Goal: Task Accomplishment & Management: Manage account settings

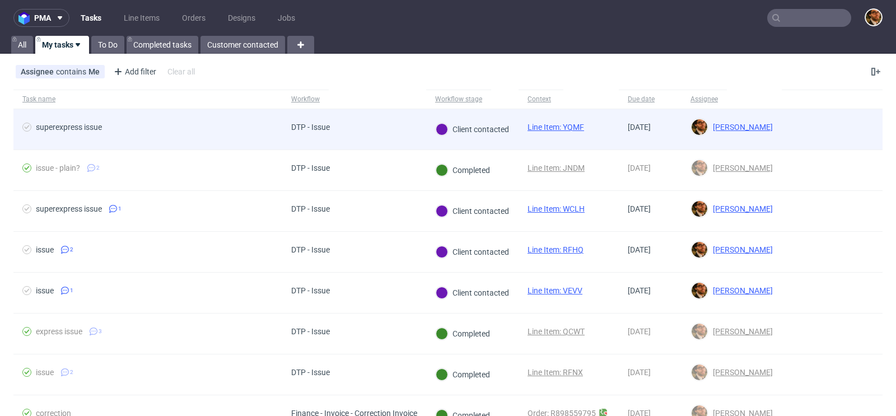
click at [800, 132] on div at bounding box center [832, 129] width 101 height 40
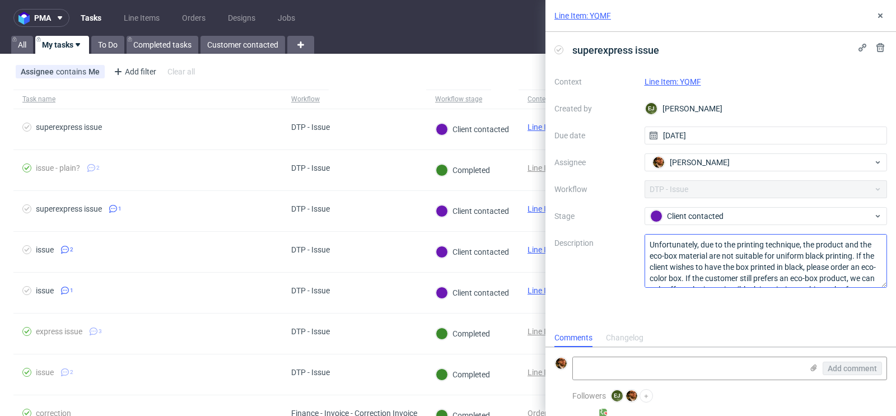
scroll to position [23, 0]
click at [768, 371] on textarea at bounding box center [688, 368] width 230 height 22
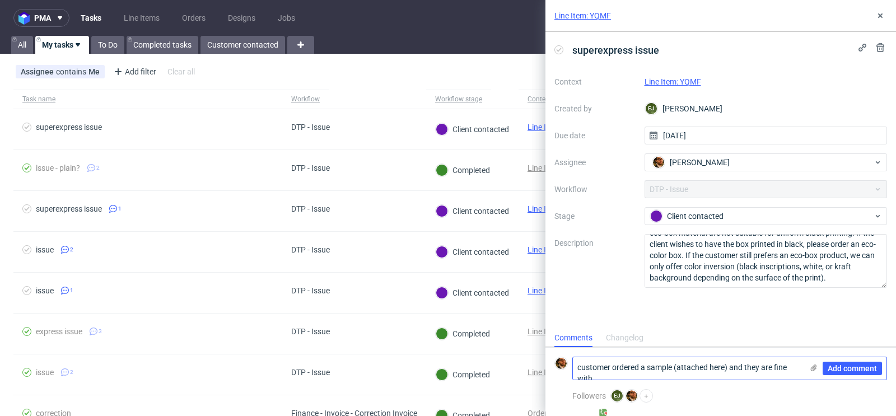
scroll to position [0, 0]
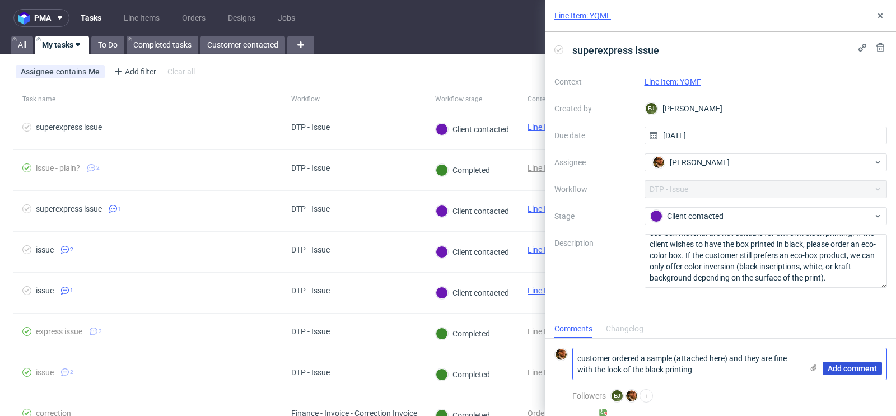
type textarea "customer ordered a sample (attached here) and they are fine with the look of th…"
click at [838, 368] on span "Add comment" at bounding box center [852, 369] width 49 height 8
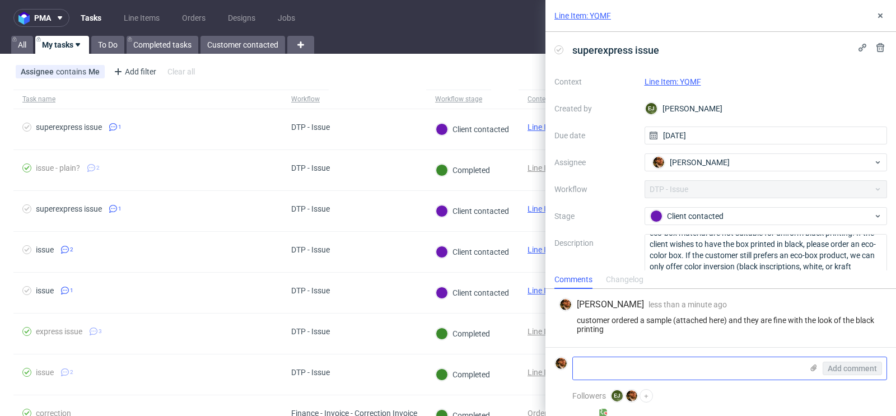
click at [815, 370] on use at bounding box center [814, 368] width 6 height 7
click at [0, 0] on input "file" at bounding box center [0, 0] width 0 height 0
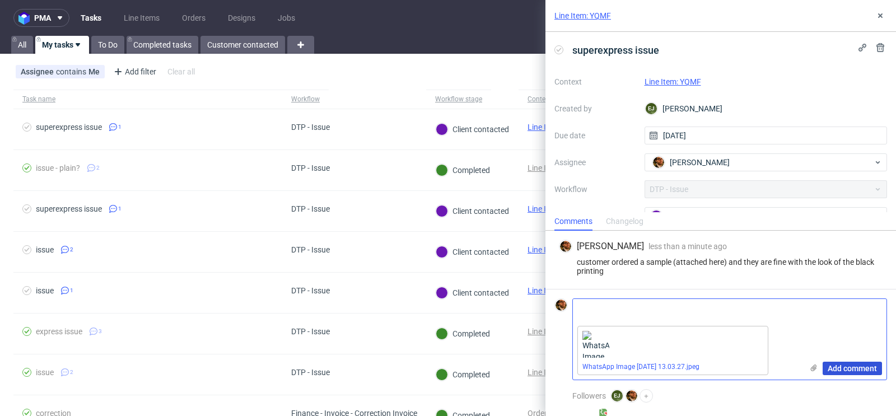
click at [841, 369] on span "Add comment" at bounding box center [852, 369] width 49 height 8
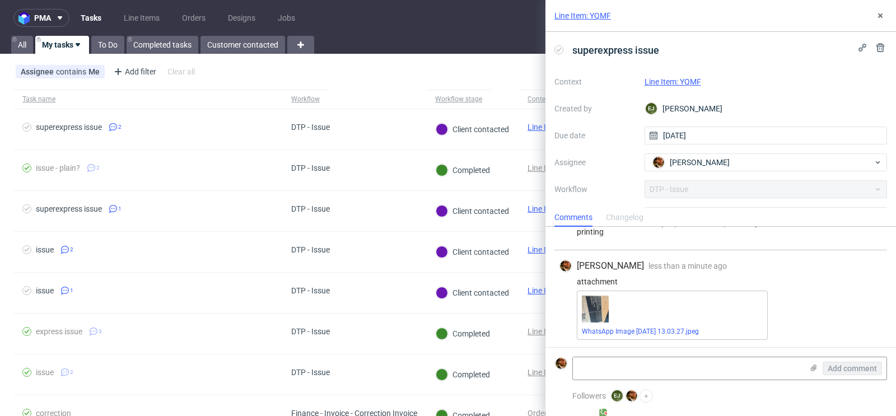
click at [675, 81] on link "Line Item: YQMF" at bounding box center [673, 81] width 57 height 9
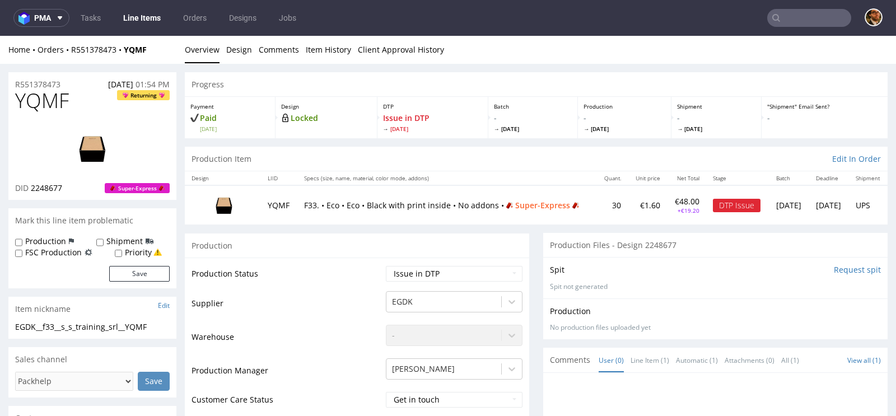
scroll to position [69, 0]
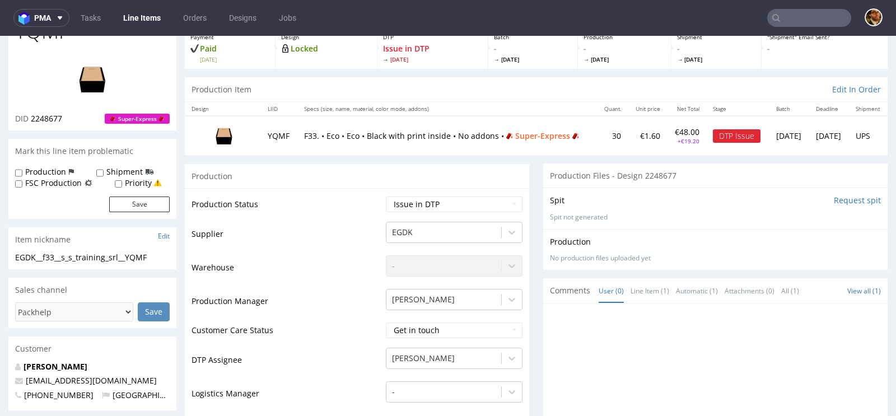
click at [505, 214] on td "Waiting for Artwork Waiting for Diecut Waiting for Mockup Waiting for DTP Waiti…" at bounding box center [452, 207] width 139 height 25
click at [505, 207] on select "Waiting for Artwork Waiting for Diecut Waiting for Mockup Waiting for DTP Waiti…" at bounding box center [454, 205] width 137 height 16
select select "back_for_dtp"
click at [386, 197] on select "Waiting for Artwork Waiting for Diecut Waiting for Mockup Waiting for DTP Waiti…" at bounding box center [454, 205] width 137 height 16
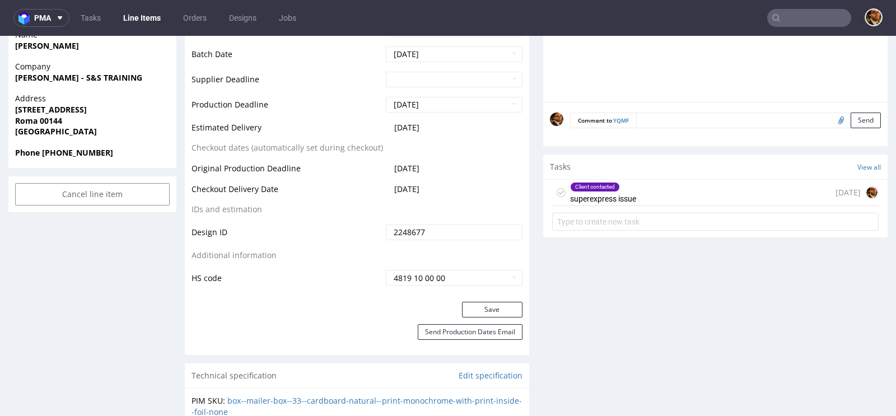
scroll to position [494, 0]
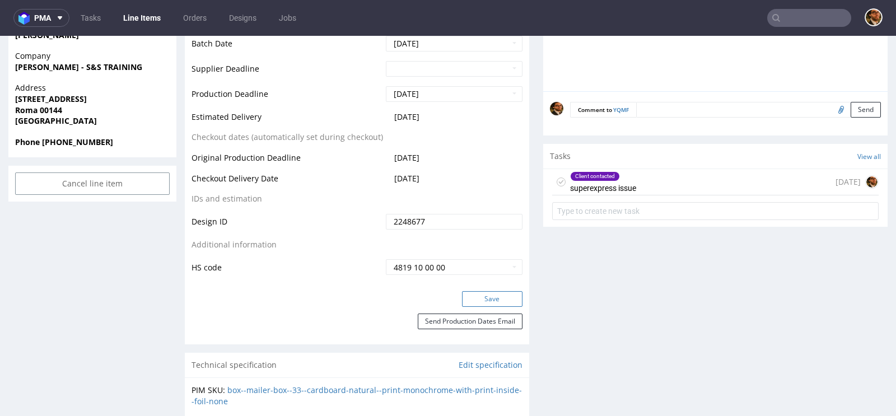
click at [484, 298] on button "Save" at bounding box center [492, 299] width 60 height 16
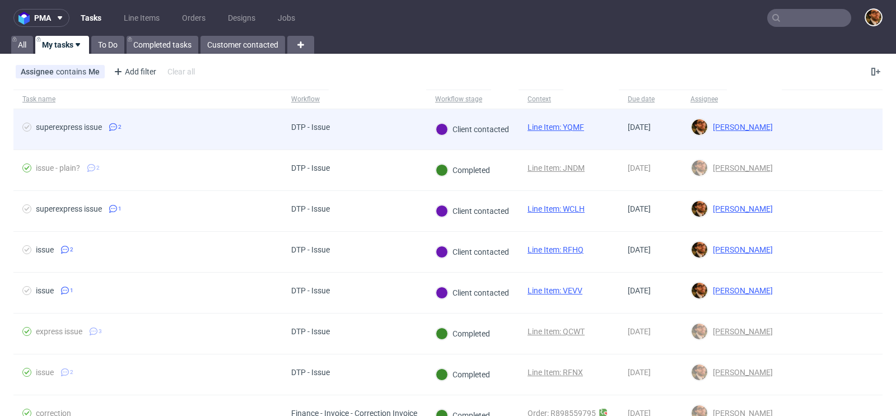
click at [798, 128] on div at bounding box center [832, 129] width 101 height 40
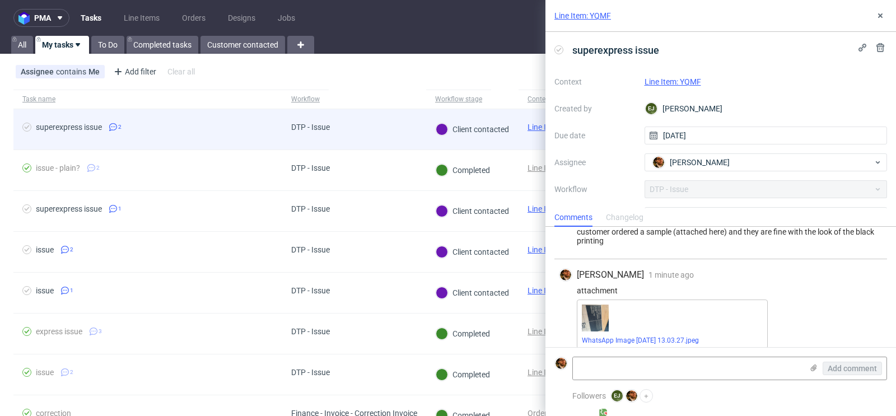
scroll to position [35, 0]
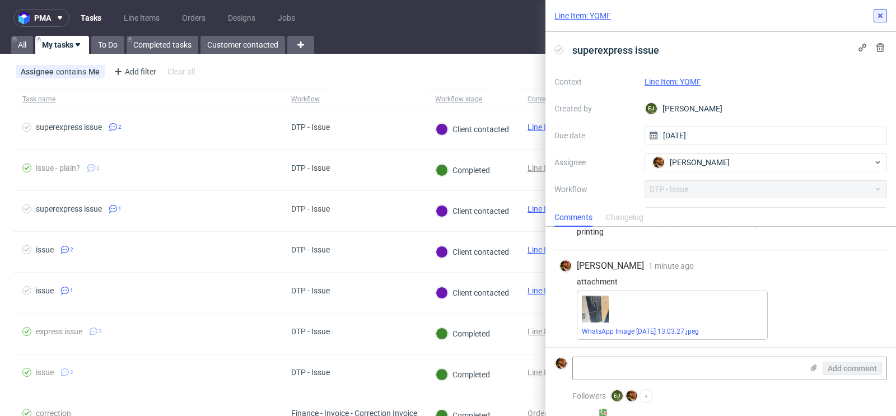
click at [883, 21] on button at bounding box center [880, 15] width 13 height 13
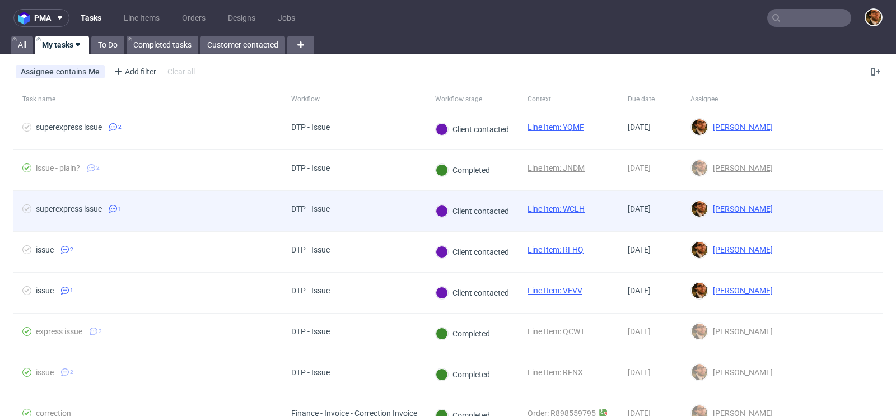
click at [829, 203] on div at bounding box center [832, 211] width 101 height 40
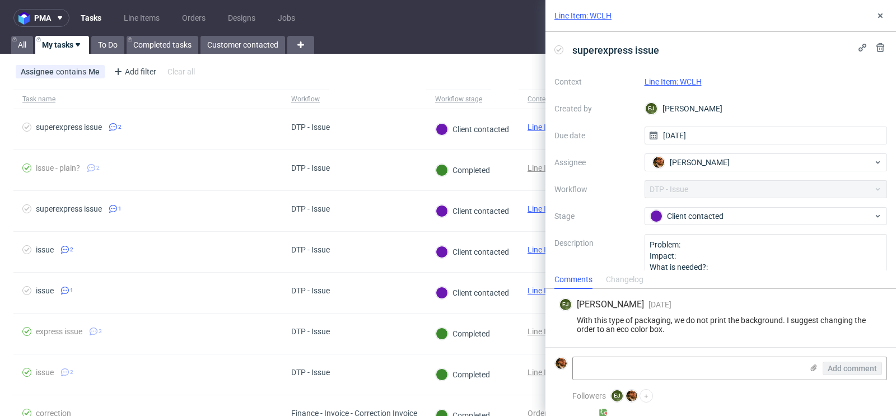
click at [686, 83] on link "Line Item: WCLH" at bounding box center [673, 81] width 57 height 9
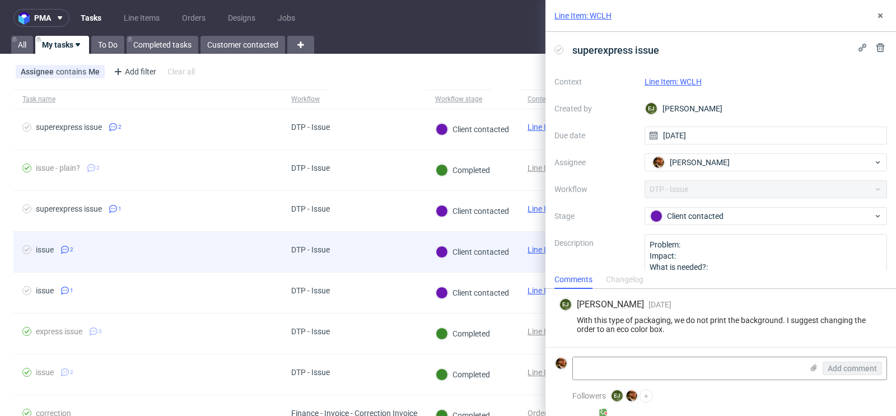
click at [501, 251] on div "Client contacted" at bounding box center [472, 252] width 73 height 12
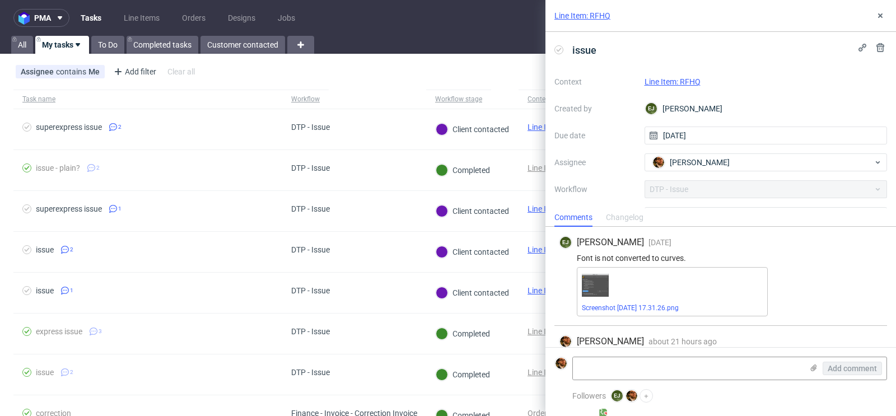
click at [665, 85] on link "Line Item: RFHQ" at bounding box center [673, 81] width 56 height 9
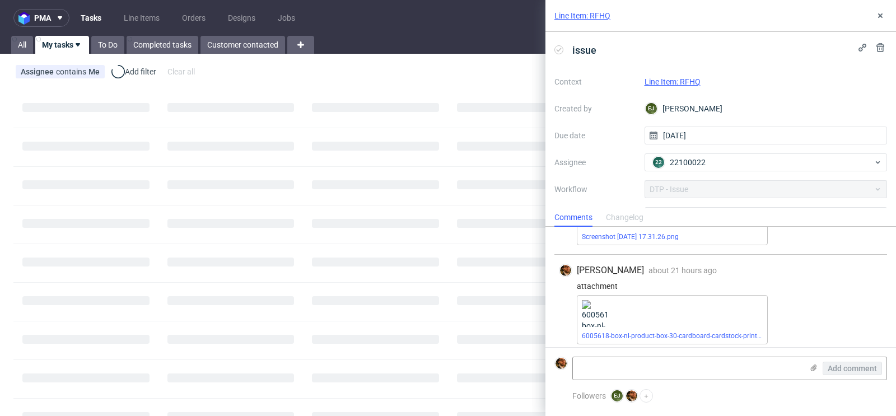
scroll to position [76, 0]
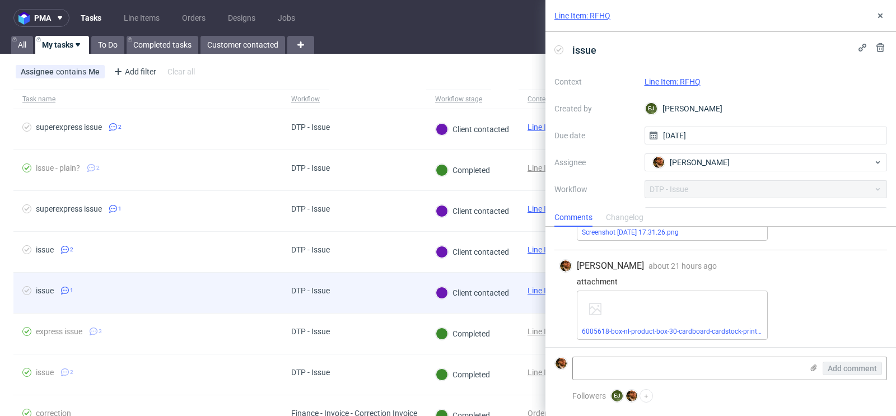
click at [487, 290] on div "Client contacted" at bounding box center [472, 293] width 73 height 12
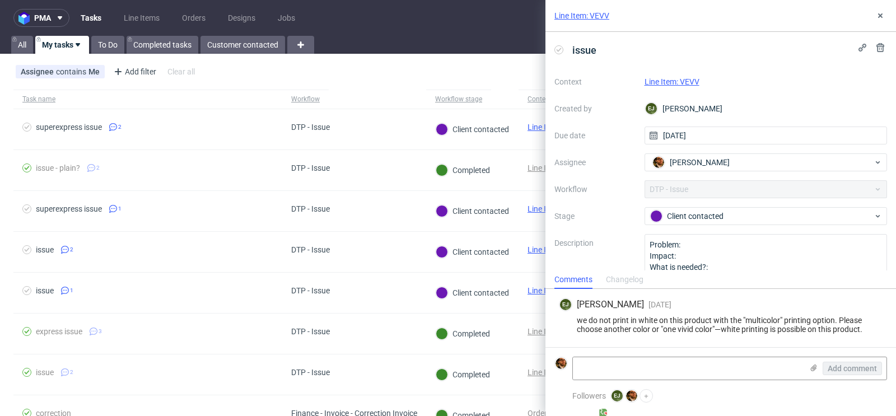
click at [679, 83] on link "Line Item: VEVV" at bounding box center [672, 81] width 55 height 9
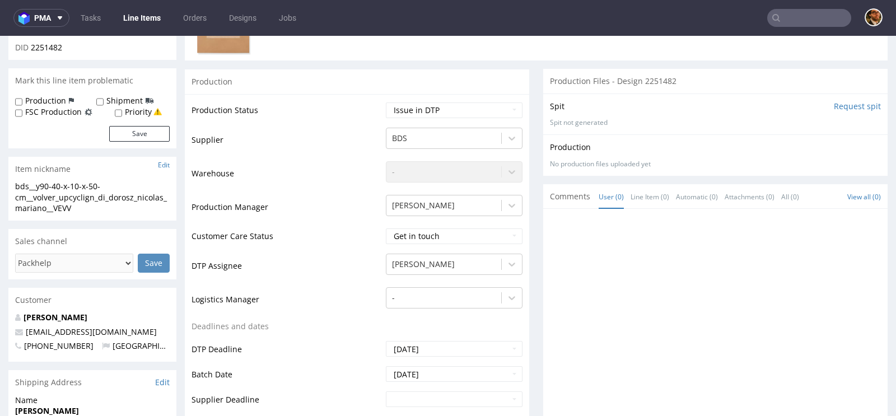
scroll to position [642, 0]
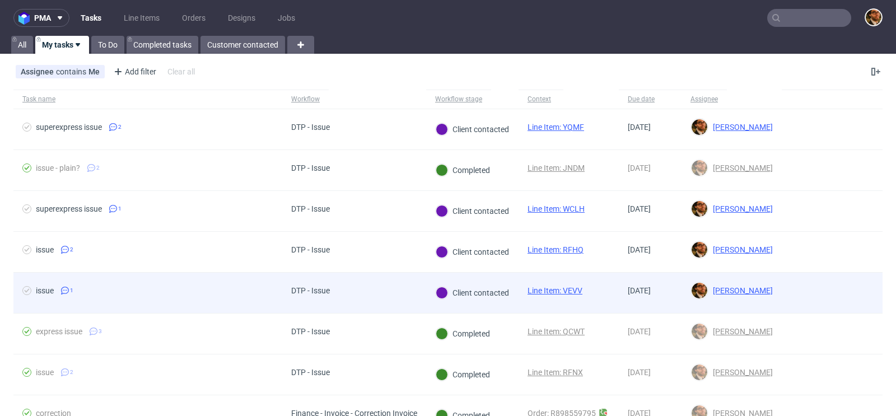
click at [828, 292] on div at bounding box center [832, 293] width 101 height 40
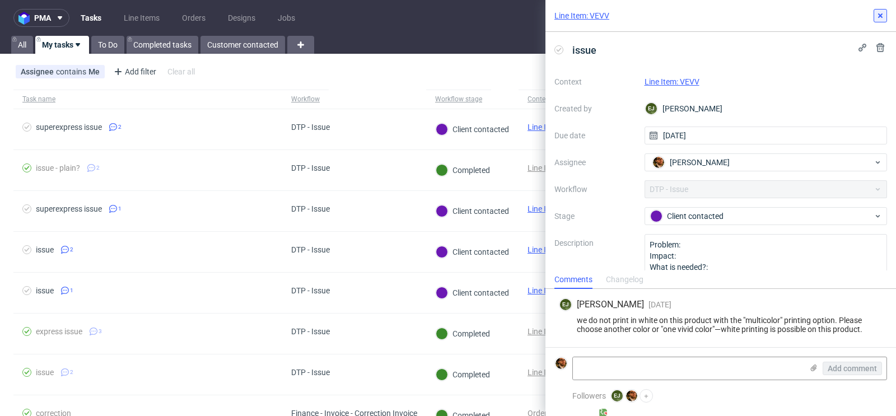
click at [880, 12] on icon at bounding box center [880, 15] width 9 height 9
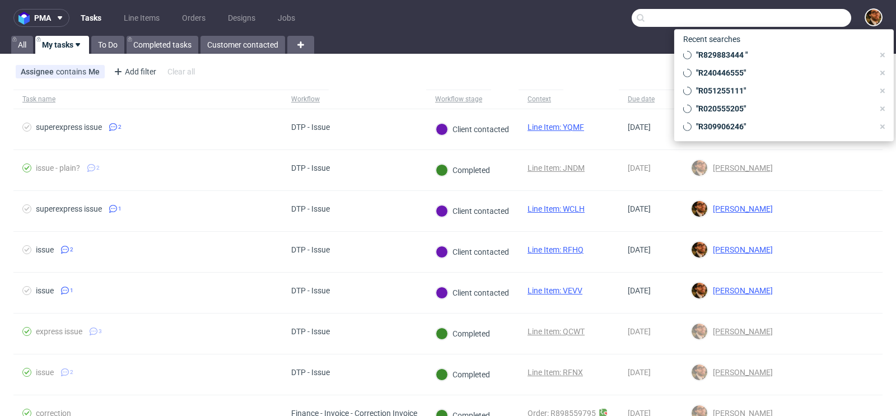
click at [788, 16] on input "text" at bounding box center [742, 18] width 220 height 18
paste input "R075227297"
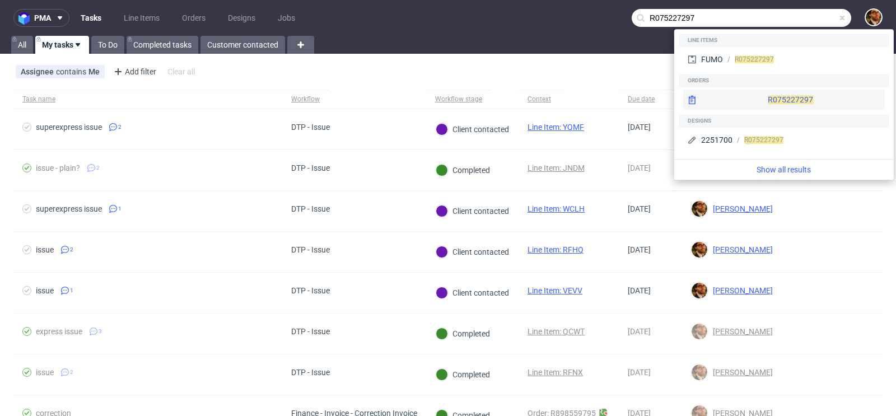
type input "R075227297"
click at [766, 102] on div "R075227297" at bounding box center [784, 100] width 202 height 20
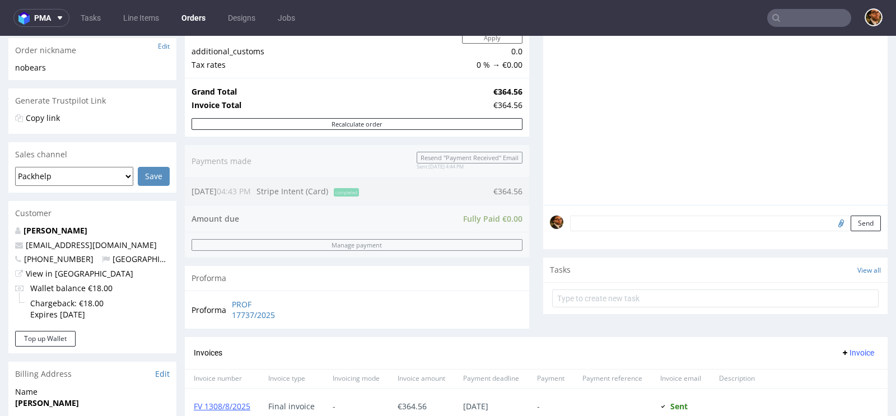
scroll to position [165, 0]
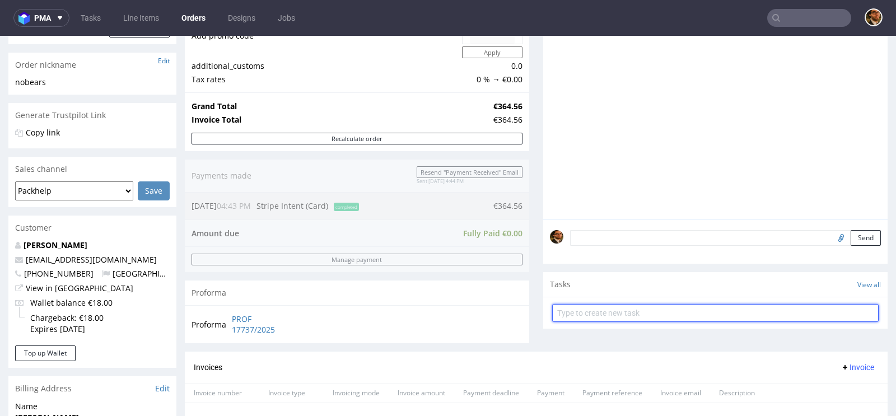
click at [594, 310] on input "text" at bounding box center [715, 313] width 326 height 18
type input "Invoice correction"
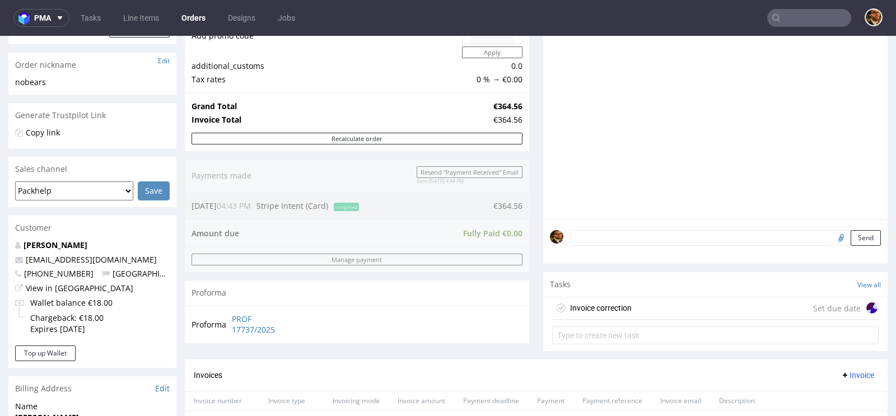
click at [640, 309] on div "Invoice correction Set due date" at bounding box center [715, 308] width 326 height 22
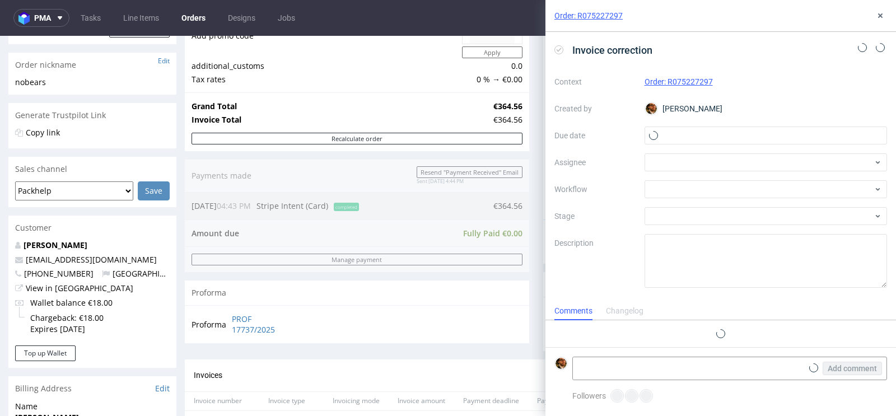
scroll to position [9, 0]
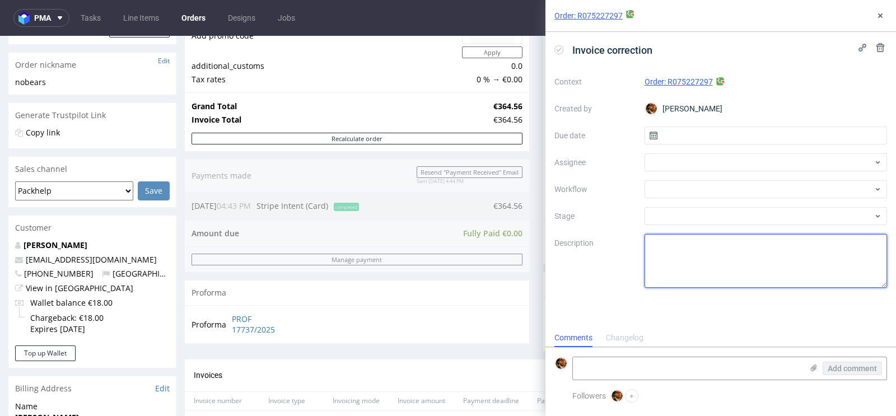
click at [683, 245] on textarea at bounding box center [766, 261] width 243 height 54
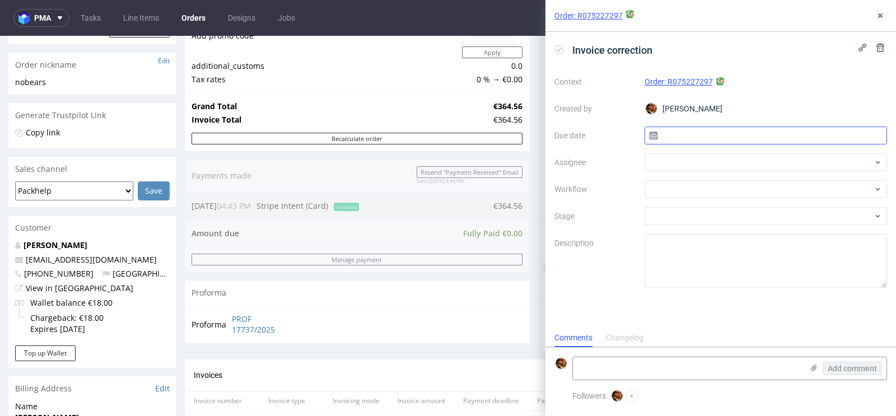
click at [695, 133] on input "text" at bounding box center [766, 136] width 243 height 18
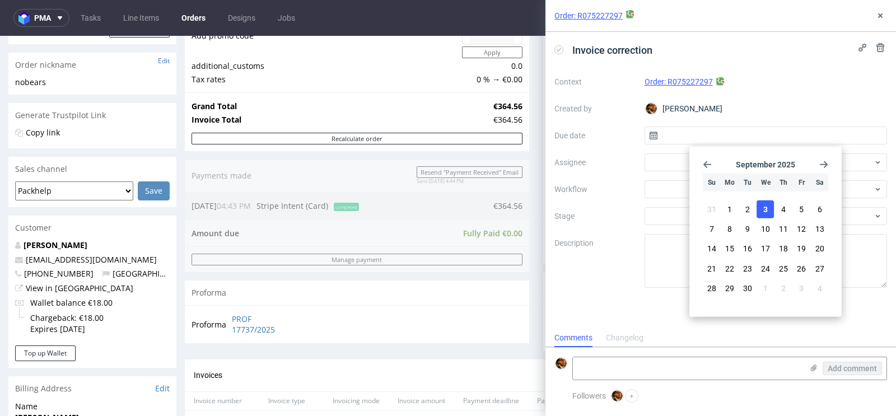
click at [766, 208] on span "3" at bounding box center [765, 209] width 4 height 11
type input "[DATE]"
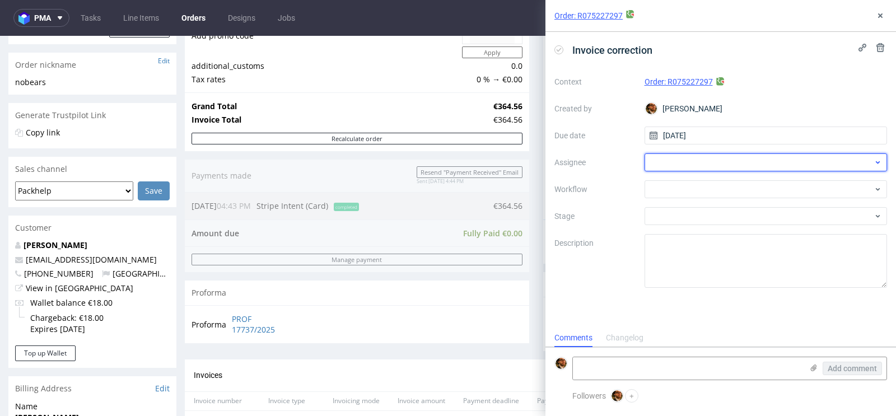
click at [702, 161] on div at bounding box center [766, 162] width 243 height 18
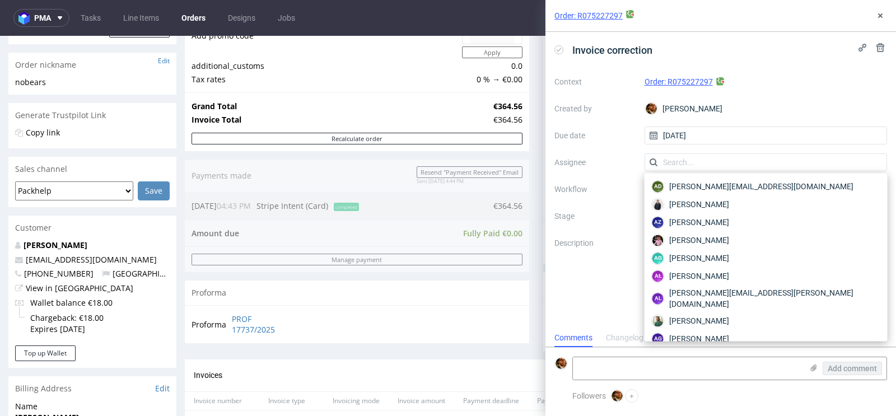
click at [627, 174] on div "Context Order: R075227297 Created by Matteo Corsico Due date 03/09/2025 Assigne…" at bounding box center [720, 180] width 333 height 215
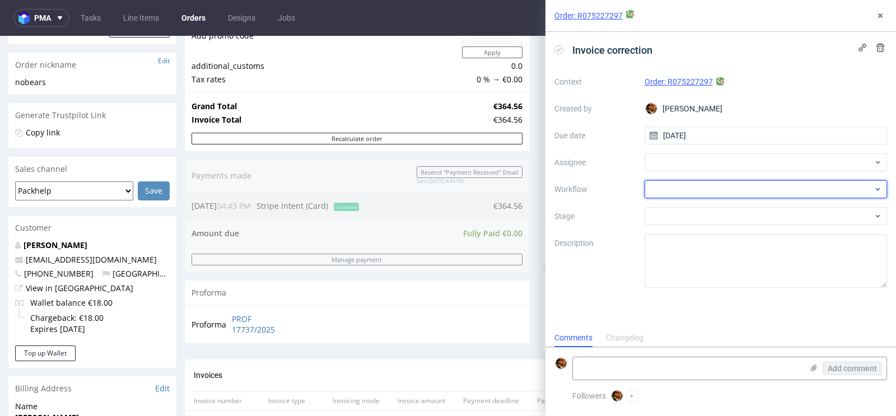
click at [676, 187] on div at bounding box center [766, 189] width 243 height 18
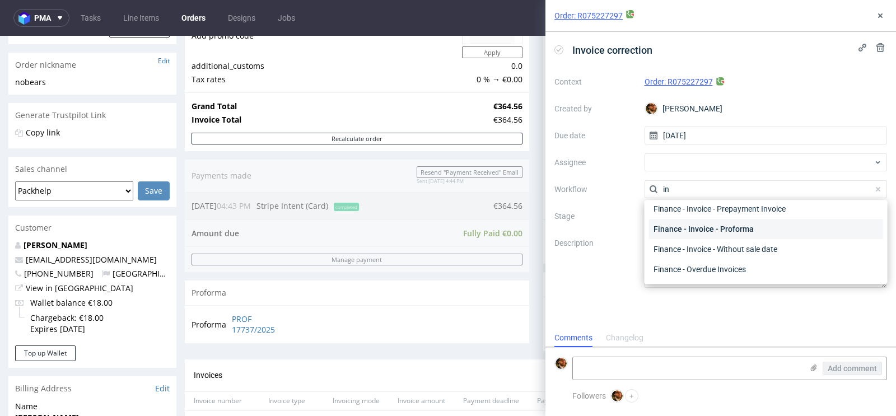
scroll to position [417, 0]
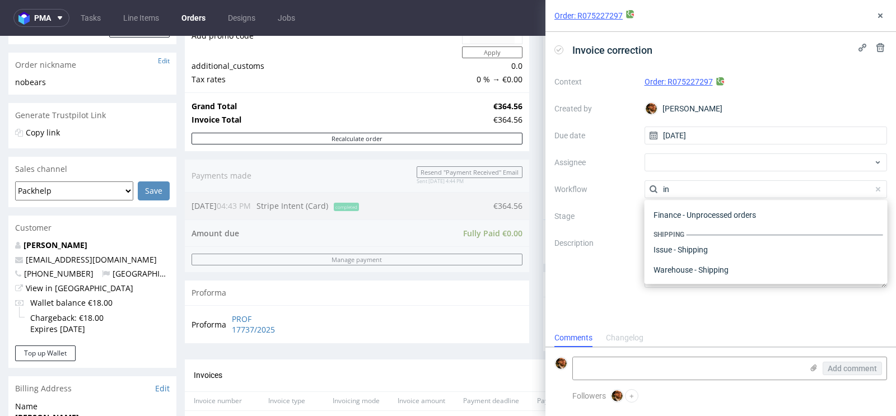
type input "i"
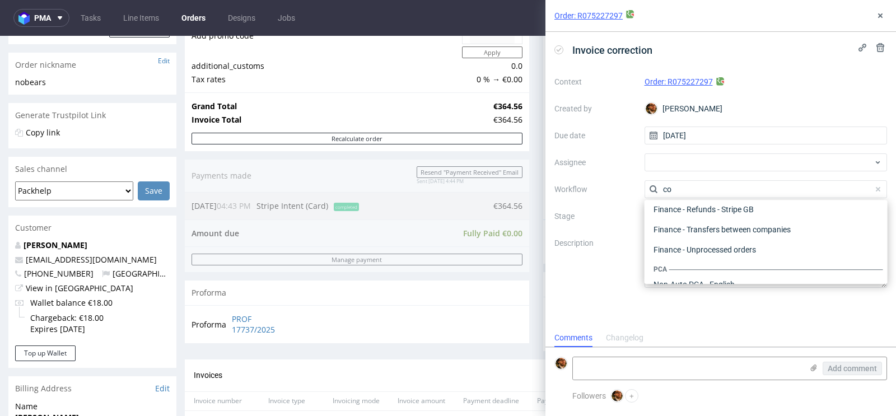
scroll to position [0, 0]
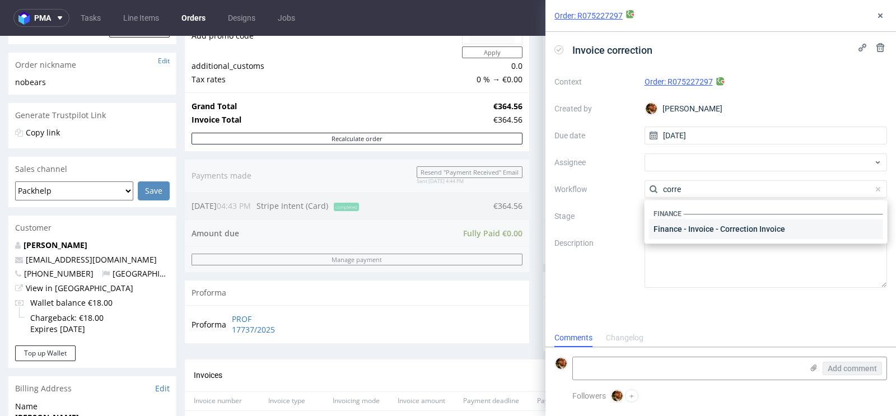
type input "corre"
click at [727, 228] on div "Finance - Invoice - Correction Invoice" at bounding box center [766, 229] width 234 height 20
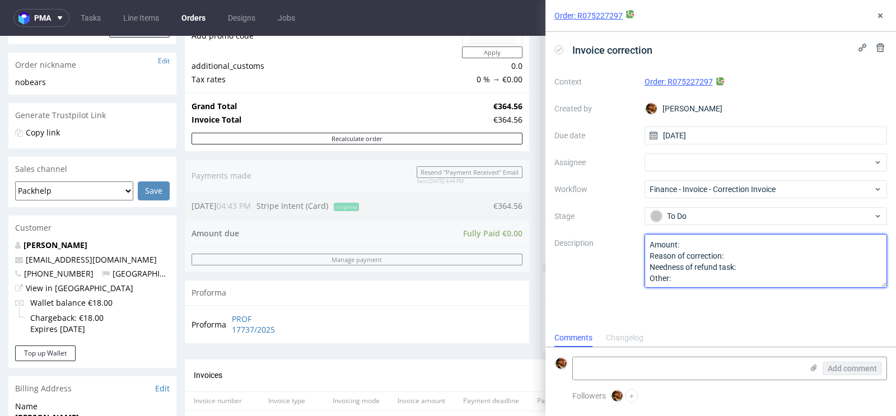
click at [722, 243] on textarea "Amount: Reason of correction: Needness of refund task: Other:" at bounding box center [766, 261] width 243 height 54
click at [754, 267] on textarea "Amount: Reason of correction: Needness of refund task: Other:" at bounding box center [766, 261] width 243 height 54
type textarea "Amount: 20% of the order Reason of correction: complaint - boxes damaged during…"
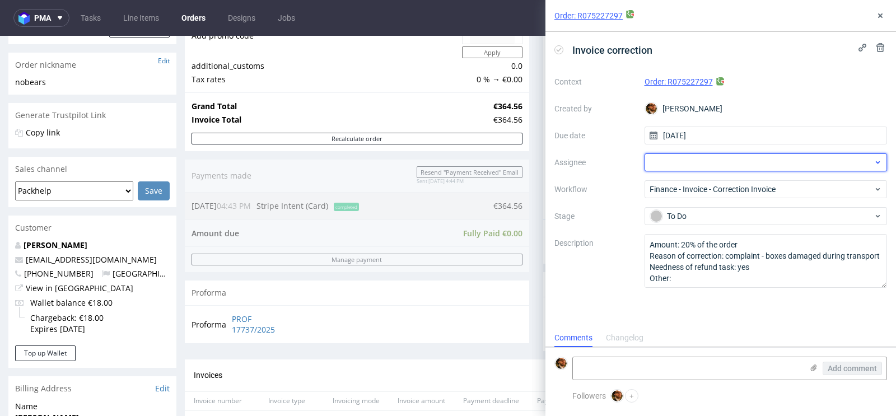
click at [696, 167] on div at bounding box center [766, 162] width 243 height 18
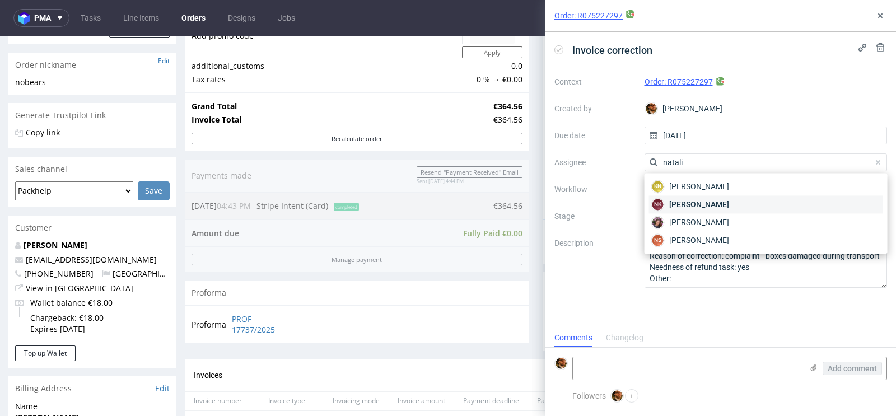
type input "natali"
click at [710, 203] on span "Natalia Kaczorowska" at bounding box center [699, 204] width 60 height 11
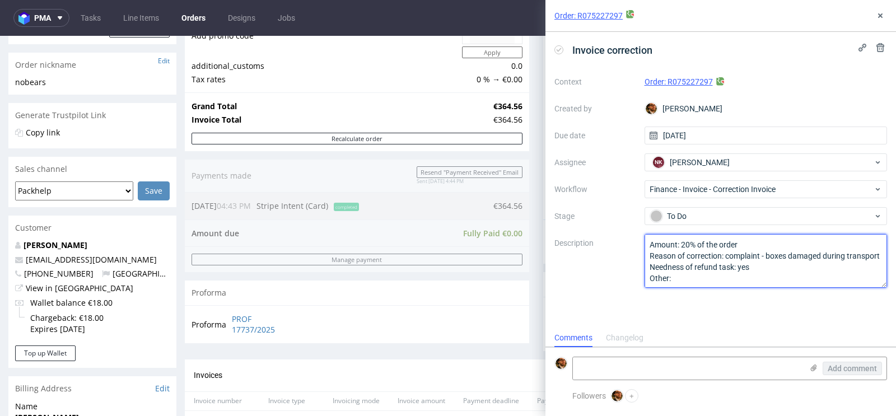
click at [698, 281] on textarea "Amount: 20% of the order Reason of correction: complaint - boxes damaged during…" at bounding box center [766, 261] width 243 height 54
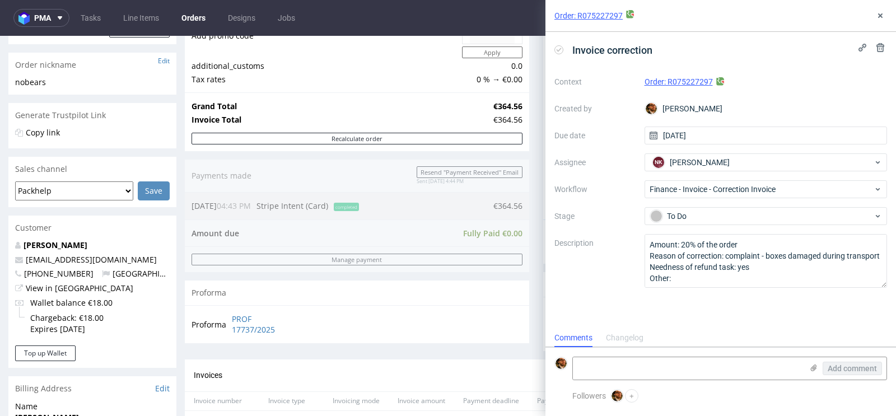
click at [800, 299] on div "Invoice correction Context Order: R075227297 Created by Matteo Corsico Due date…" at bounding box center [720, 180] width 351 height 297
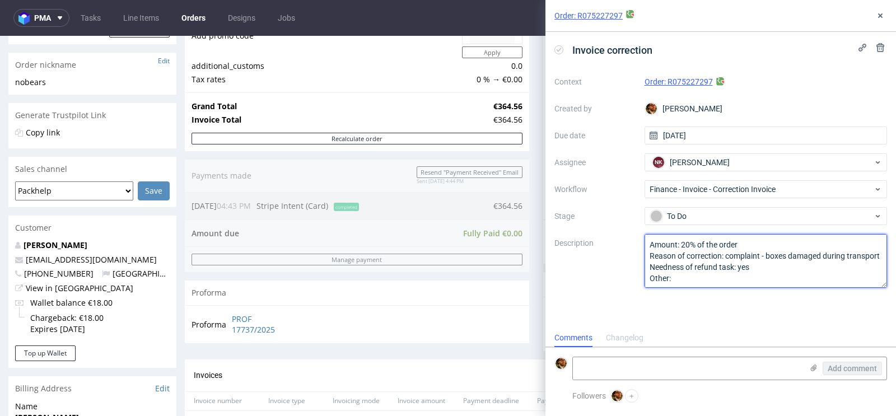
click at [752, 274] on textarea "Amount: 20% of the order Reason of correction: complaint - boxes damaged during…" at bounding box center [766, 261] width 243 height 54
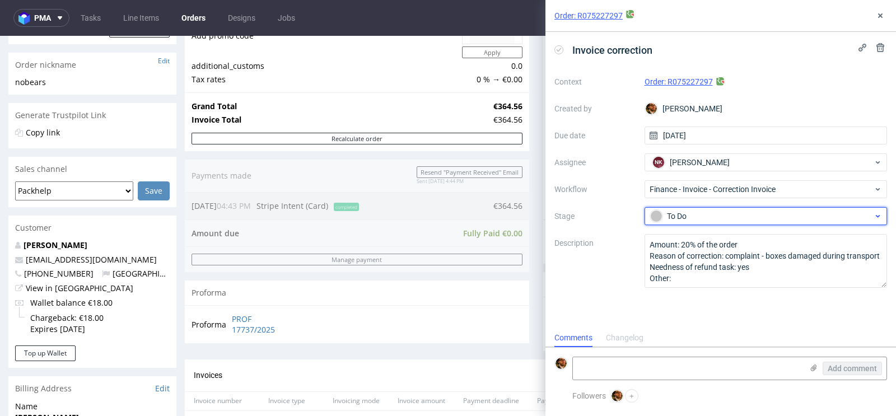
click at [761, 213] on div "To Do" at bounding box center [761, 216] width 223 height 12
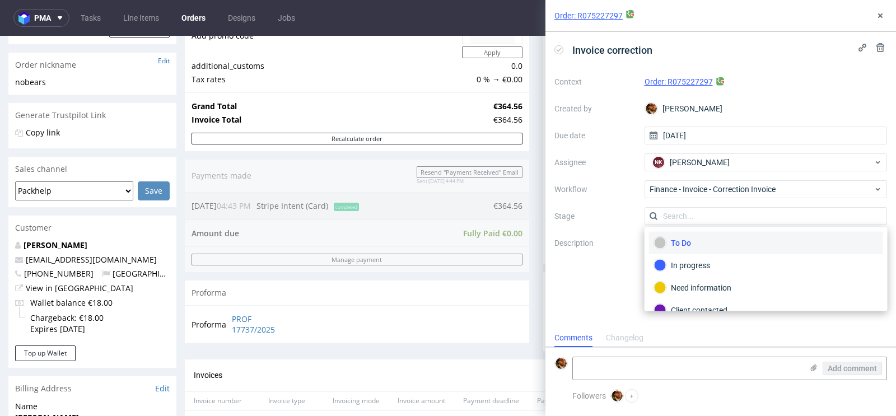
click at [734, 245] on div "To Do" at bounding box center [766, 243] width 224 height 12
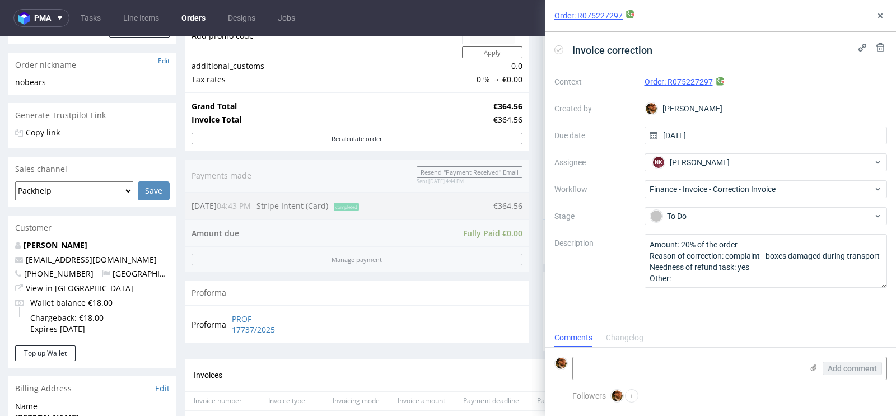
click at [761, 305] on div "Invoice correction Context Order: R075227297 Created by Matteo Corsico Due date…" at bounding box center [720, 180] width 351 height 297
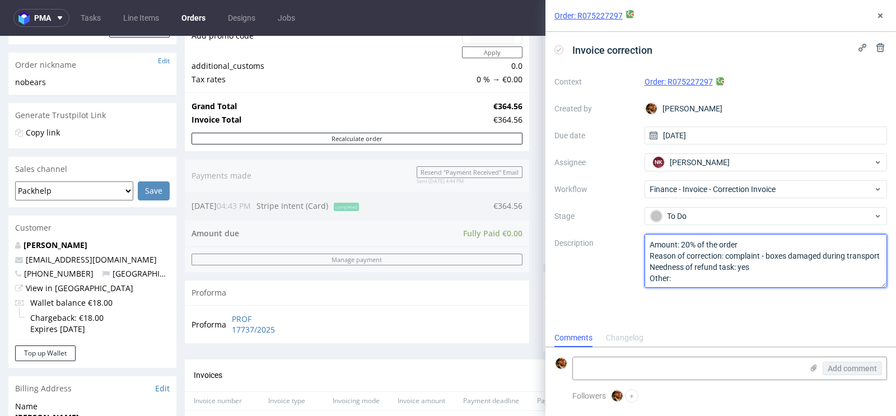
click at [779, 281] on textarea "Amount: 20% of the order Reason of correction: complaint - boxes damaged during…" at bounding box center [766, 261] width 243 height 54
click at [0, 0] on lt-div at bounding box center [0, 0] width 0 height 0
select select "en-gb"
click at [718, 274] on textarea "Amount: 20% of the order Reason of correction: complaint - boxes damaged during…" at bounding box center [766, 261] width 243 height 54
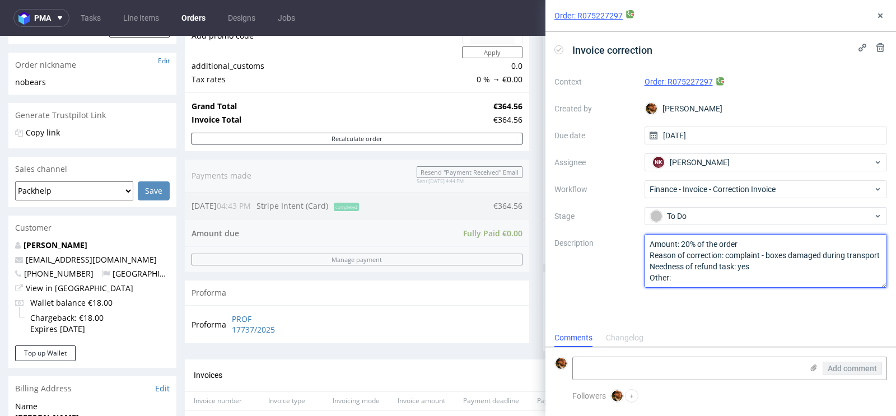
scroll to position [0, 0]
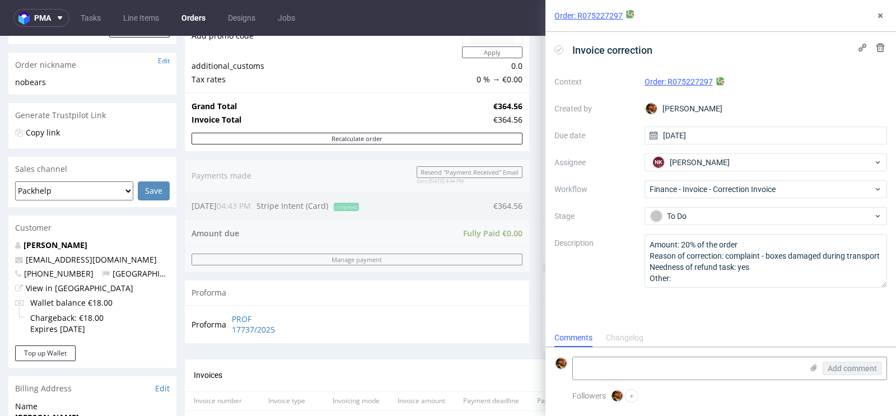
click at [740, 320] on div "Invoice correction Context Order: R075227297 Created by Matteo Corsico Due date…" at bounding box center [720, 180] width 351 height 297
click at [882, 17] on icon at bounding box center [880, 15] width 9 height 9
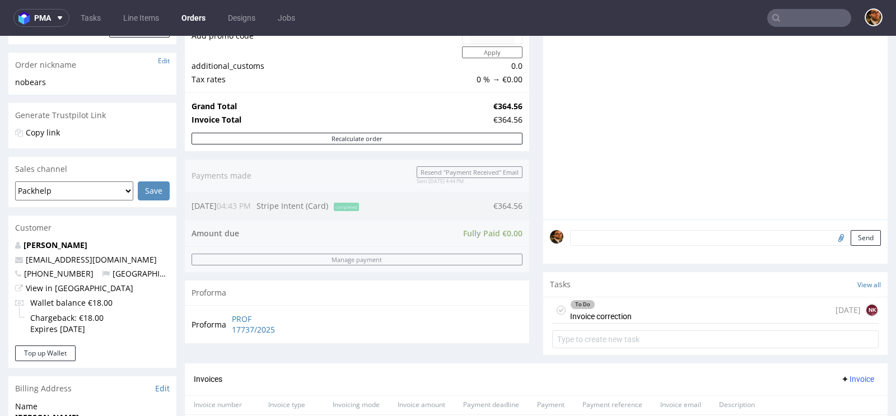
click at [709, 311] on div "To Do Invoice correction today NK" at bounding box center [715, 310] width 326 height 26
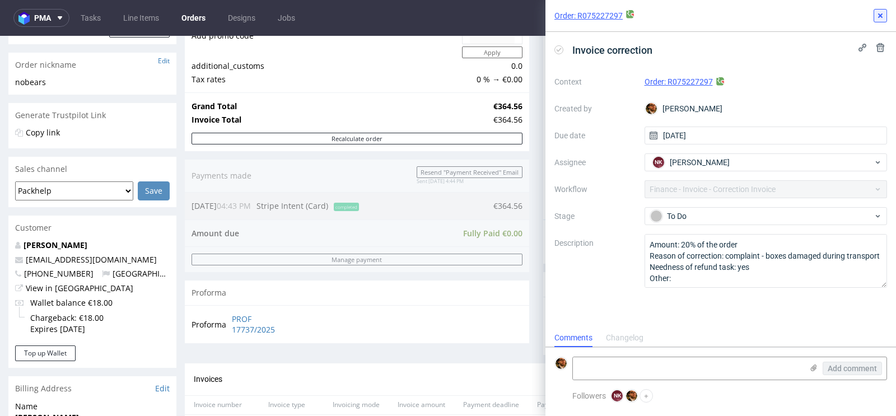
click at [884, 18] on icon at bounding box center [880, 15] width 9 height 9
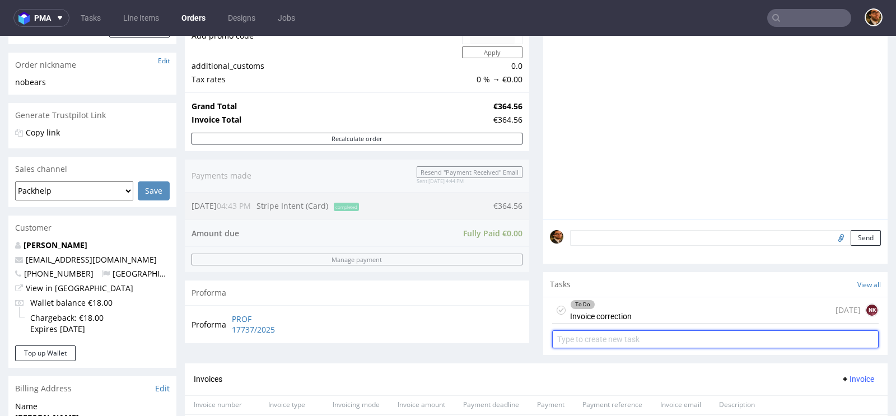
click at [620, 333] on input "text" at bounding box center [715, 339] width 326 height 18
click at [627, 340] on input "Refund" at bounding box center [715, 339] width 326 height 18
type input "Refund"
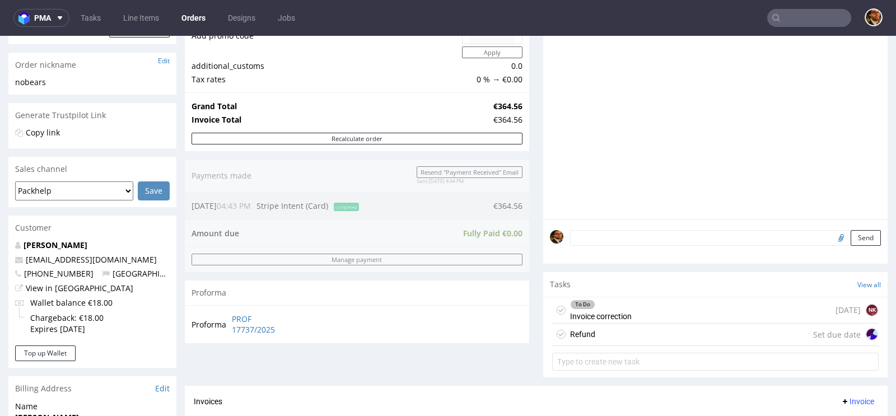
click at [641, 333] on div "Refund Set due date" at bounding box center [715, 335] width 326 height 22
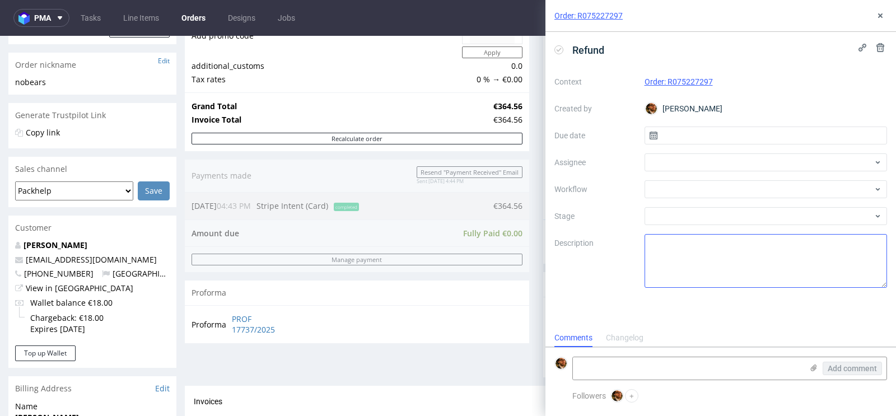
scroll to position [9, 0]
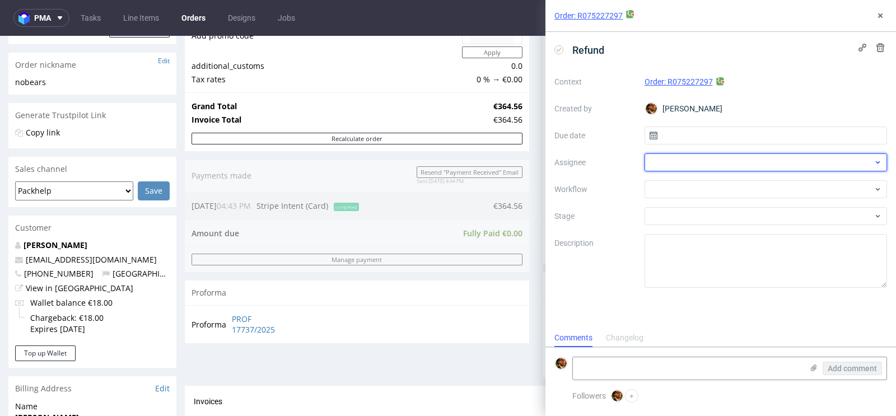
click at [707, 160] on div at bounding box center [766, 162] width 243 height 18
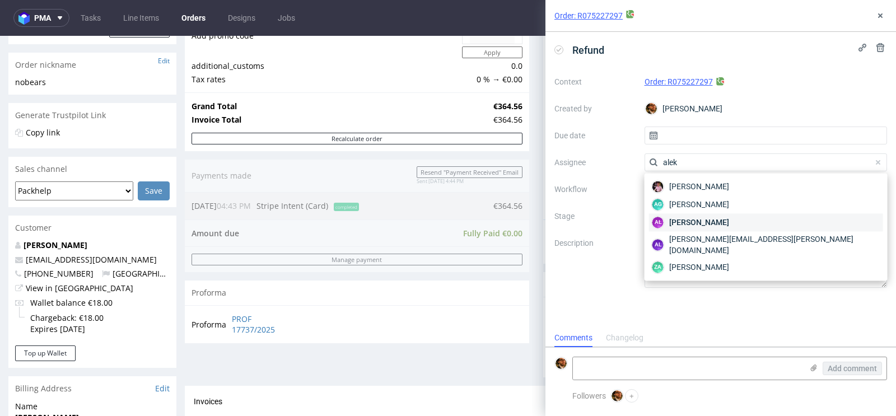
type input "alek"
click at [713, 227] on span "Aleksandra Łętowska" at bounding box center [699, 222] width 60 height 11
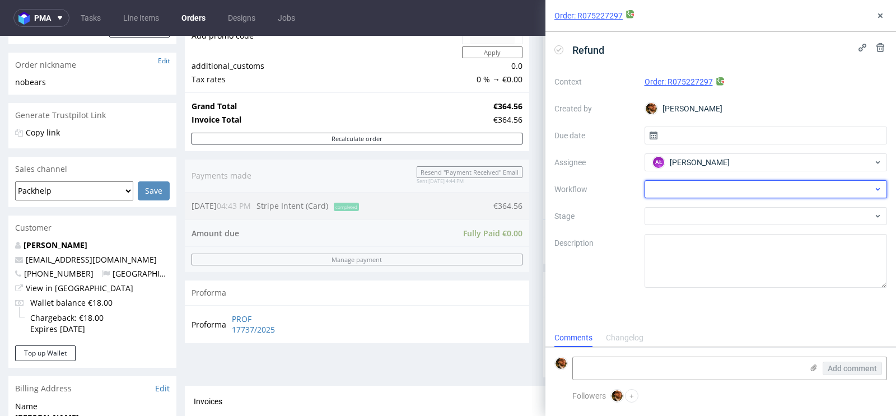
click at [748, 190] on div at bounding box center [766, 189] width 243 height 18
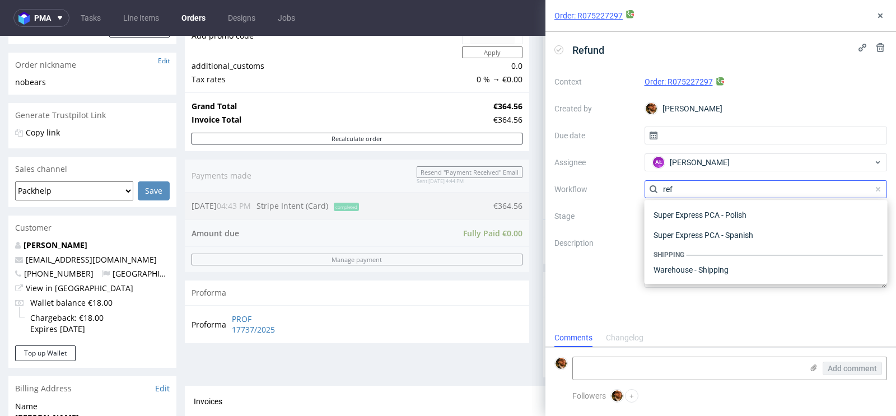
scroll to position [60, 0]
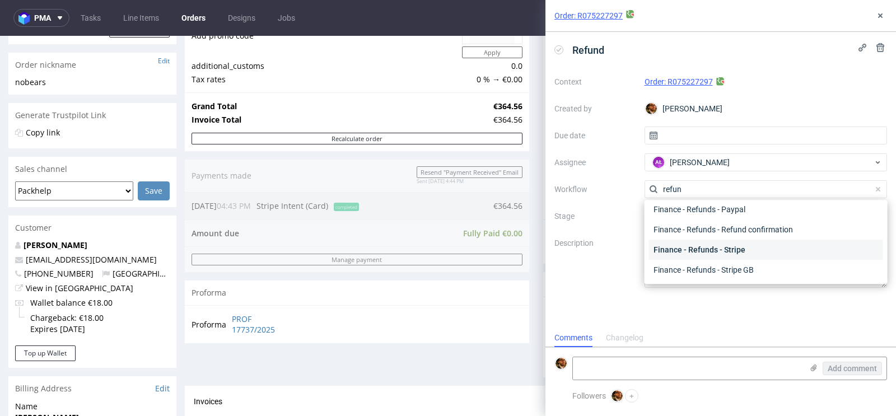
type input "refun"
click at [726, 249] on div "Finance - Refunds - Stripe" at bounding box center [766, 250] width 234 height 20
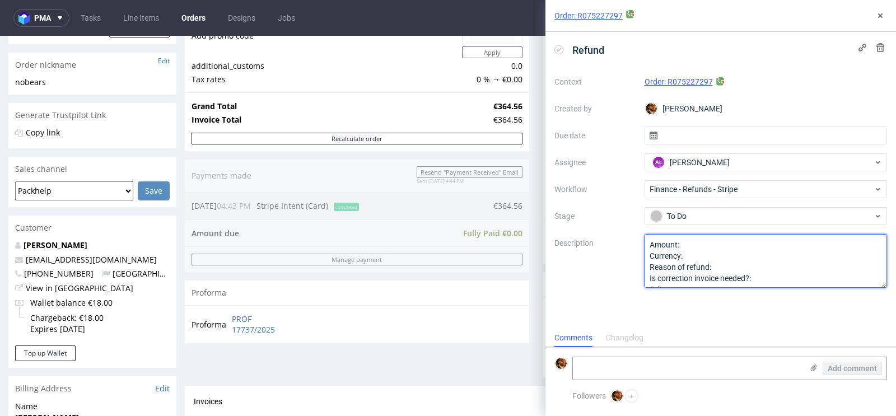
click at [731, 244] on textarea "Amount: Currency: Reason of refund: Is correction invoice needed?: Other:" at bounding box center [766, 261] width 243 height 54
type textarea "Amount: 20% of the order Currency: EUR Reason of refund: complaint - boxes dama…"
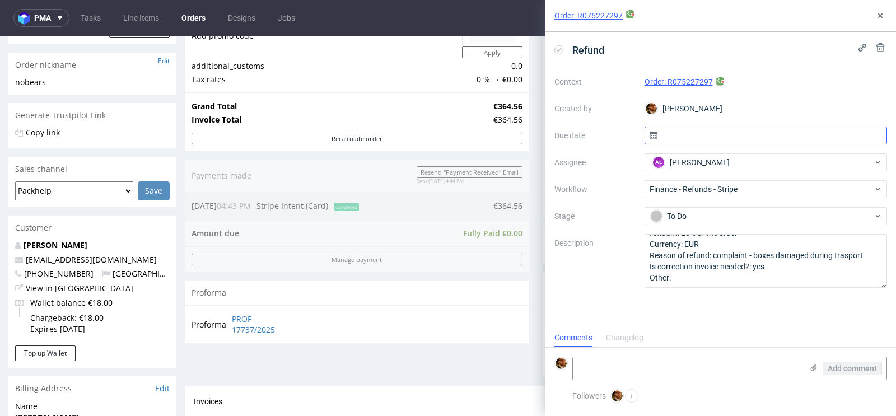
click at [709, 134] on input "text" at bounding box center [766, 136] width 243 height 18
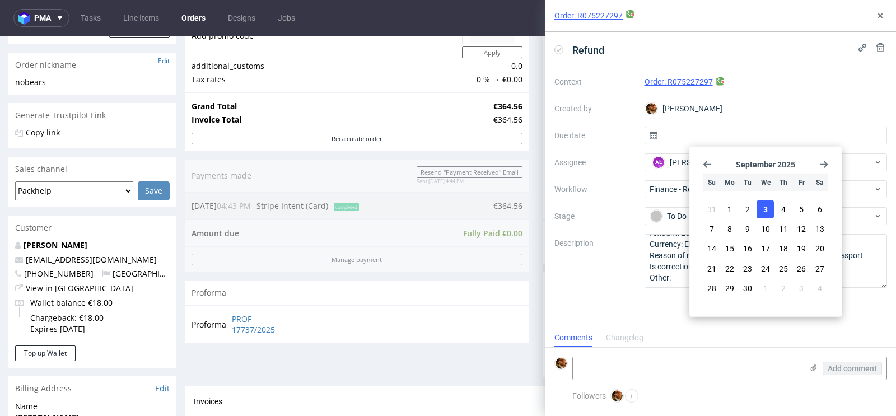
click at [763, 205] on span "3" at bounding box center [765, 209] width 4 height 11
type input "[DATE]"
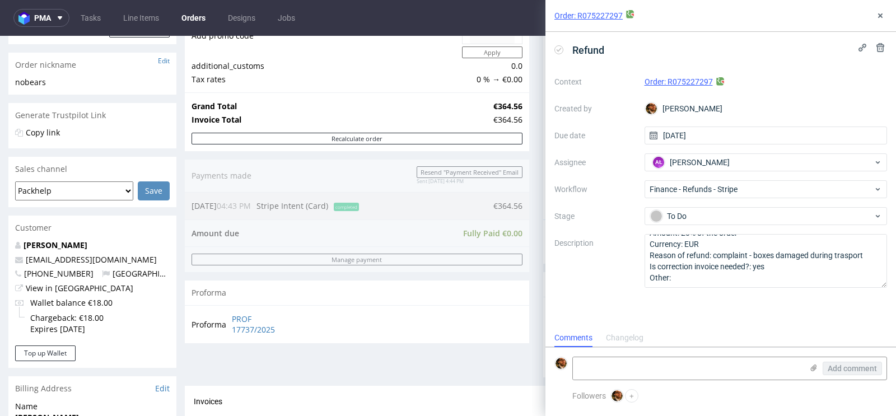
click at [741, 305] on div "Refund Context Order: R075227297 Created by Matteo Corsico Due date 03/09/2025 …" at bounding box center [720, 180] width 351 height 297
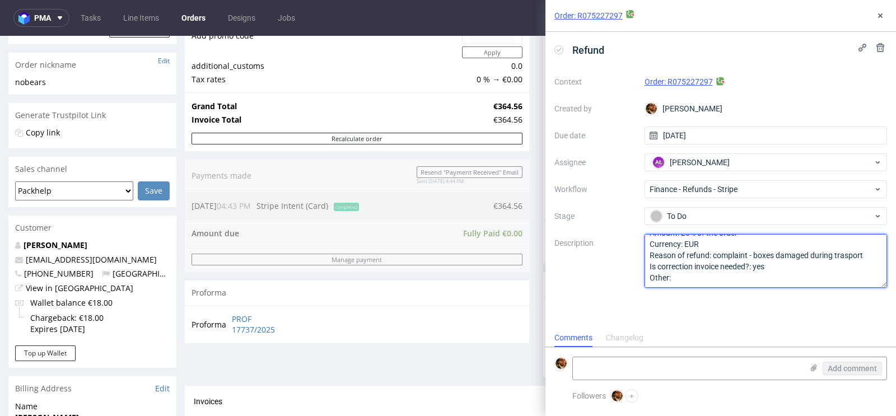
click at [849, 258] on textarea "Amount: 20% of the order Currency: EUR Reason of refund: complaint - boxes dama…" at bounding box center [766, 261] width 243 height 54
click at [0, 0] on lt-span "tra n sport" at bounding box center [0, 0] width 0 height 0
type textarea "Amount: 20% of the order Currency: EUR Reason of refund: complaint - boxes dama…"
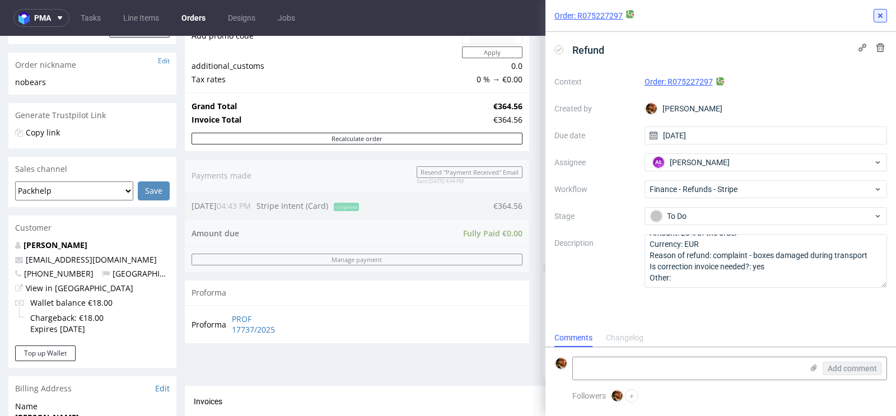
click at [880, 21] on button at bounding box center [880, 15] width 13 height 13
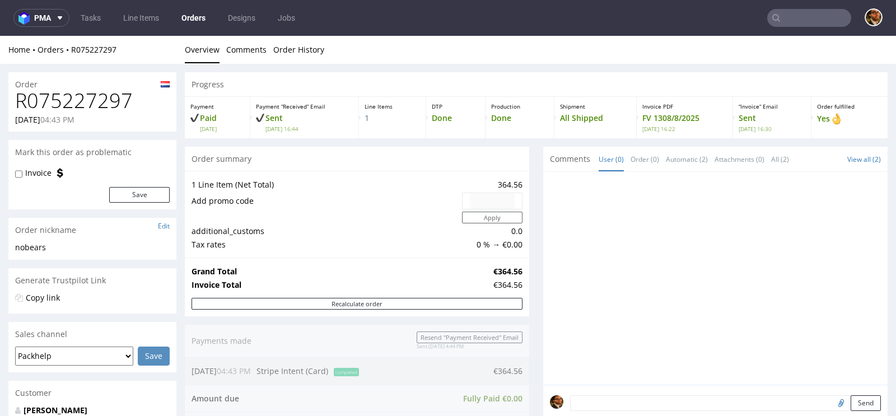
scroll to position [507, 0]
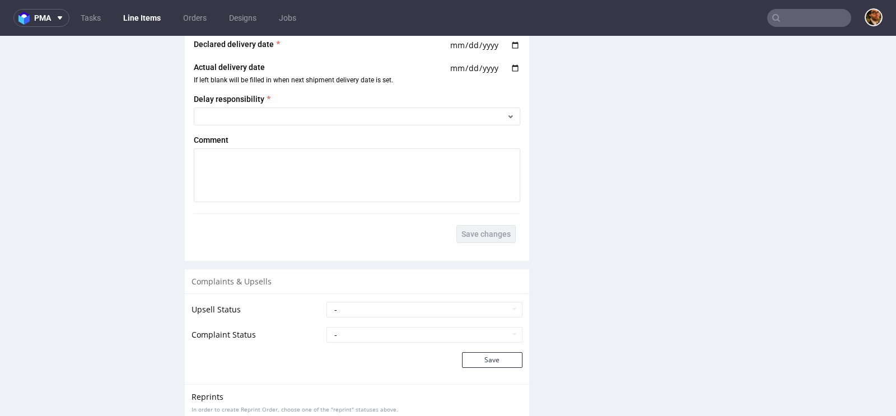
scroll to position [1639, 0]
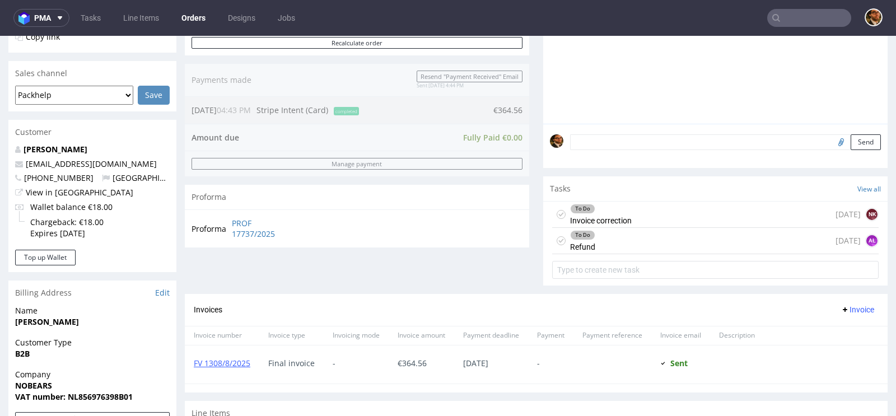
scroll to position [277, 0]
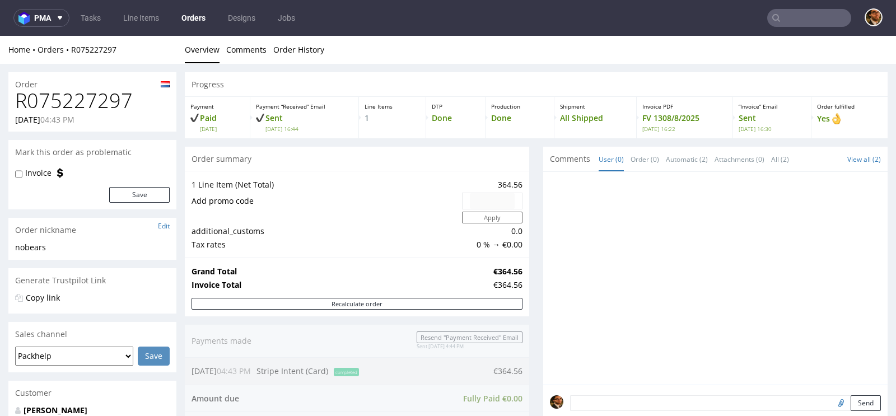
click at [787, 8] on nav "pma Tasks Line Items Orders Designs Jobs" at bounding box center [448, 18] width 896 height 36
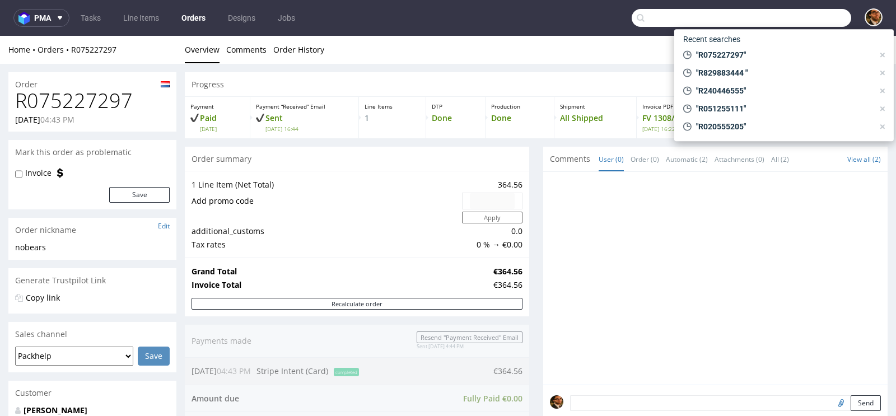
click at [786, 15] on input "text" at bounding box center [742, 18] width 220 height 18
paste input "R031847101"
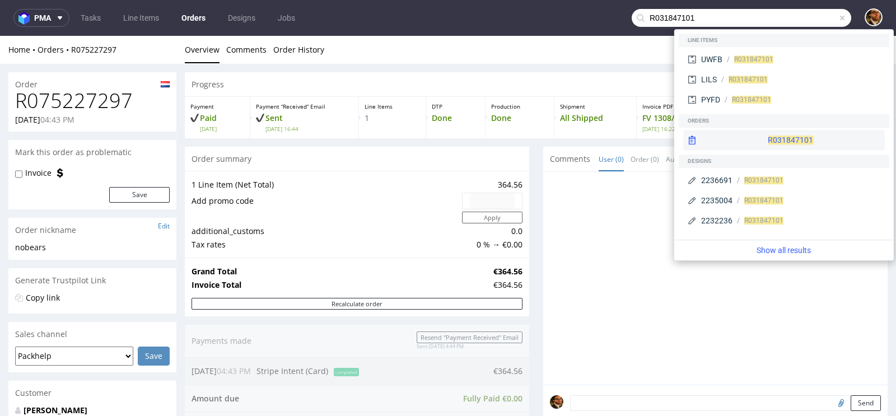
type input "R031847101"
click at [767, 135] on div "R 031847101" at bounding box center [784, 140] width 202 height 20
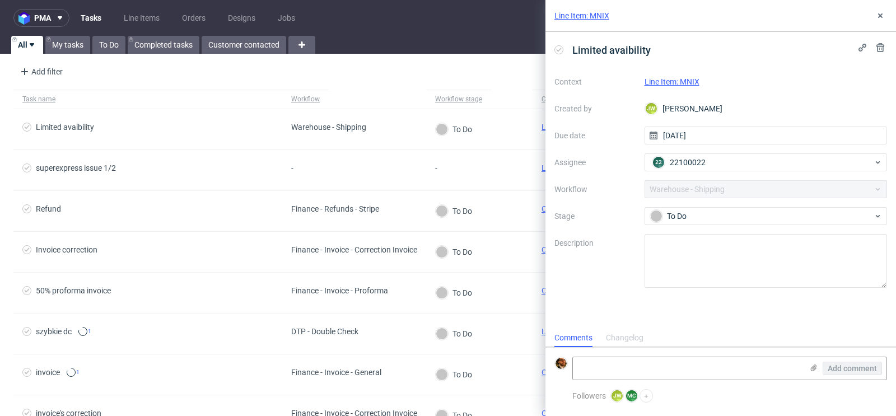
scroll to position [9, 0]
click at [880, 20] on button at bounding box center [880, 15] width 13 height 13
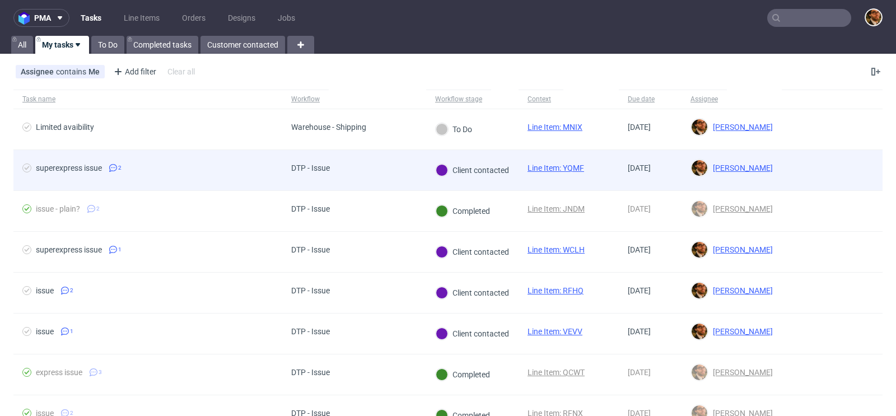
click at [811, 174] on div at bounding box center [832, 170] width 101 height 40
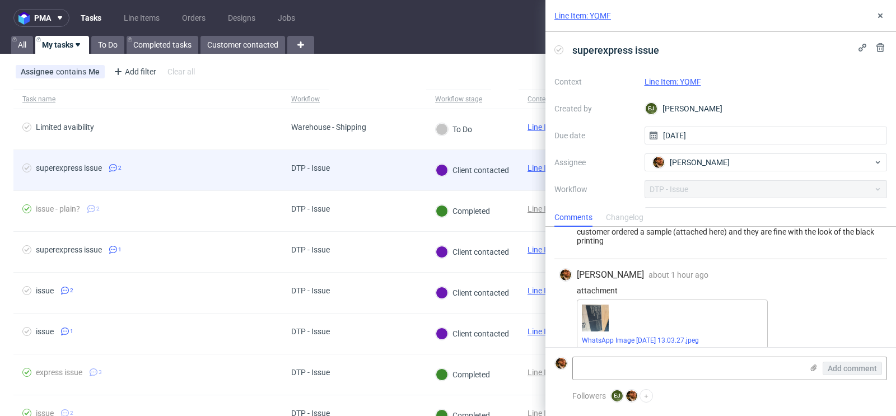
scroll to position [35, 0]
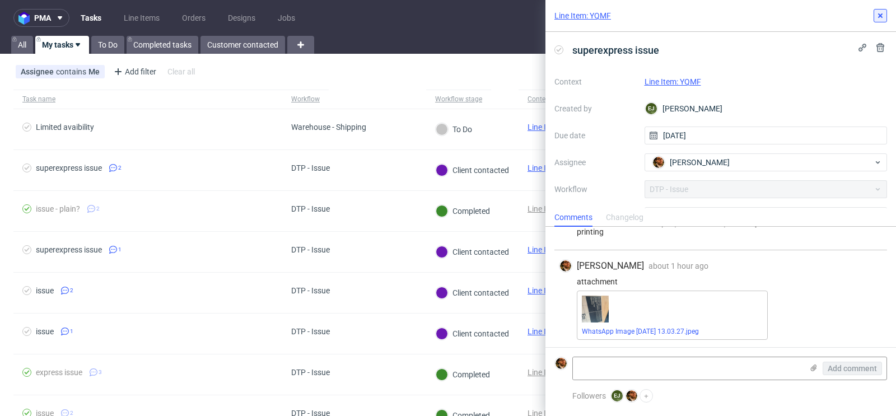
click at [883, 19] on icon at bounding box center [880, 15] width 9 height 9
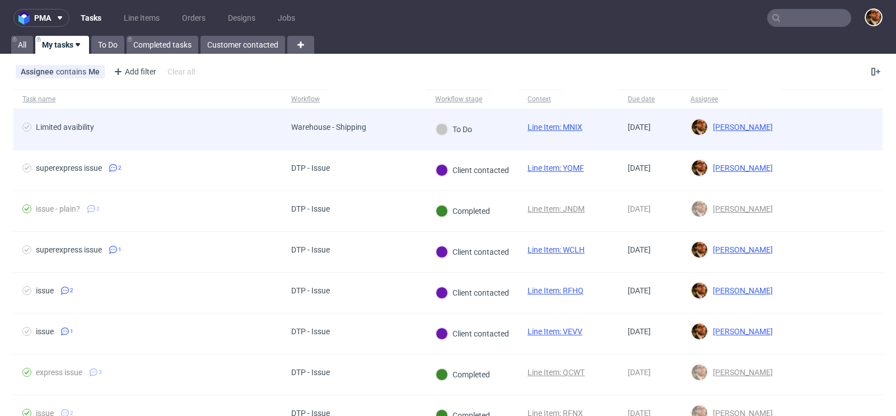
click at [825, 132] on div at bounding box center [832, 129] width 101 height 40
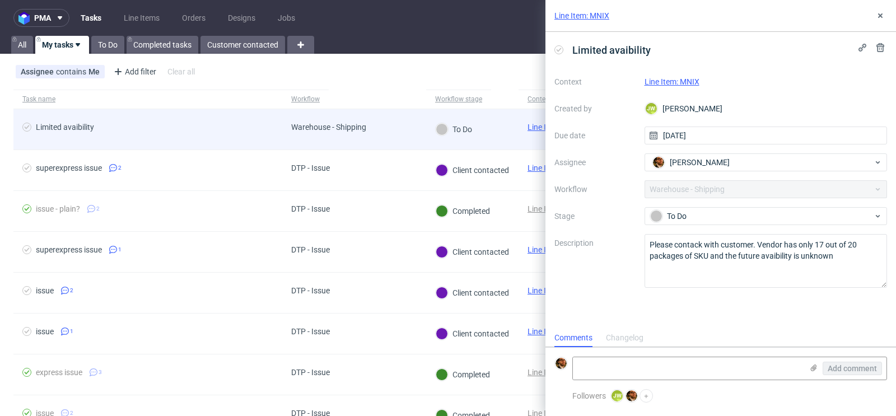
scroll to position [9, 0]
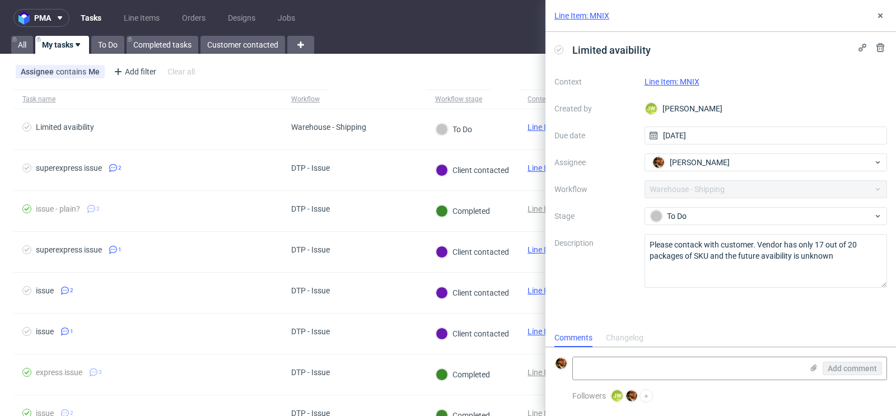
click at [685, 79] on link "Line Item: MNIX" at bounding box center [672, 81] width 55 height 9
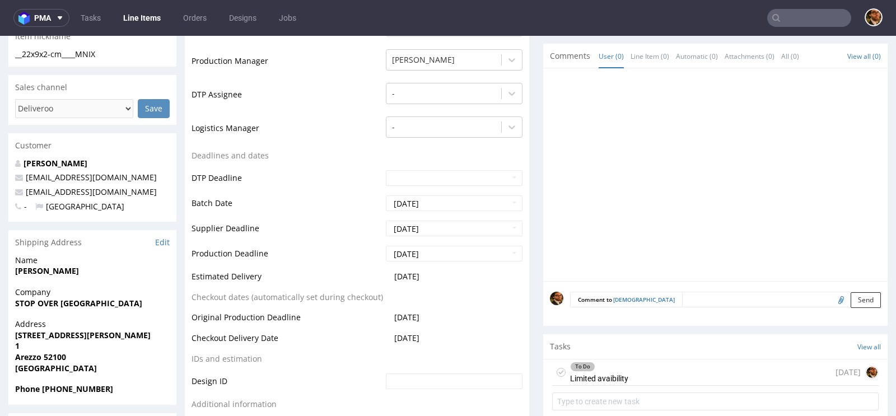
scroll to position [309, 0]
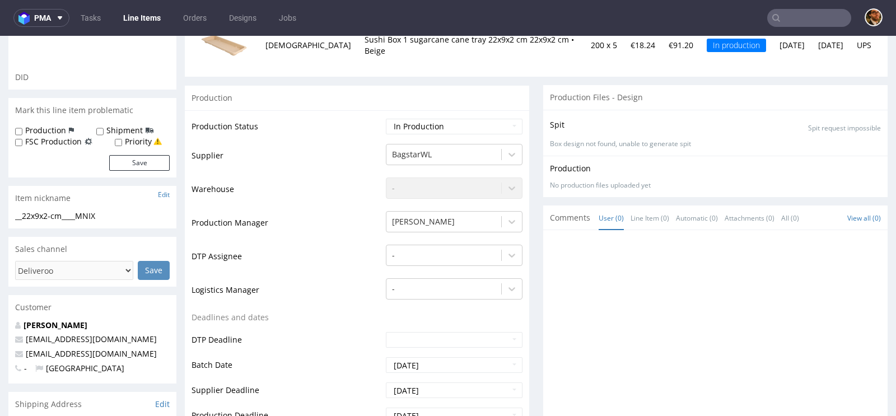
scroll to position [12, 0]
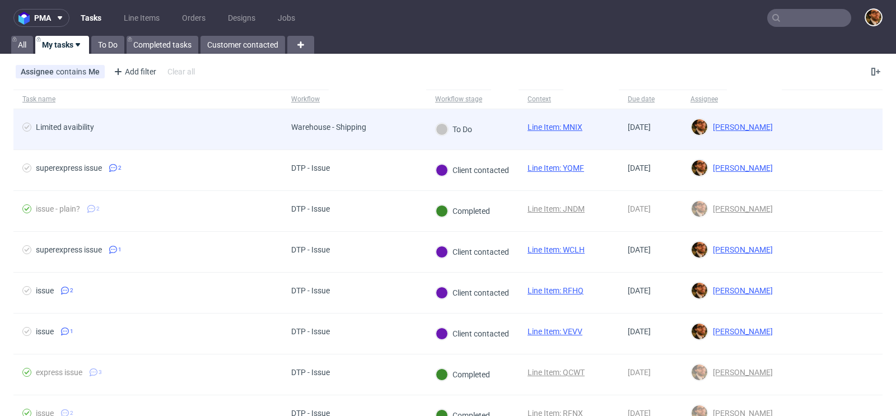
click at [833, 124] on div at bounding box center [832, 129] width 101 height 40
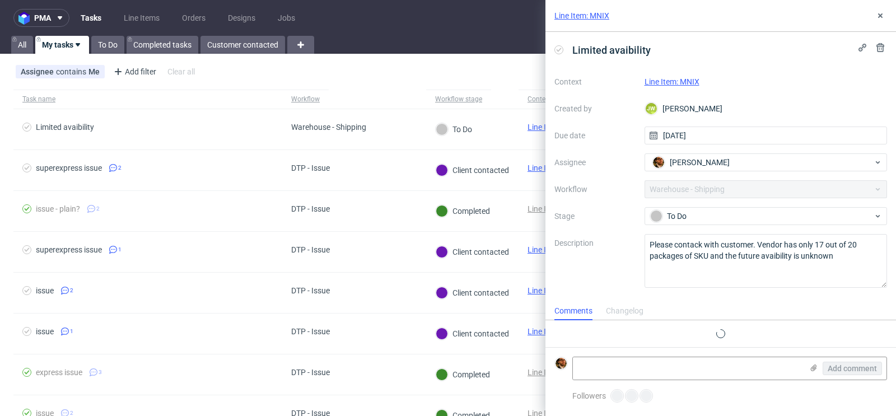
scroll to position [9, 0]
click at [687, 85] on link "Line Item: MNIX" at bounding box center [672, 81] width 55 height 9
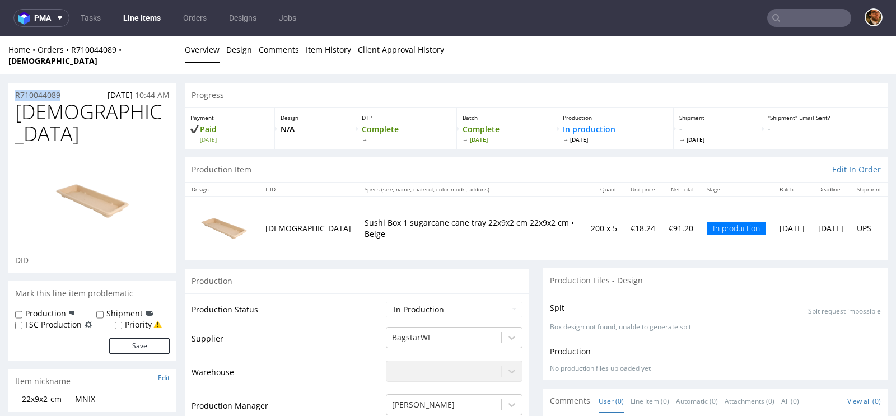
drag, startPoint x: 72, startPoint y: 82, endPoint x: 16, endPoint y: 87, distance: 55.6
click at [16, 87] on div "R710044089 03.09.2025 10:44 AM" at bounding box center [92, 92] width 168 height 18
copy p "R710044089"
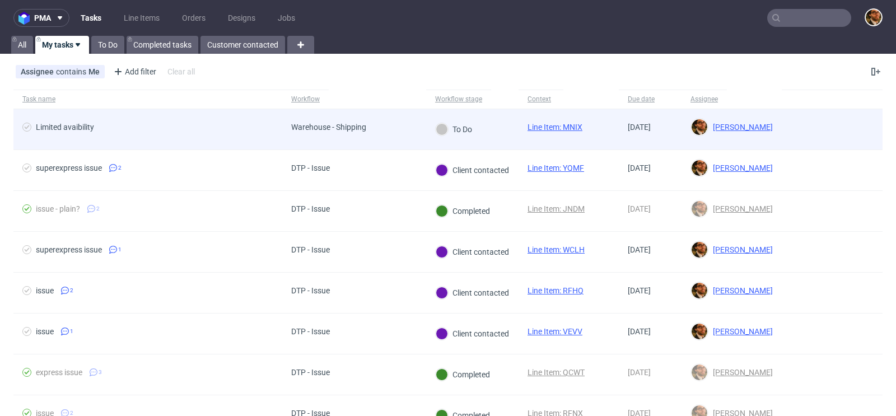
click at [801, 129] on div at bounding box center [832, 129] width 101 height 40
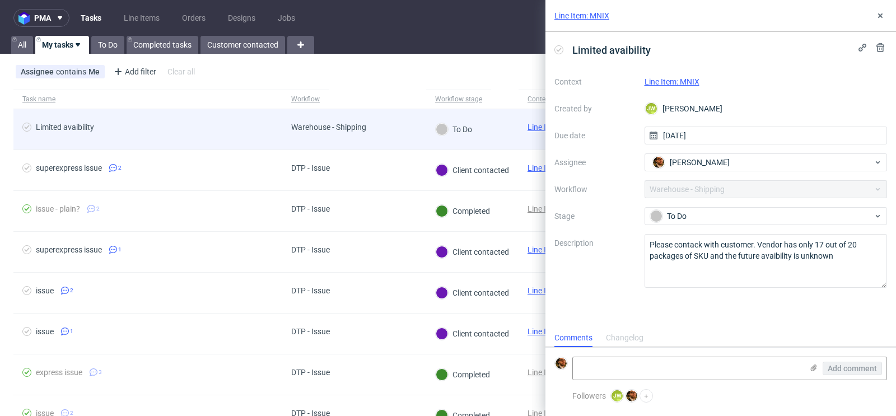
scroll to position [9, 0]
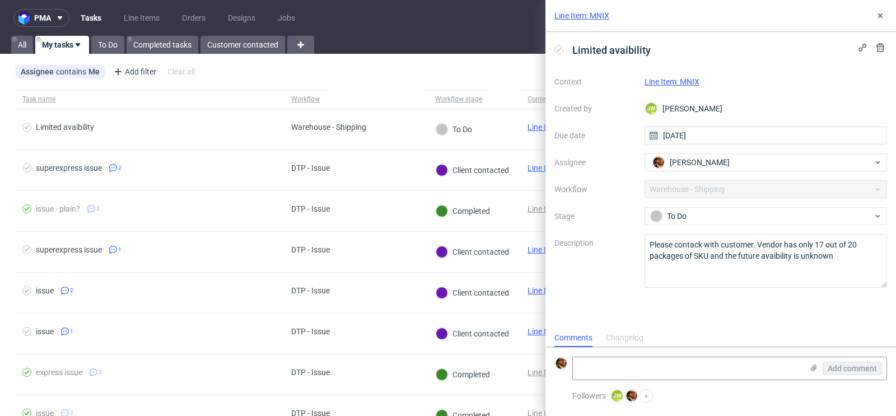
click at [674, 77] on link "Line Item: MNIX" at bounding box center [672, 81] width 55 height 9
click at [666, 81] on link "Line Item: MNIX" at bounding box center [672, 81] width 55 height 9
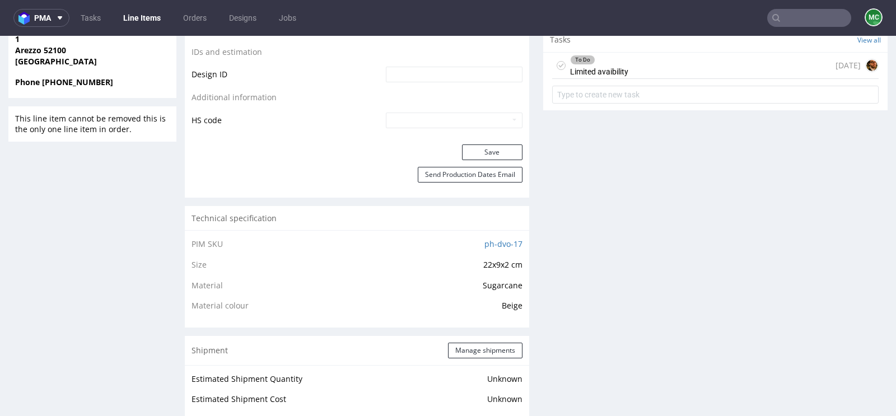
scroll to position [652, 0]
click at [492, 238] on link "ph-dvo-17" at bounding box center [503, 243] width 38 height 11
click at [525, 264] on div "Progress Payment Paid Wed 03 Sep Design N/A DTP Complete Batch Complete Wed 3 S…" at bounding box center [536, 330] width 703 height 1800
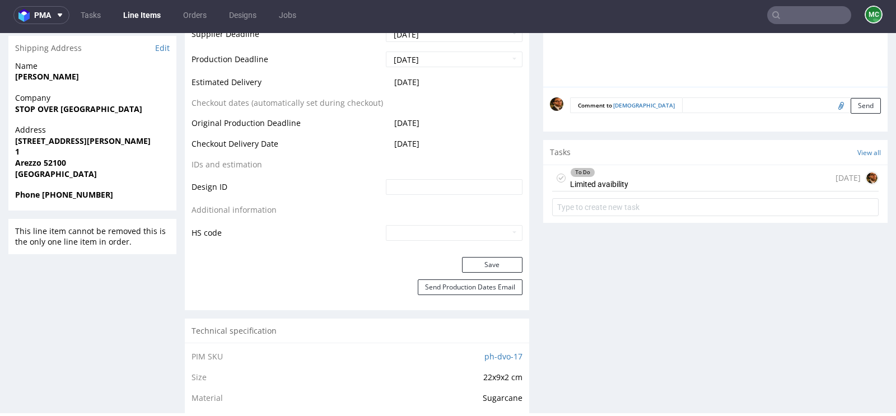
scroll to position [0, 0]
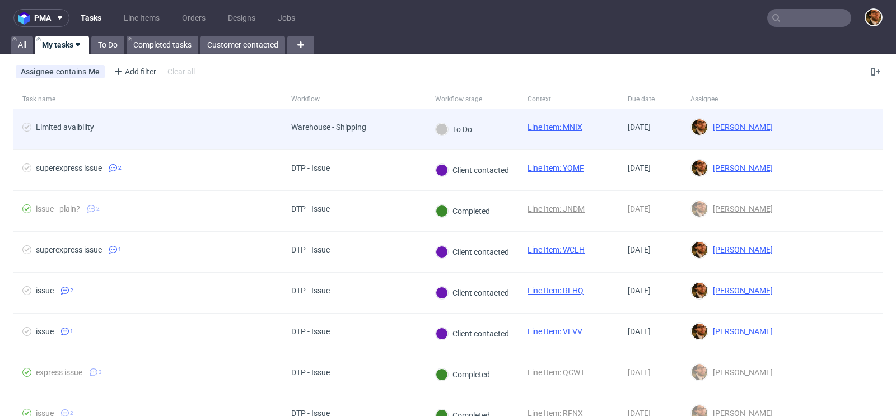
click at [801, 128] on div at bounding box center [832, 129] width 101 height 40
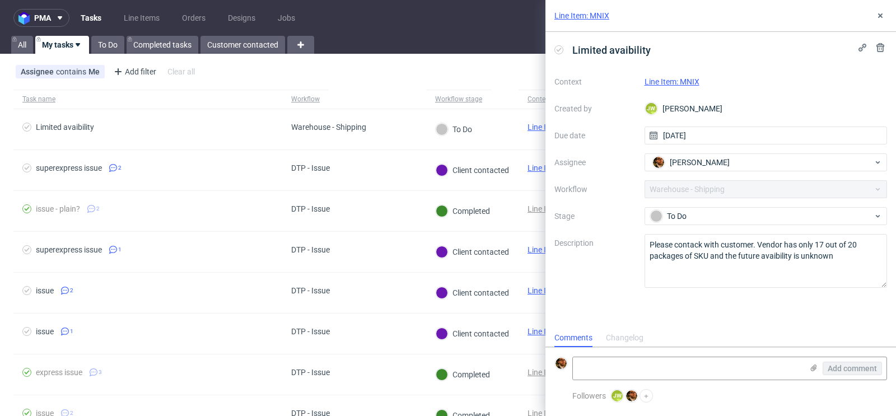
scroll to position [9, 0]
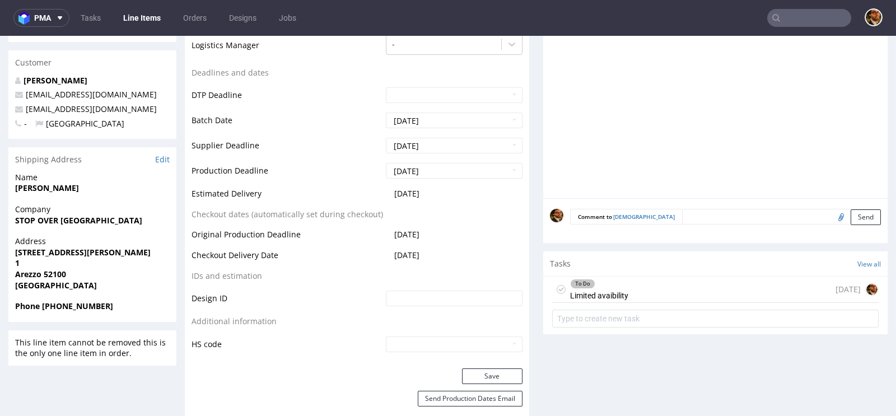
scroll to position [487, 0]
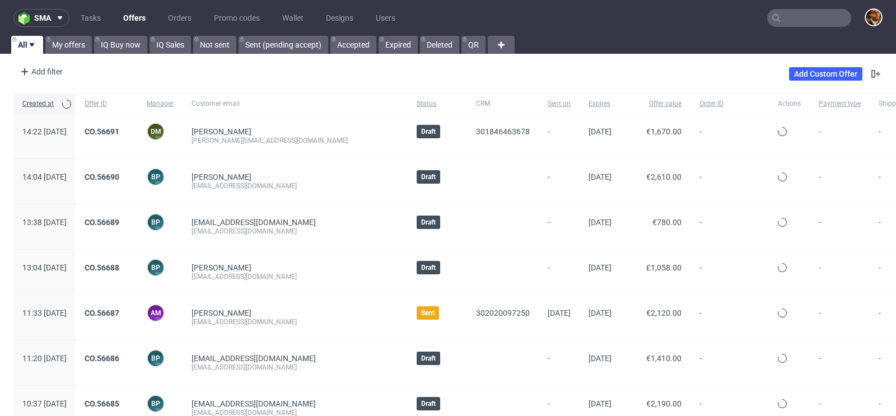
click at [790, 19] on input "text" at bounding box center [809, 18] width 84 height 18
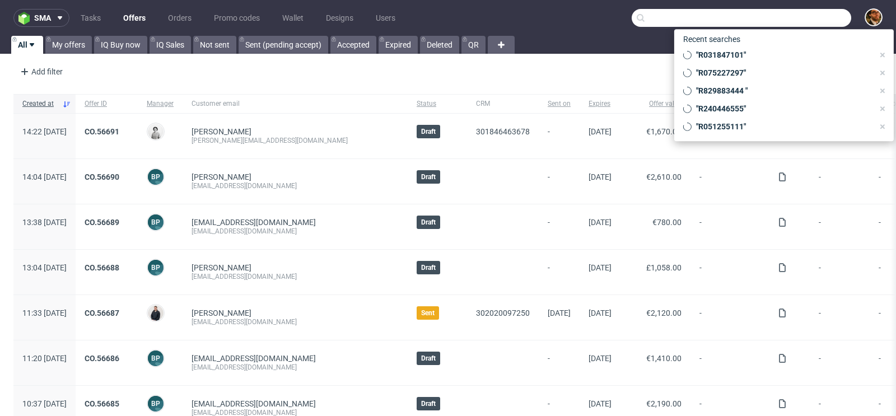
paste input "R051255111"
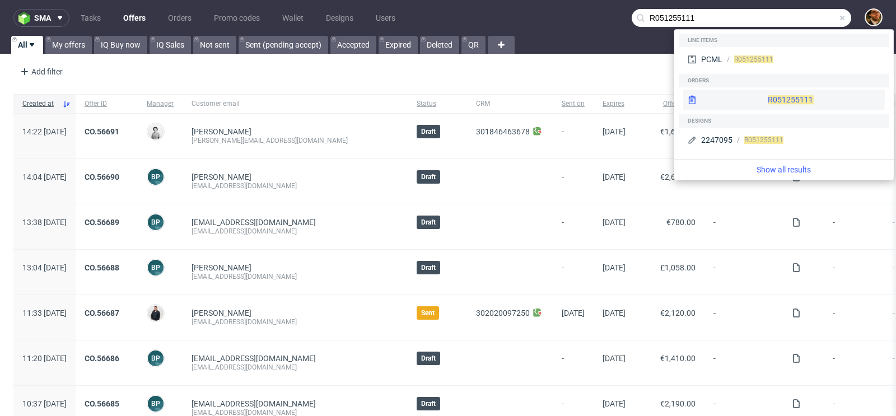
type input "R051255111"
click at [767, 97] on div "R051255111" at bounding box center [784, 100] width 202 height 20
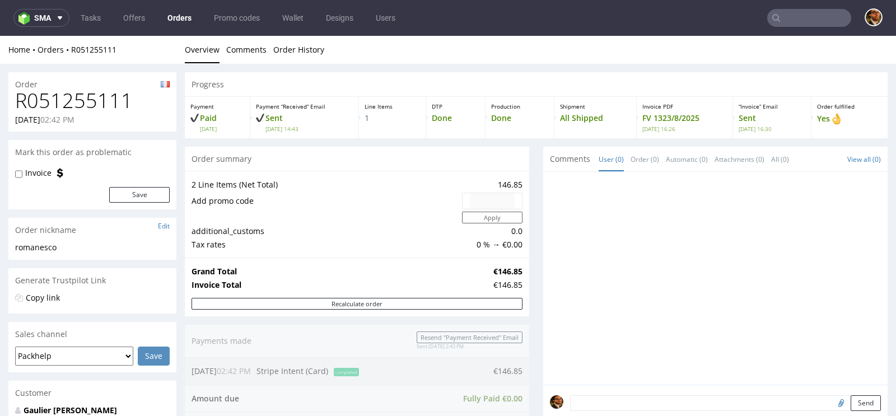
scroll to position [507, 0]
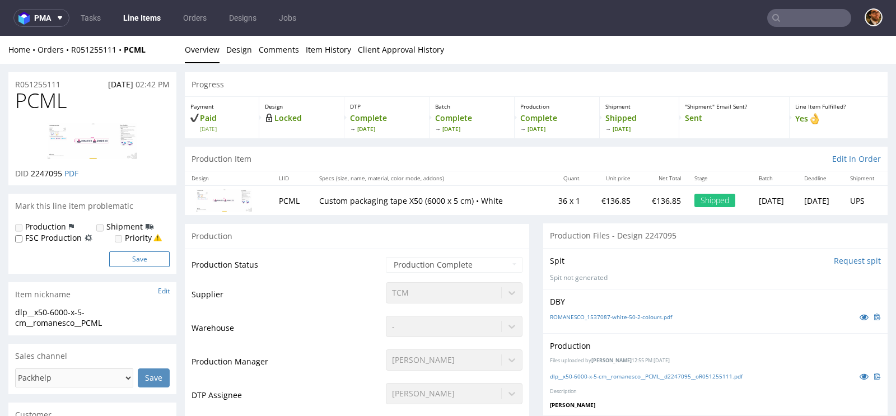
scroll to position [208, 0]
drag, startPoint x: 62, startPoint y: 82, endPoint x: 14, endPoint y: 82, distance: 48.2
click at [14, 82] on div "R051255111 07.08.2025 02:42 PM" at bounding box center [92, 81] width 168 height 18
copy p "R051255111"
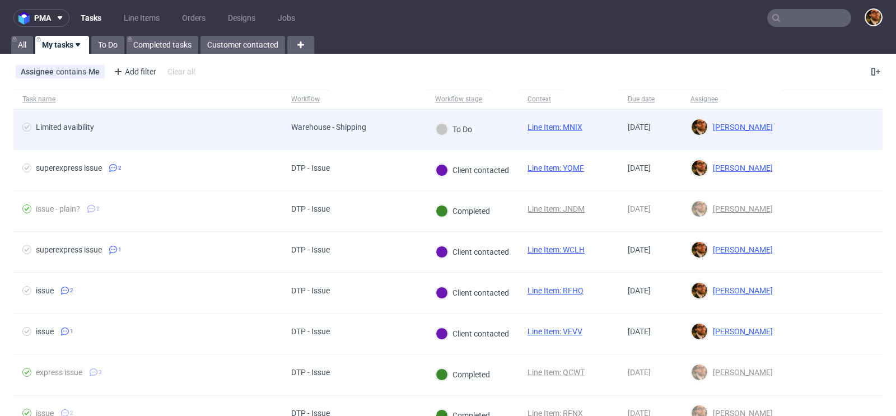
click at [809, 132] on div at bounding box center [832, 129] width 101 height 40
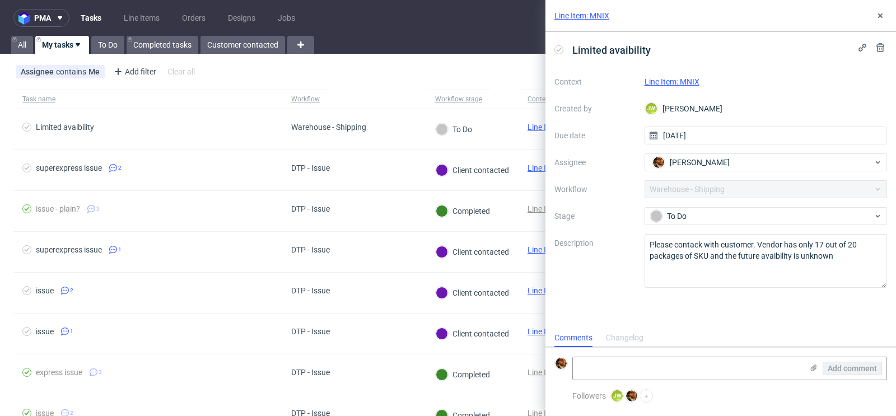
scroll to position [9, 0]
click at [687, 83] on link "Line Item: MNIX" at bounding box center [672, 81] width 55 height 9
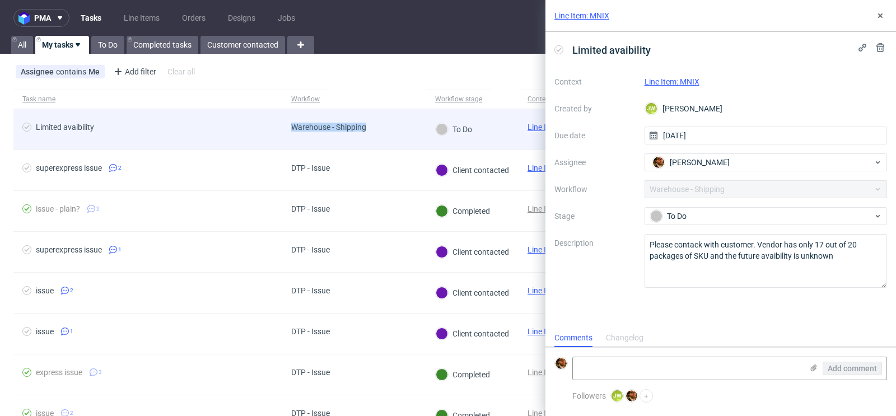
drag, startPoint x: 374, startPoint y: 125, endPoint x: 293, endPoint y: 125, distance: 80.6
click at [293, 125] on div "Warehouse - Shipping" at bounding box center [328, 129] width 93 height 40
copy div "Warehouse - Shipping"
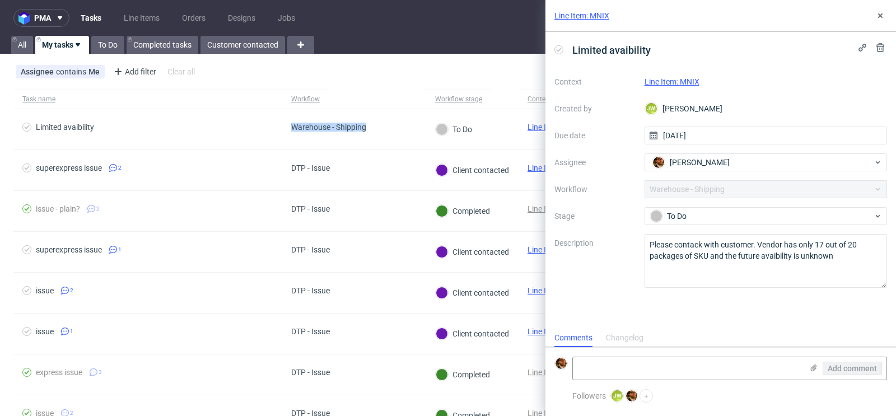
click at [668, 82] on link "Line Item: MNIX" at bounding box center [672, 81] width 55 height 9
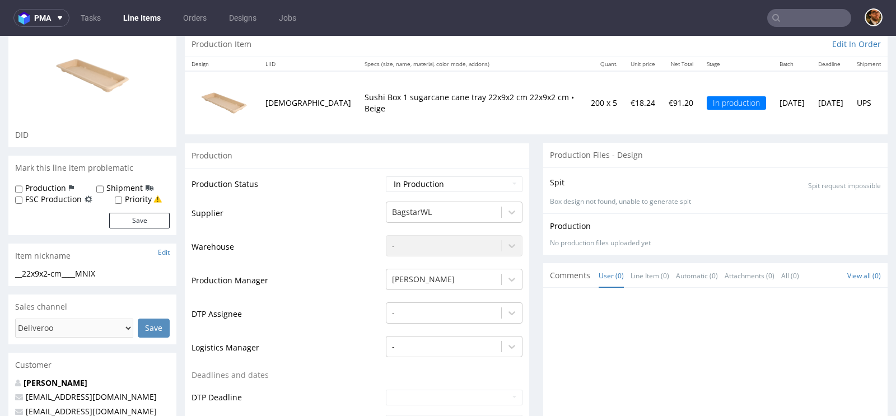
scroll to position [239, 0]
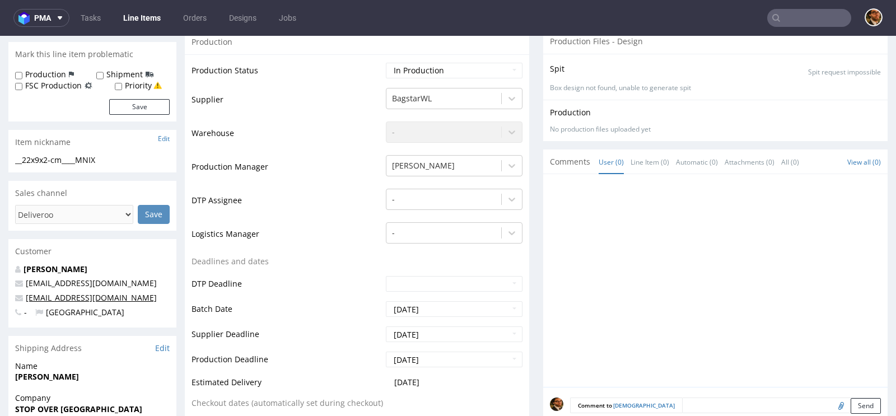
click at [74, 292] on link "[EMAIL_ADDRESS][DOMAIN_NAME]" at bounding box center [91, 297] width 131 height 11
click at [138, 292] on p "[EMAIL_ADDRESS][DOMAIN_NAME]" at bounding box center [92, 297] width 155 height 11
drag, startPoint x: 143, startPoint y: 264, endPoint x: 26, endPoint y: 268, distance: 117.6
click at [26, 292] on p "[EMAIL_ADDRESS][DOMAIN_NAME]" at bounding box center [92, 297] width 155 height 11
copy link "[EMAIL_ADDRESS][DOMAIN_NAME]"
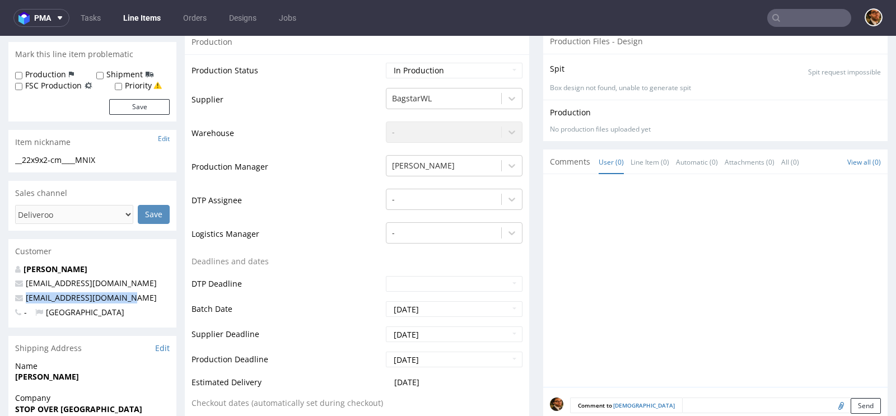
scroll to position [0, 0]
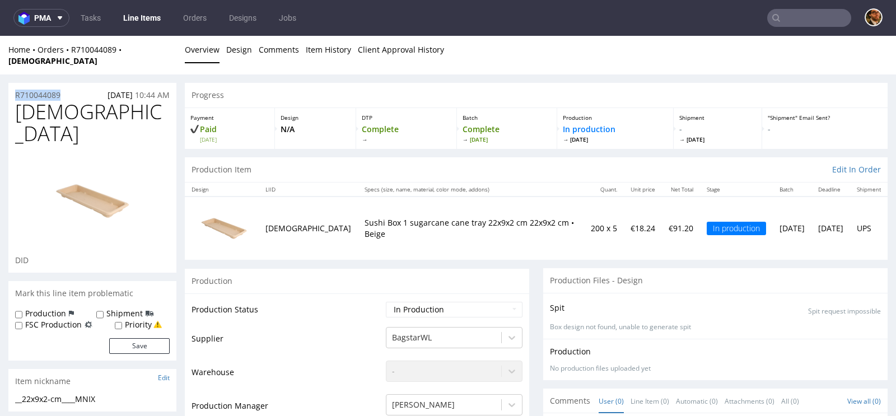
drag, startPoint x: 66, startPoint y: 85, endPoint x: 13, endPoint y: 85, distance: 52.6
click at [13, 85] on div "R710044089 03.09.2025 10:44 AM" at bounding box center [92, 92] width 168 height 18
copy p "R710044089"
drag, startPoint x: 284, startPoint y: 218, endPoint x: 268, endPoint y: 217, distance: 16.8
click at [268, 217] on td "[DEMOGRAPHIC_DATA]" at bounding box center [308, 228] width 99 height 63
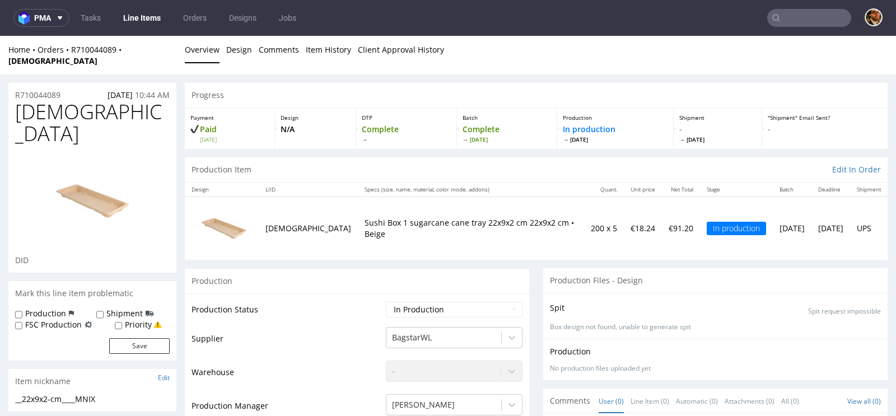
click at [365, 217] on p "Sushi Box 1 sugarcane cane tray 22x9x2 cm 22x9x2 cm • Beige" at bounding box center [471, 228] width 213 height 22
drag, startPoint x: 323, startPoint y: 219, endPoint x: 298, endPoint y: 210, distance: 26.2
click at [365, 217] on p "Sushi Box 1 sugarcane cane tray 22x9x2 cm 22x9x2 cm • Beige" at bounding box center [471, 228] width 213 height 22
copy p "Sushi Box 1 sugarcane cane tray 22x9x2 cm 22x9x2 cm • Beige"
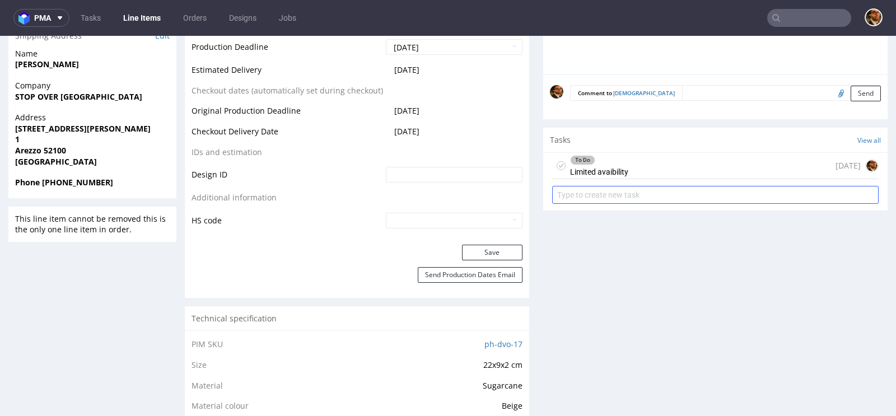
scroll to position [515, 0]
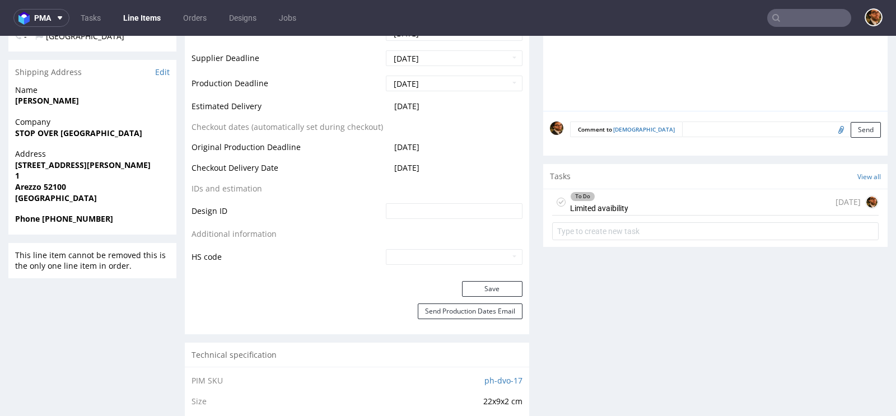
click at [657, 203] on div "To Do Limited avaibility today" at bounding box center [715, 216] width 344 height 55
click at [659, 189] on div "To Do Limited avaibility today" at bounding box center [715, 202] width 326 height 26
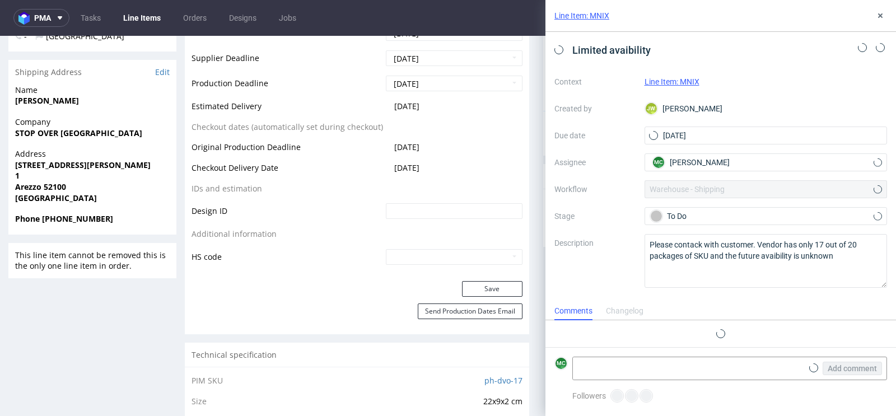
scroll to position [9, 0]
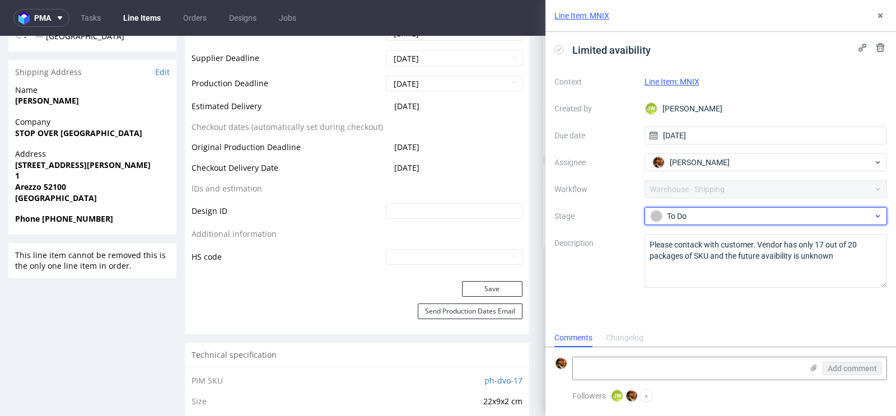
click at [871, 210] on div "To Do" at bounding box center [761, 216] width 223 height 12
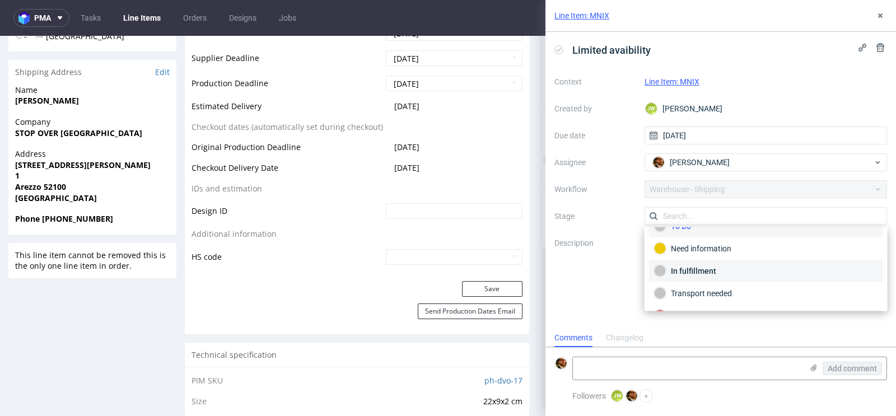
scroll to position [17, 0]
click at [707, 246] on div "Need information" at bounding box center [766, 248] width 224 height 12
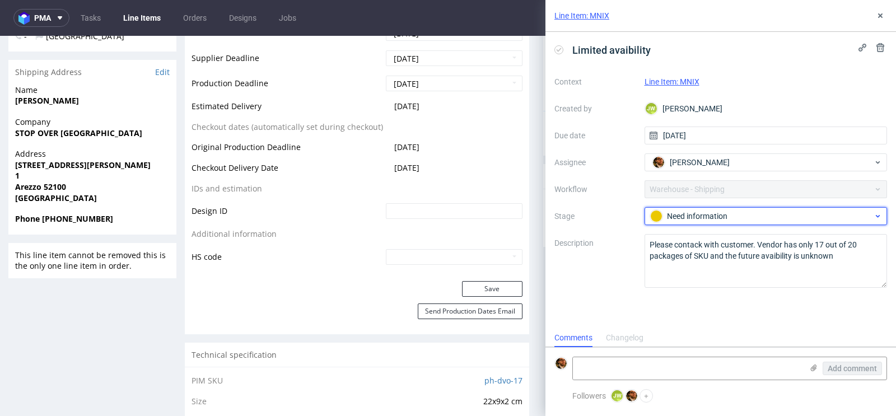
click at [721, 217] on div "Need information" at bounding box center [761, 216] width 223 height 12
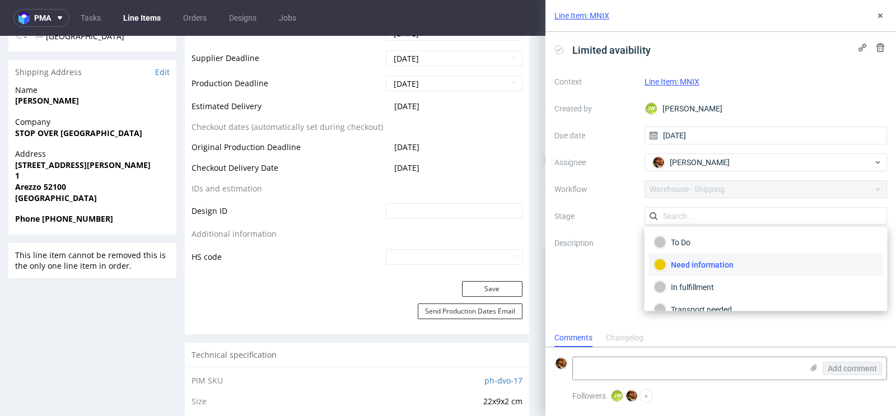
scroll to position [0, 0]
click at [710, 263] on div "Need information" at bounding box center [766, 265] width 224 height 12
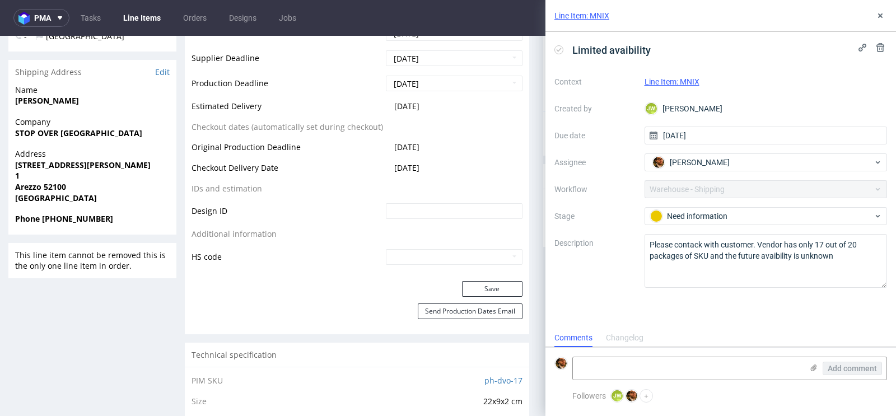
click at [636, 200] on div "Context Line Item: MNIX Created by JW Jędrzej Wiśniewski Due date 03/09/2025 As…" at bounding box center [720, 180] width 333 height 215
click at [879, 14] on use at bounding box center [880, 15] width 4 height 4
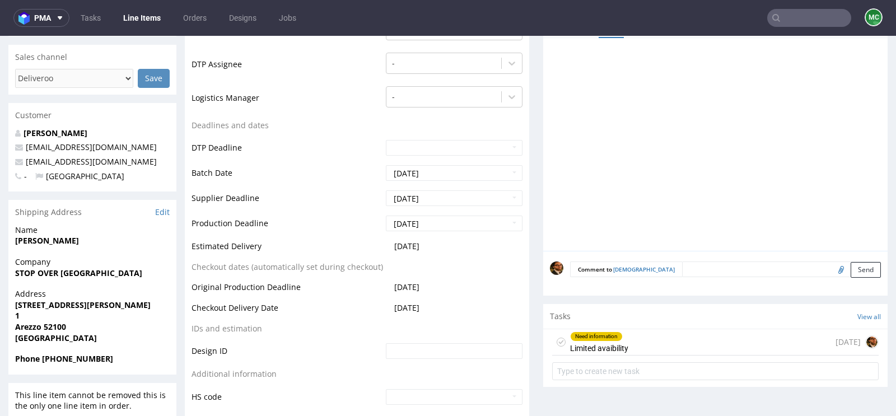
scroll to position [409, 0]
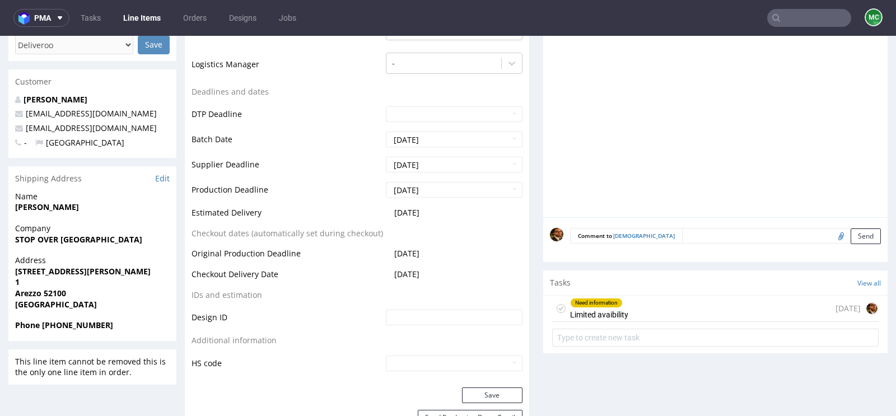
click at [662, 301] on div "Need information Limited avaibility [DATE]" at bounding box center [715, 309] width 326 height 26
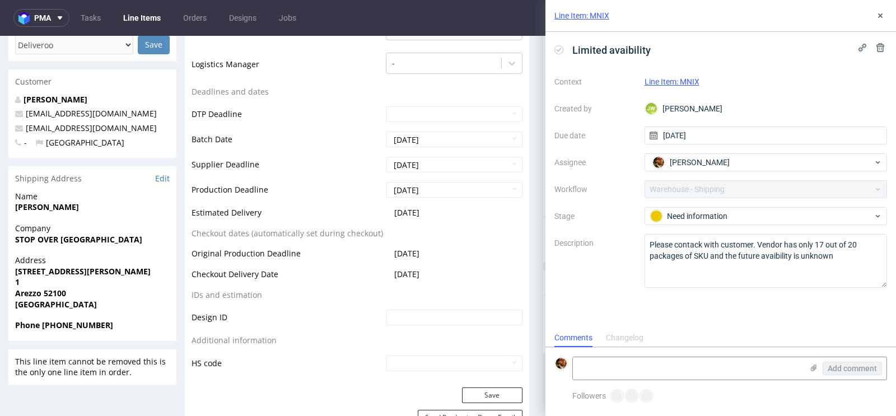
scroll to position [9, 0]
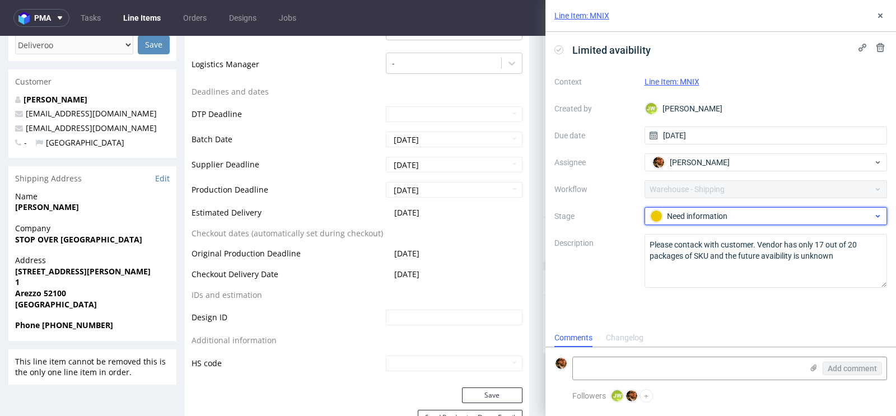
click at [849, 218] on div "Need information" at bounding box center [761, 216] width 223 height 12
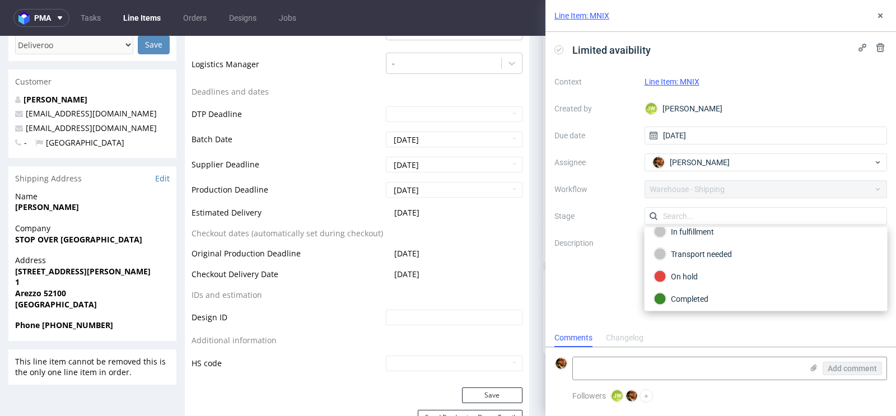
scroll to position [0, 0]
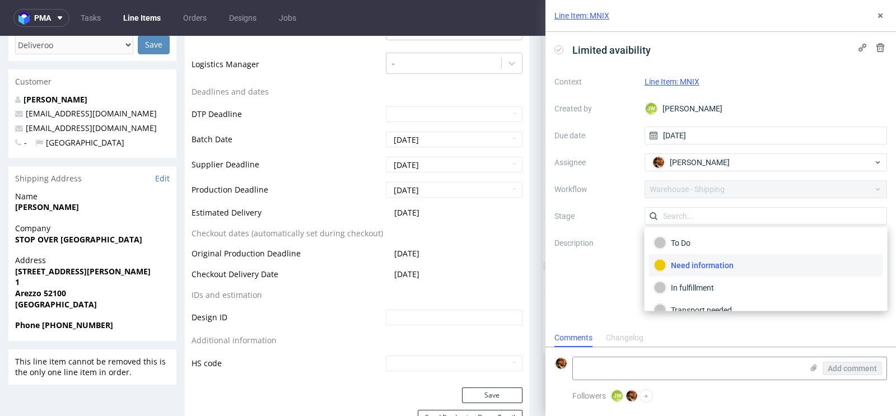
click at [884, 200] on div "Context Line Item: MNIX Created by [PERSON_NAME] [PERSON_NAME] Due date [DATE] …" at bounding box center [720, 180] width 333 height 215
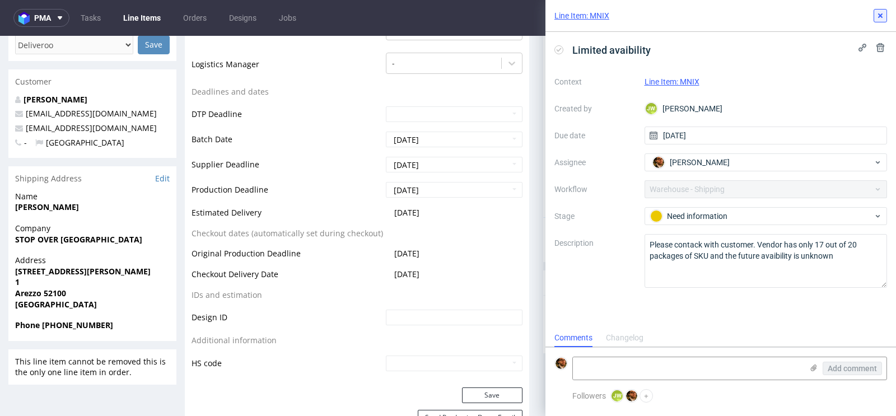
click at [878, 17] on icon at bounding box center [880, 15] width 9 height 9
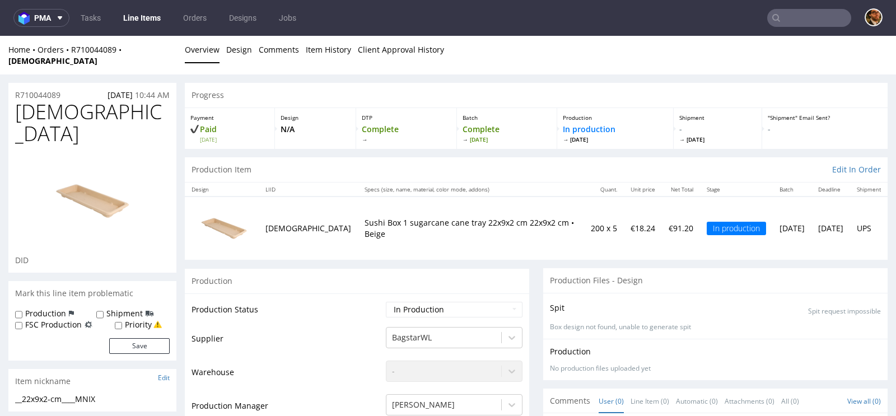
click at [781, 15] on input "text" at bounding box center [809, 18] width 84 height 18
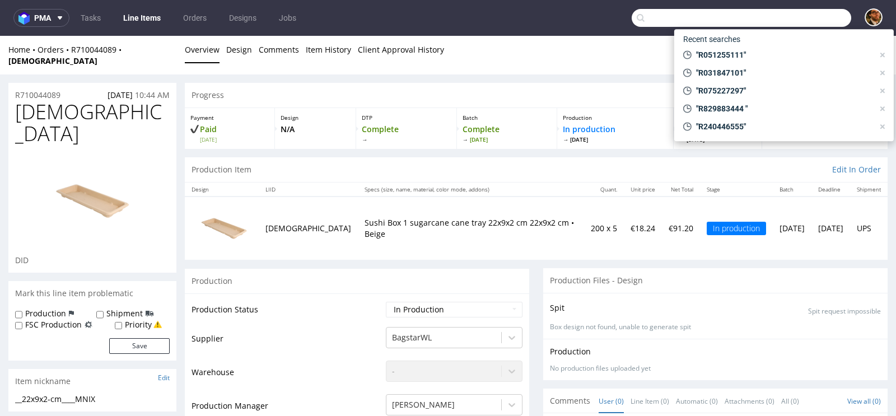
paste input "R829883444"
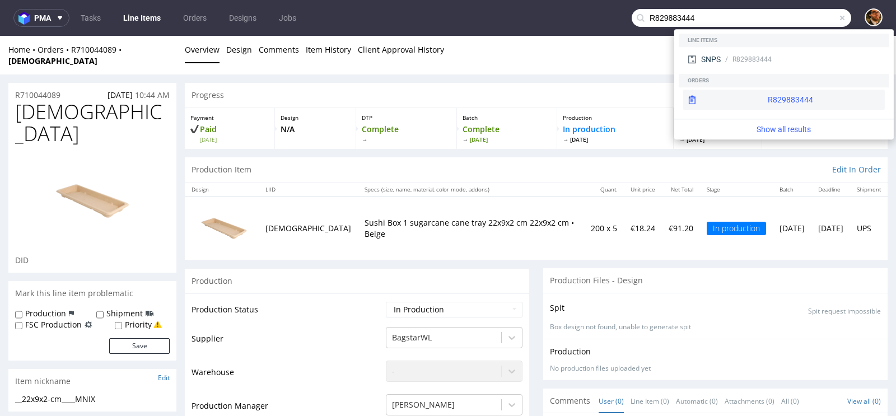
type input "R829883444"
click at [755, 97] on div "R829883444" at bounding box center [784, 100] width 202 height 20
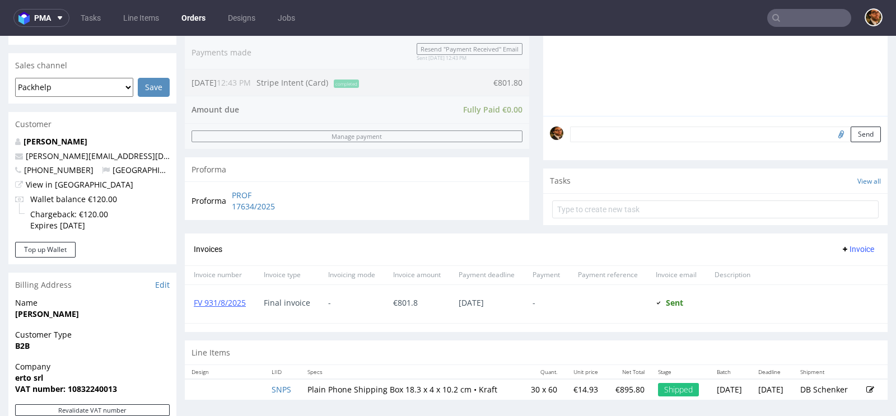
scroll to position [507, 0]
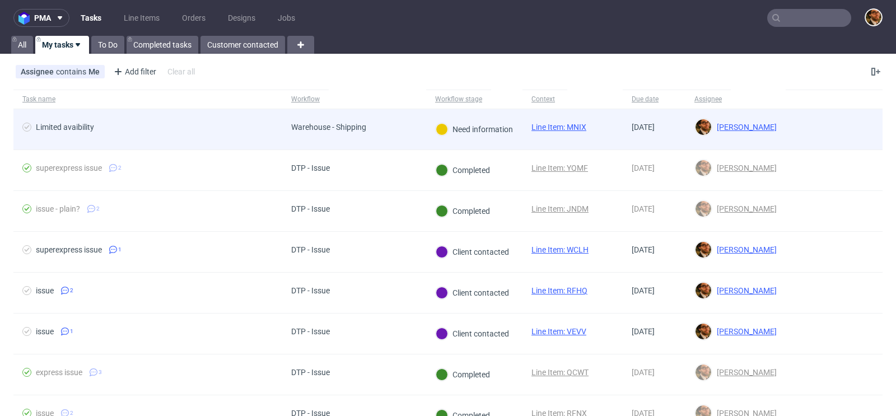
click at [802, 134] on div at bounding box center [834, 129] width 97 height 40
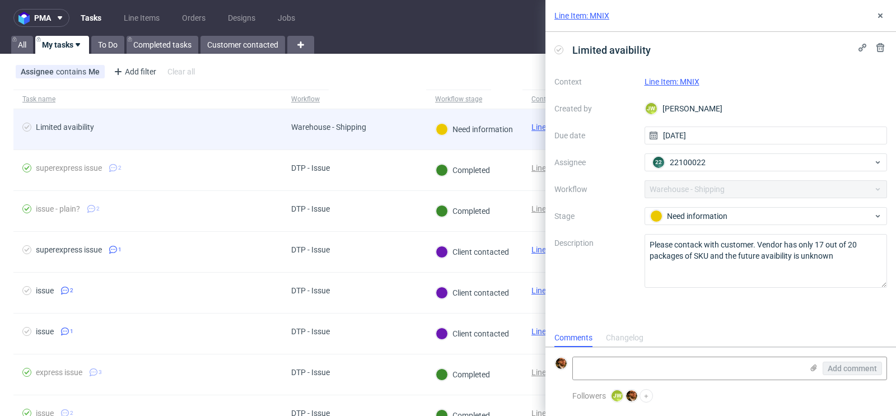
scroll to position [9, 0]
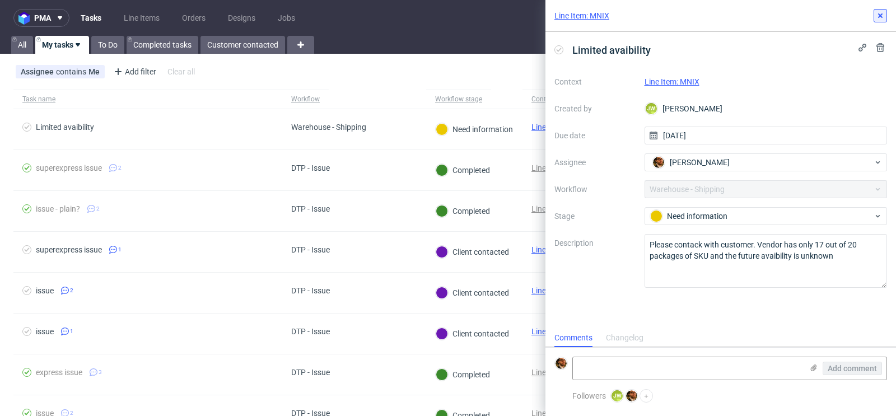
click at [878, 18] on icon at bounding box center [880, 15] width 9 height 9
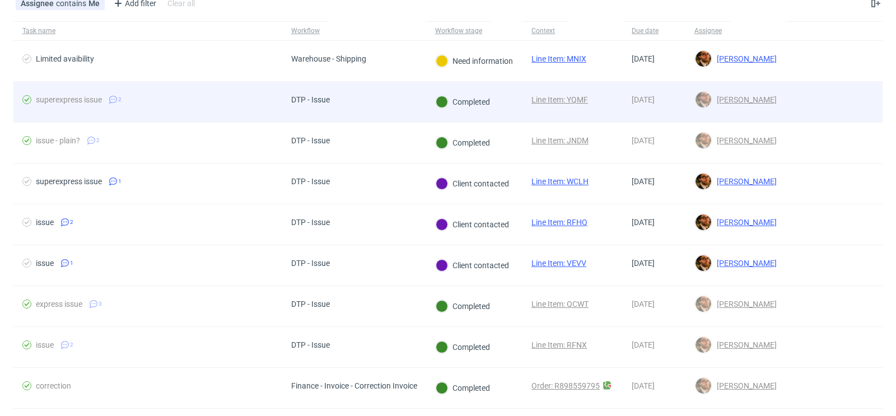
scroll to position [69, 0]
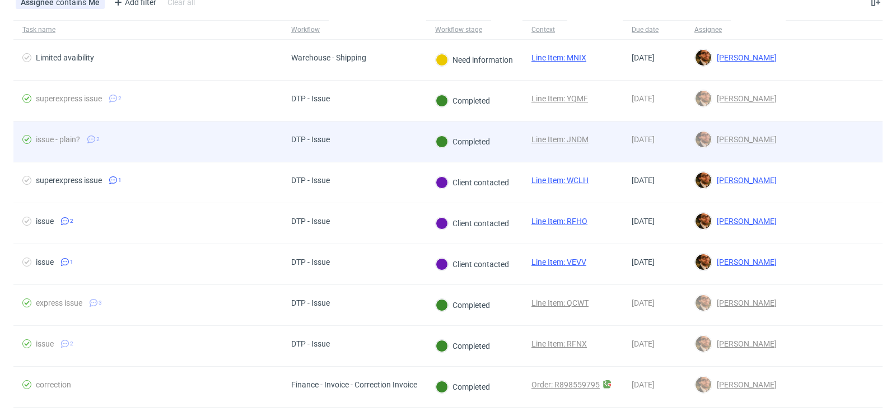
click at [839, 146] on div at bounding box center [834, 142] width 97 height 40
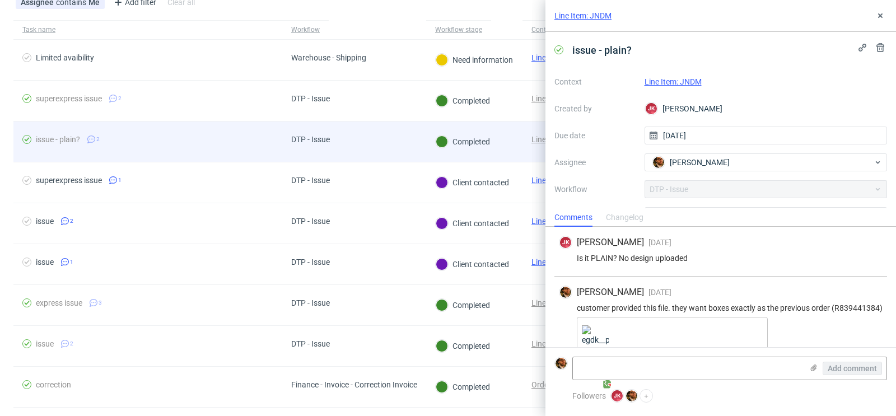
scroll to position [35, 0]
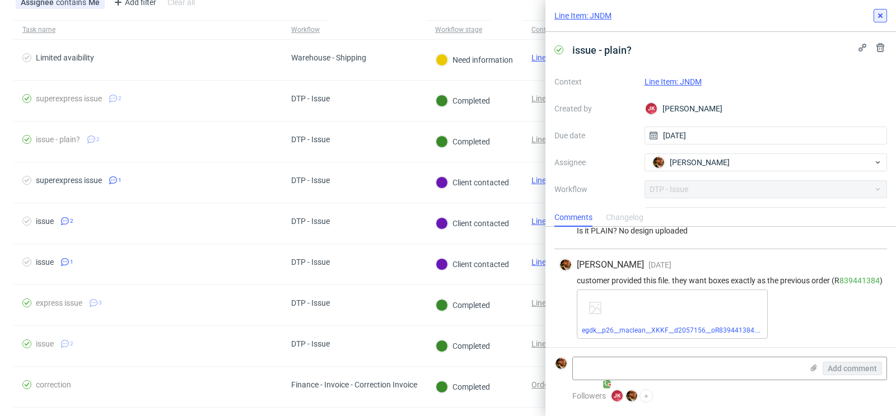
click at [878, 20] on button at bounding box center [880, 15] width 13 height 13
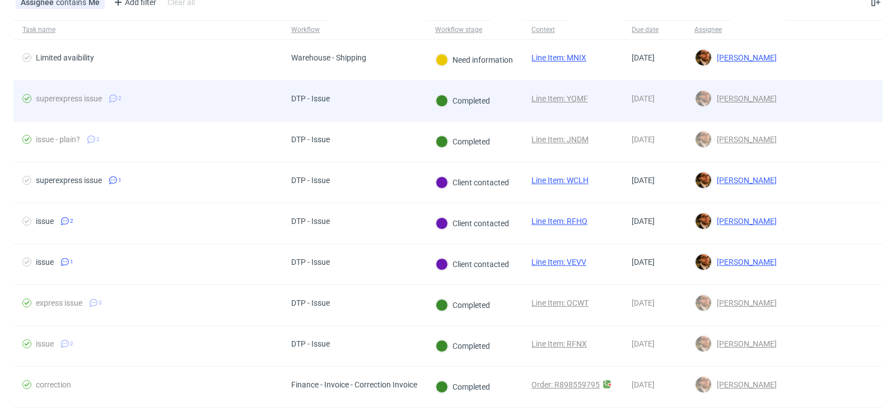
click at [830, 98] on div at bounding box center [834, 101] width 97 height 40
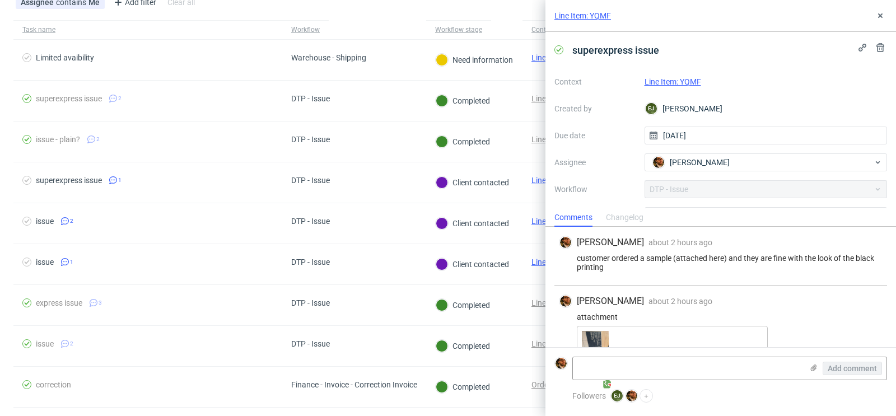
click at [662, 75] on div "Line Item: YQMF" at bounding box center [766, 81] width 243 height 13
click at [662, 79] on link "Line Item: YQMF" at bounding box center [673, 81] width 57 height 9
click at [880, 13] on icon at bounding box center [880, 15] width 9 height 9
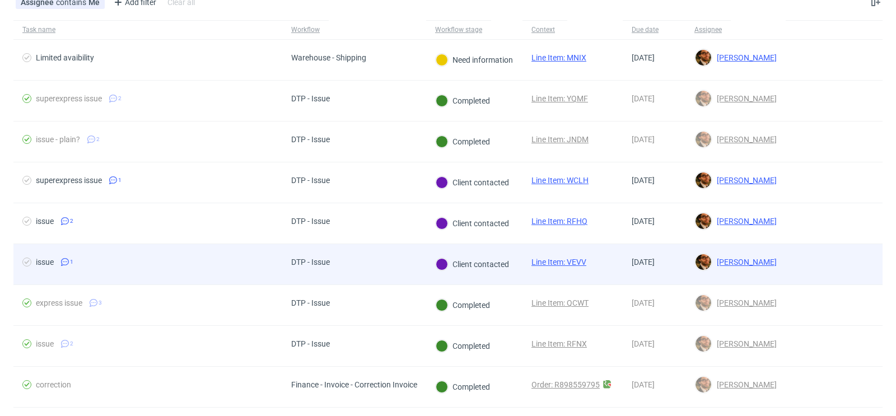
click at [810, 251] on div at bounding box center [834, 264] width 97 height 40
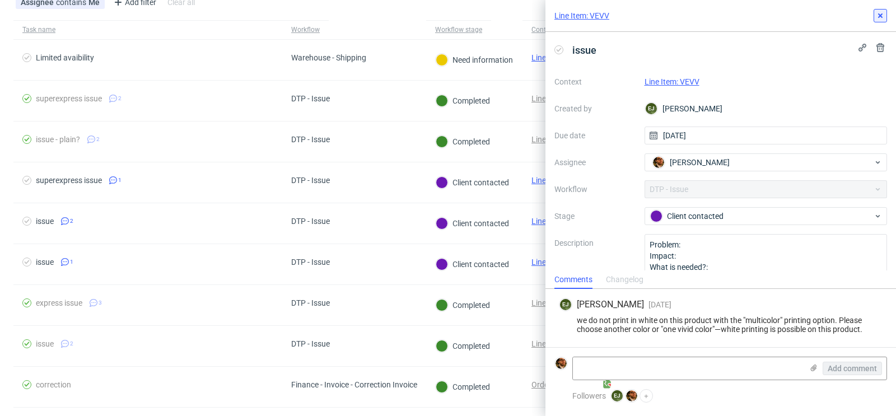
click at [879, 13] on icon at bounding box center [880, 15] width 9 height 9
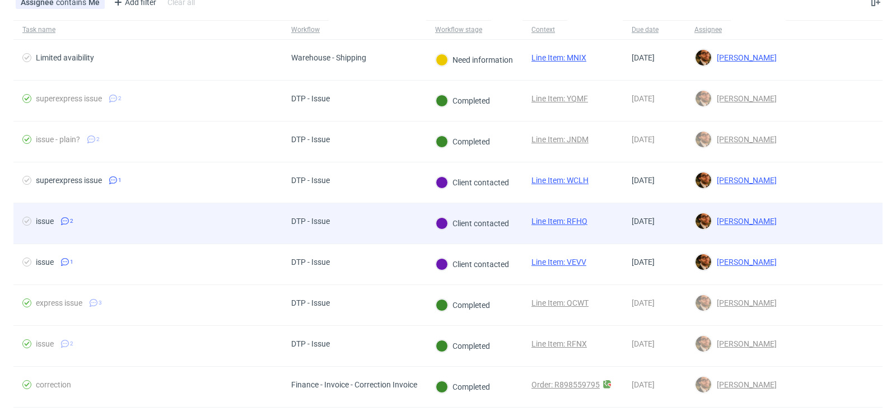
click at [828, 235] on div at bounding box center [834, 223] width 97 height 40
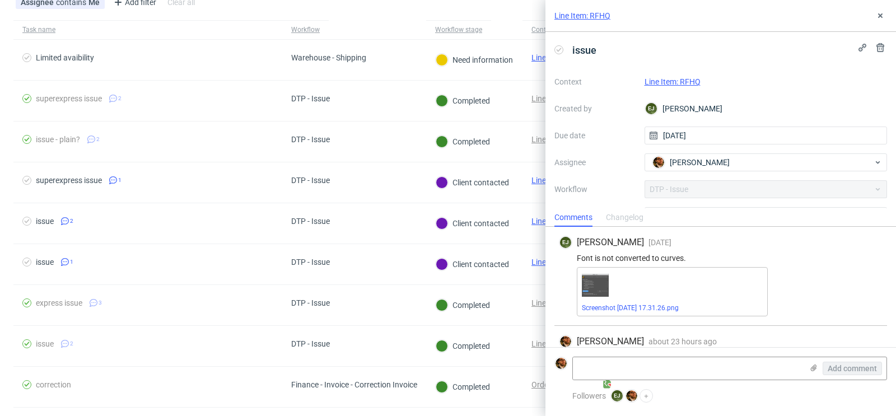
scroll to position [76, 0]
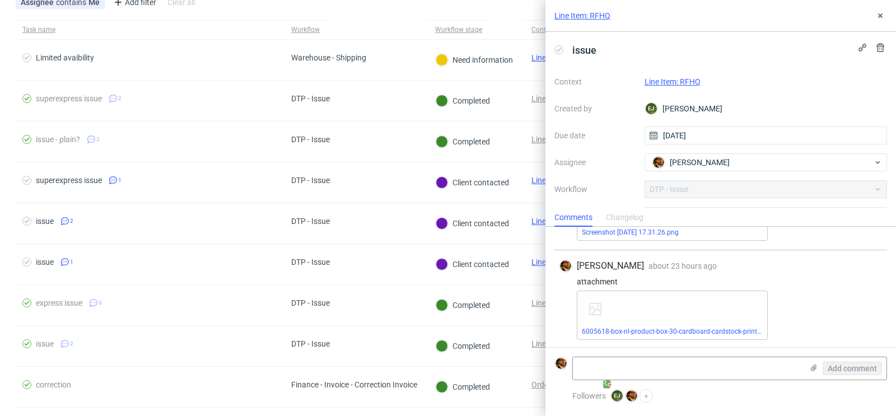
click at [681, 81] on link "Line Item: RFHQ" at bounding box center [673, 81] width 56 height 9
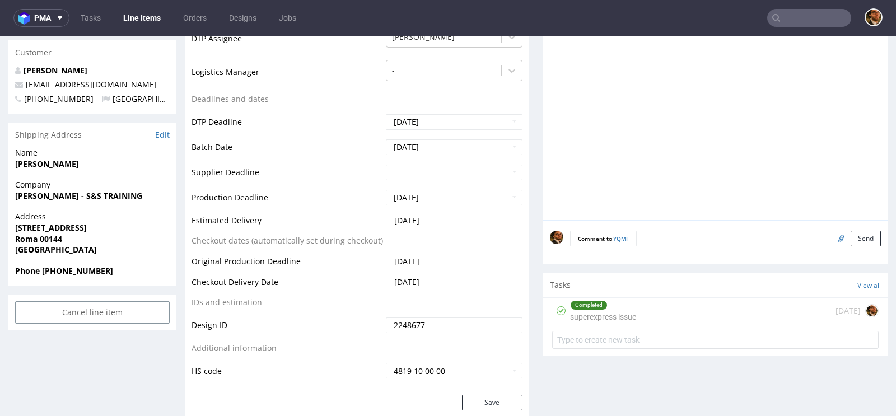
scroll to position [423, 0]
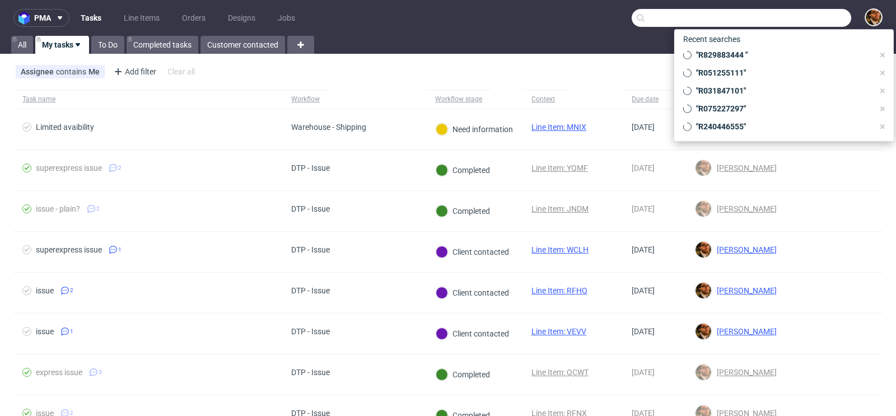
click at [829, 10] on input "text" at bounding box center [742, 18] width 220 height 18
paste input "R856094672"
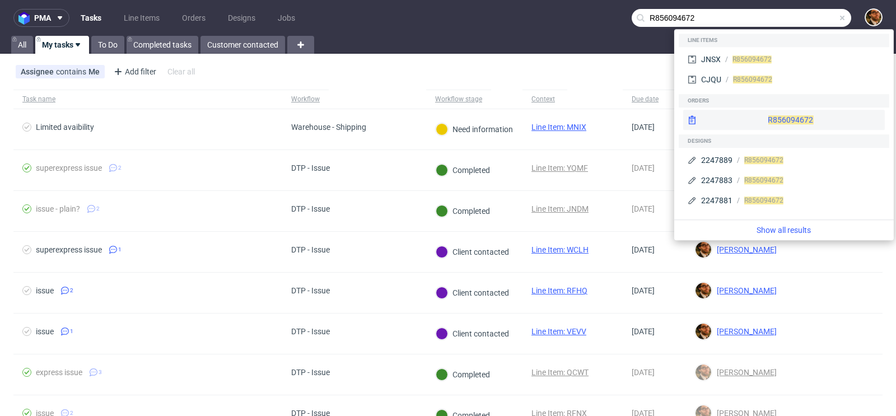
type input "R856094672"
click at [759, 120] on div "R856094672" at bounding box center [784, 120] width 202 height 20
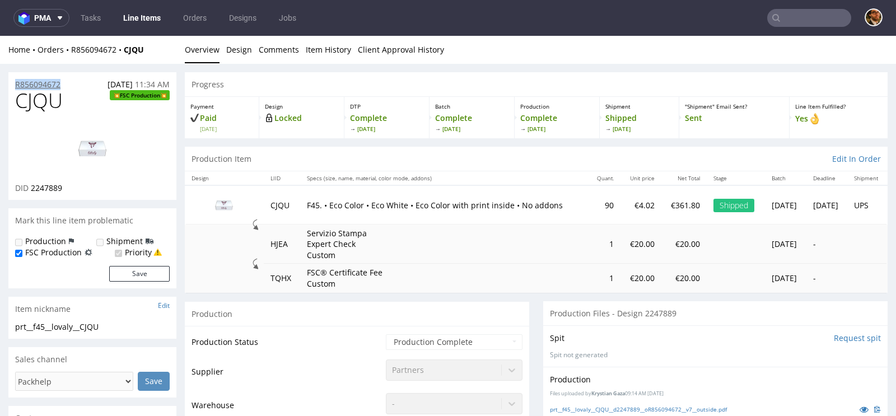
drag, startPoint x: 72, startPoint y: 83, endPoint x: 16, endPoint y: 85, distance: 56.6
click at [16, 85] on div "R856094672 10.08.2025 11:34 AM" at bounding box center [92, 81] width 168 height 18
copy p "R856094672"
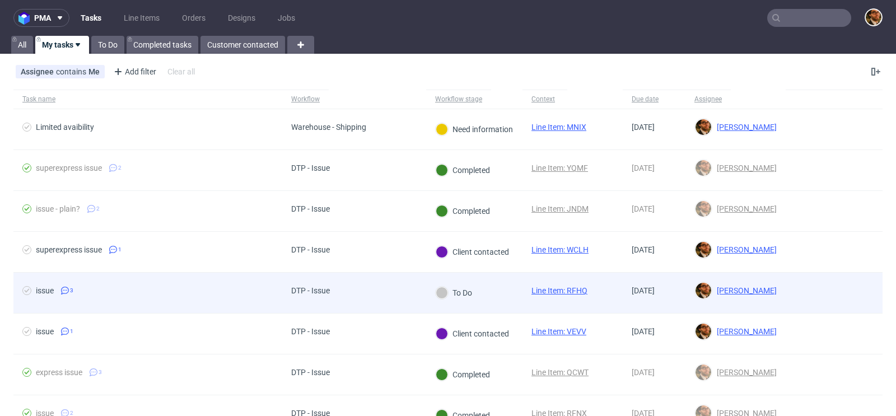
click at [800, 281] on div at bounding box center [834, 293] width 97 height 40
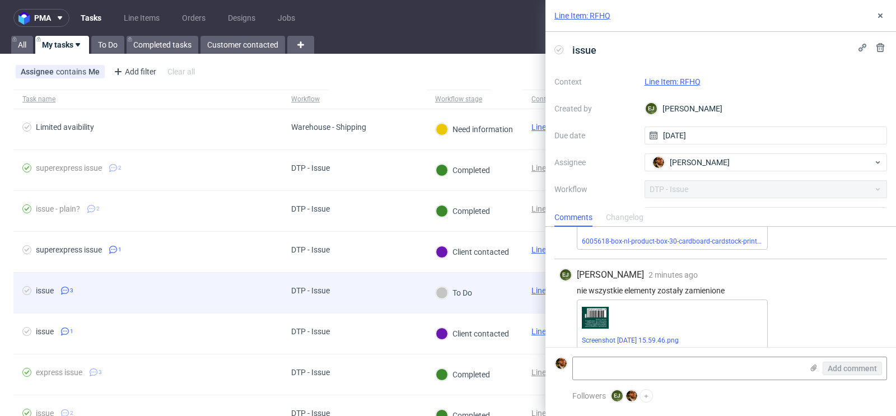
scroll to position [174, 0]
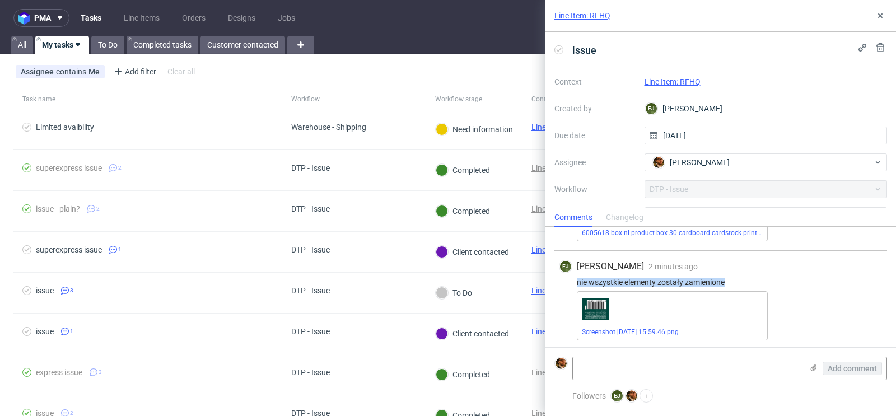
drag, startPoint x: 730, startPoint y: 278, endPoint x: 575, endPoint y: 280, distance: 155.7
click at [575, 280] on div "nie wszystkie elementy zostały zamienione" at bounding box center [721, 282] width 324 height 9
copy div "nie wszystkie elementy zostały zamienione"
click at [787, 292] on div "Screenshot 2025-09-03 at 15.59.46.png" at bounding box center [730, 315] width 306 height 49
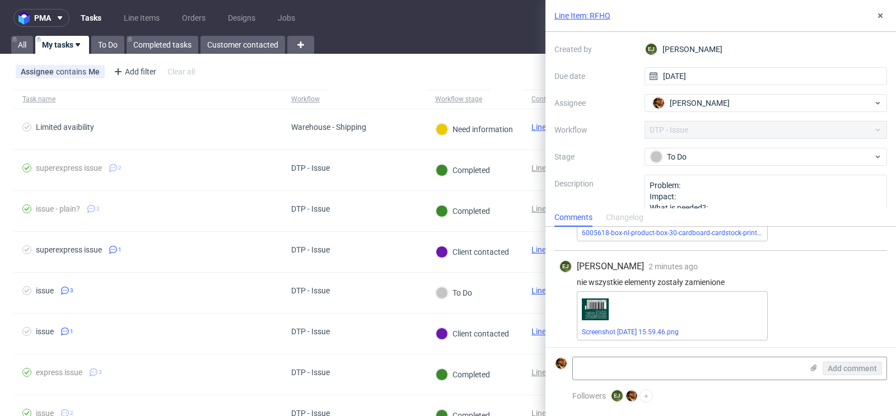
scroll to position [88, 0]
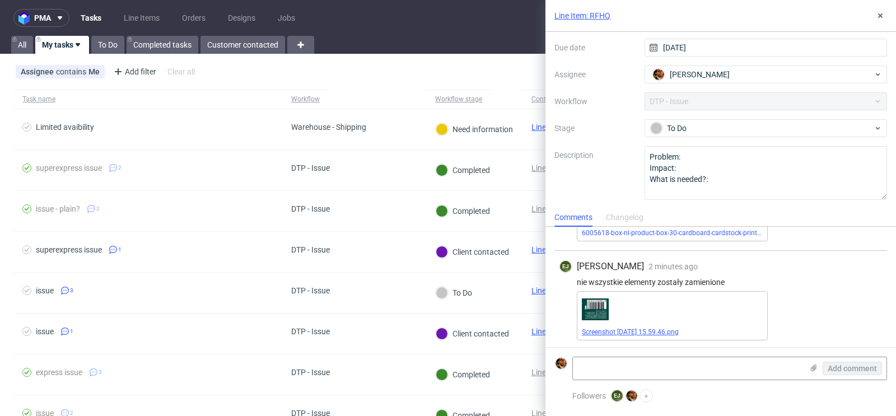
click at [663, 329] on link "Screenshot 2025-09-03 at 15.59.46.png" at bounding box center [630, 332] width 97 height 8
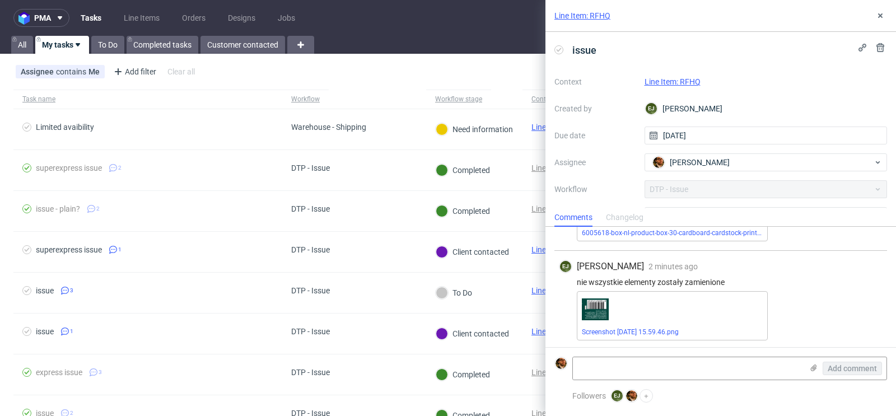
click at [665, 78] on link "Line Item: RFHQ" at bounding box center [673, 81] width 56 height 9
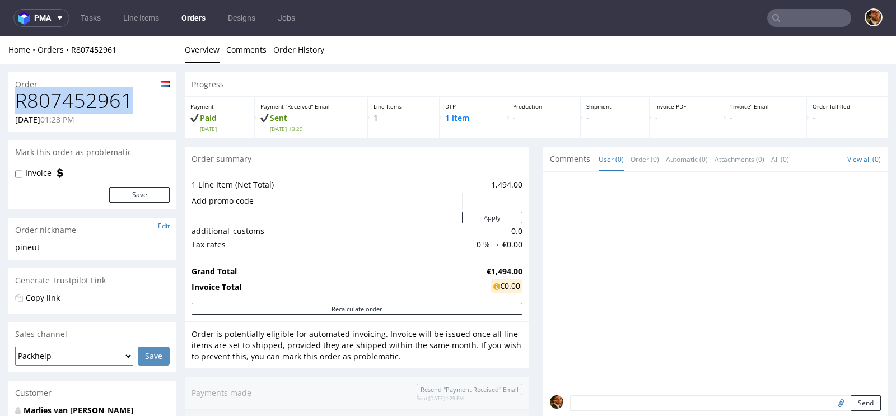
drag, startPoint x: 130, startPoint y: 99, endPoint x: 18, endPoint y: 100, distance: 111.5
click at [18, 100] on h1 "R807452961" at bounding box center [92, 101] width 155 height 22
copy h1 "R807452961"
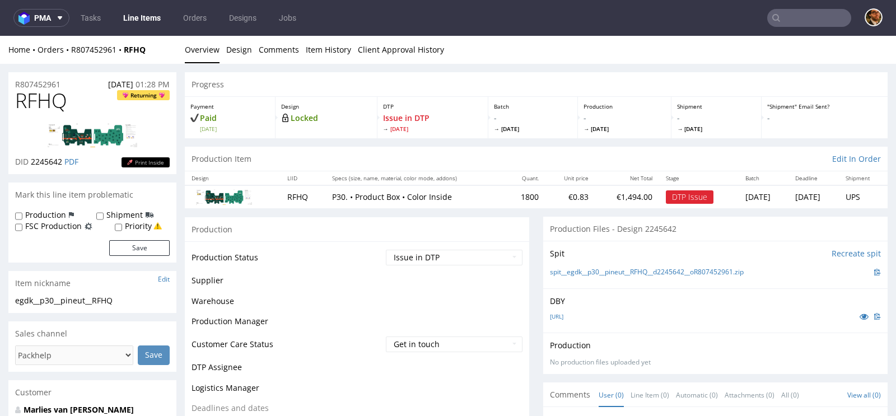
scroll to position [409, 0]
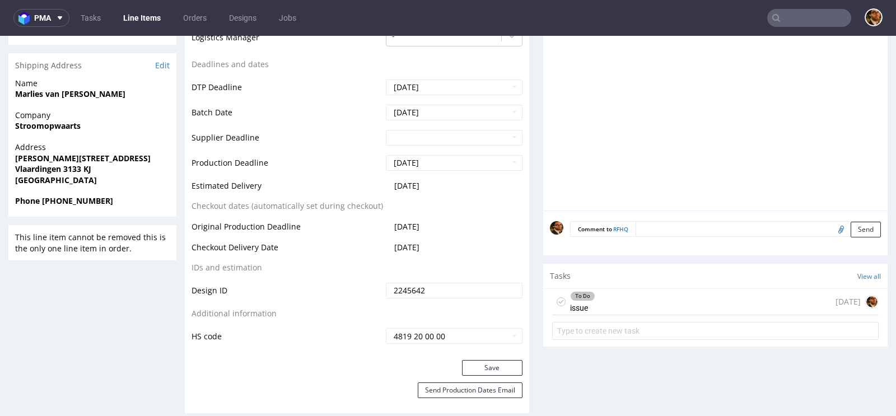
click at [672, 302] on div "To Do issue 7 days ago" at bounding box center [715, 302] width 326 height 26
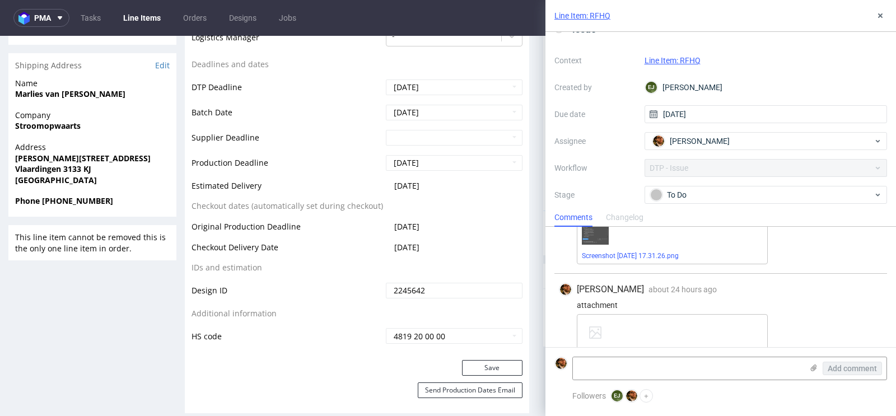
scroll to position [57, 0]
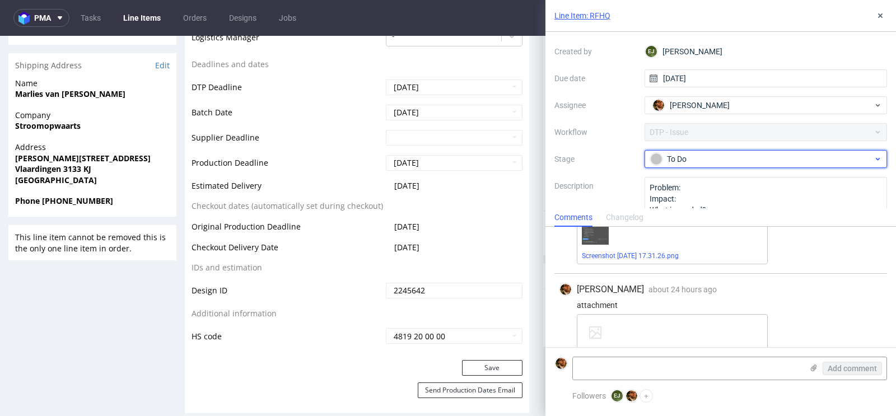
click at [858, 161] on div "To Do" at bounding box center [761, 159] width 223 height 12
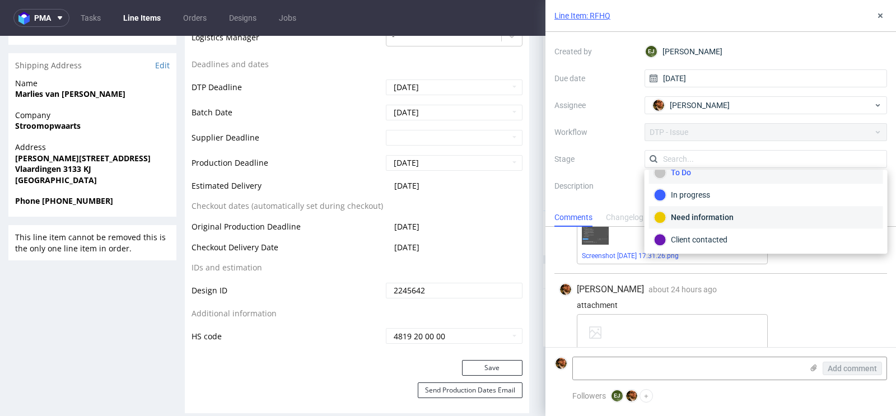
scroll to position [24, 0]
click at [736, 227] on div "Client contacted" at bounding box center [766, 228] width 224 height 12
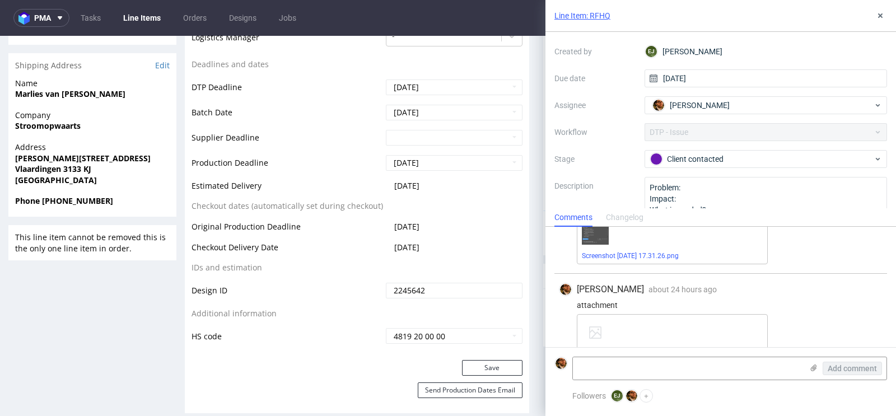
click at [828, 295] on div "Matteo Corsico about 24 hours ago 2nd Sep 2025, 16:15 attachment 6005618-box-nl…" at bounding box center [720, 323] width 333 height 99
click at [880, 17] on icon at bounding box center [880, 15] width 9 height 9
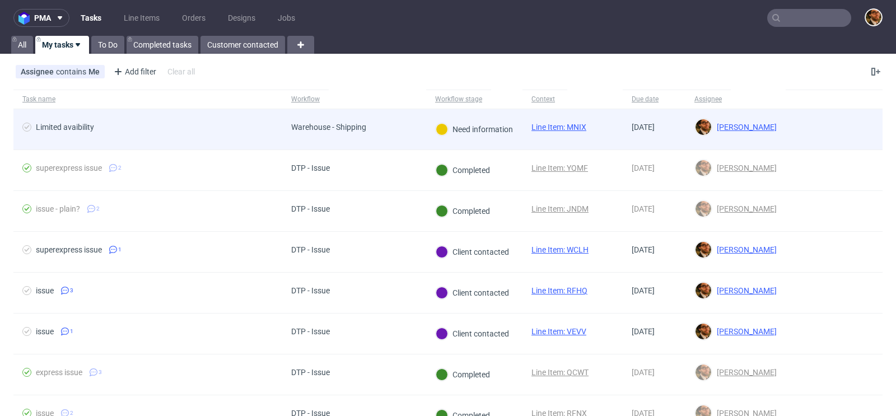
click at [831, 129] on div at bounding box center [834, 129] width 97 height 40
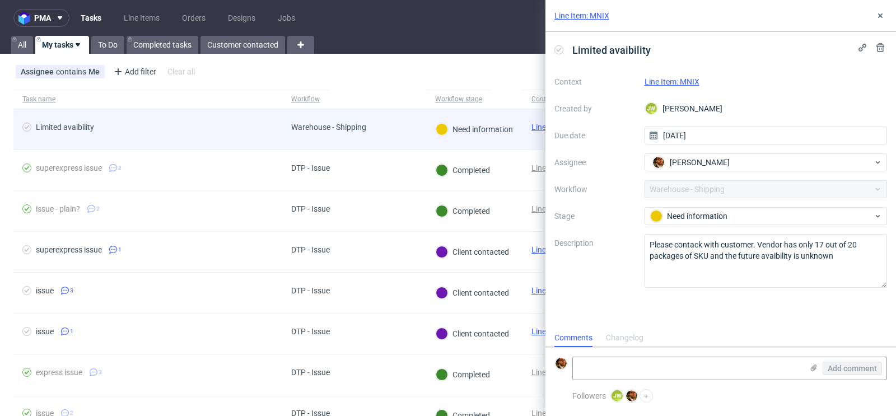
scroll to position [9, 0]
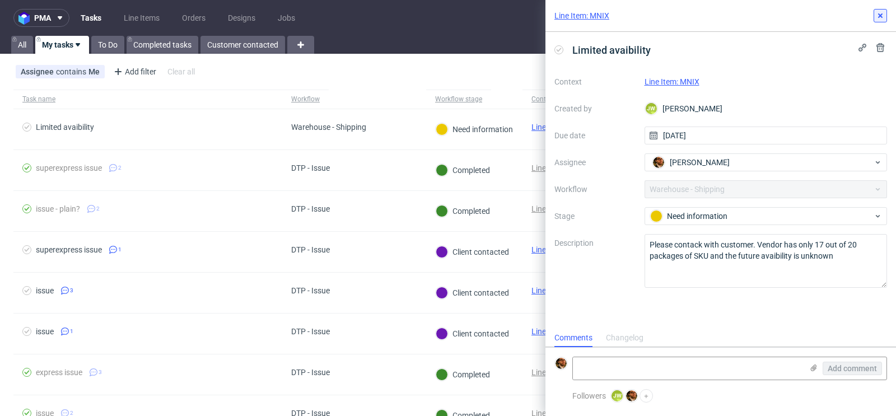
click at [879, 19] on icon at bounding box center [880, 15] width 9 height 9
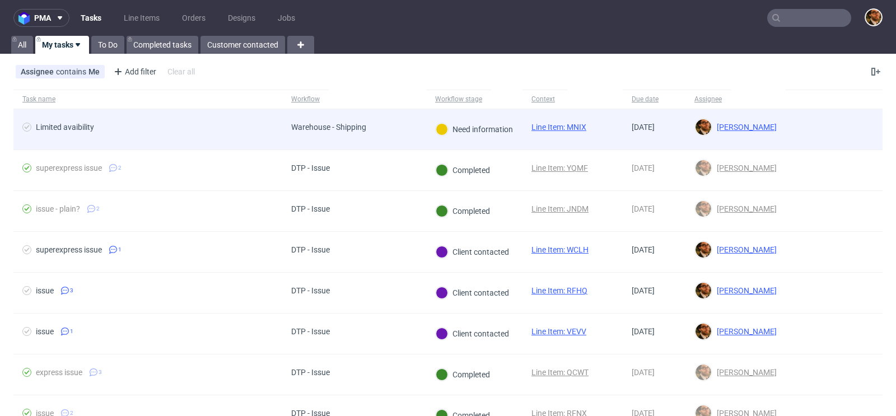
click at [820, 134] on div at bounding box center [834, 129] width 97 height 40
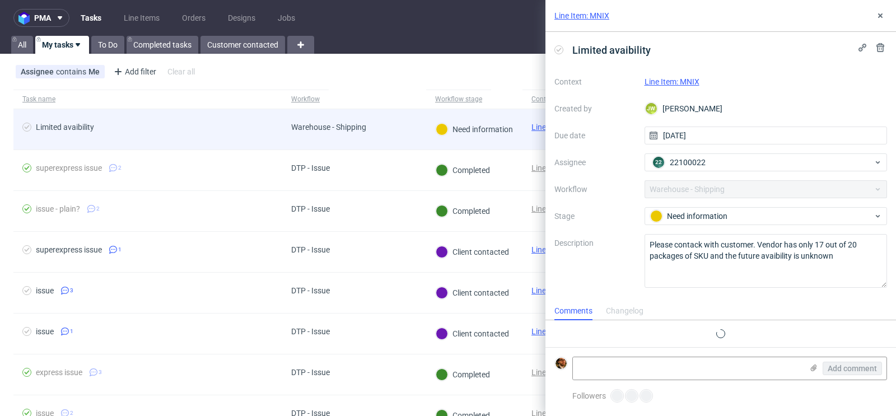
scroll to position [9, 0]
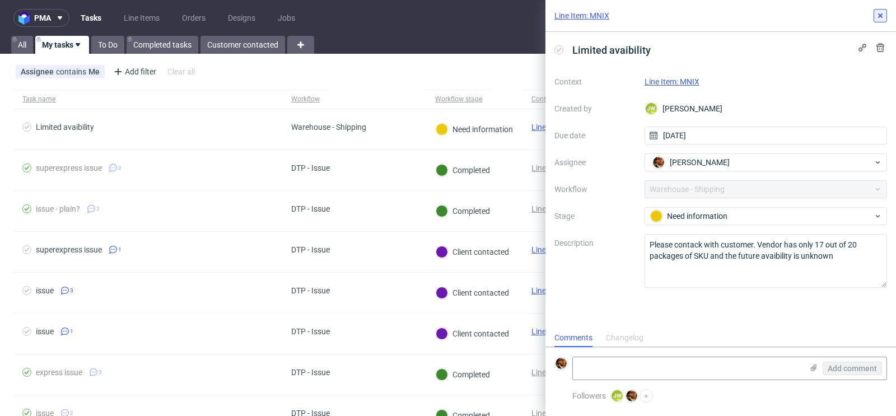
click at [880, 21] on button at bounding box center [880, 15] width 13 height 13
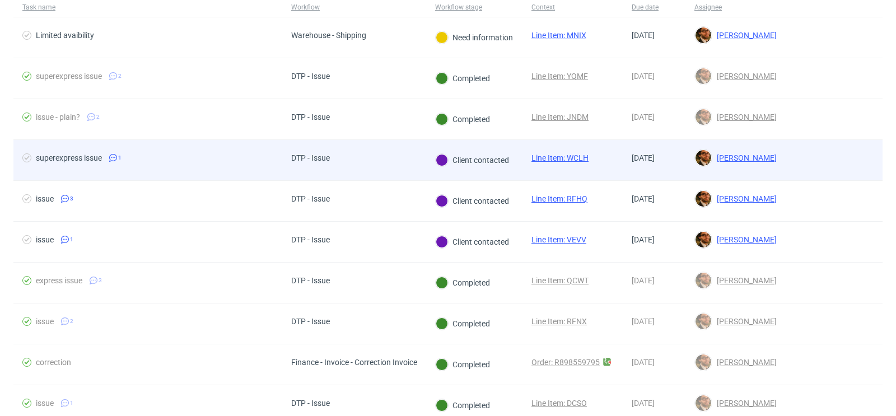
scroll to position [102, 0]
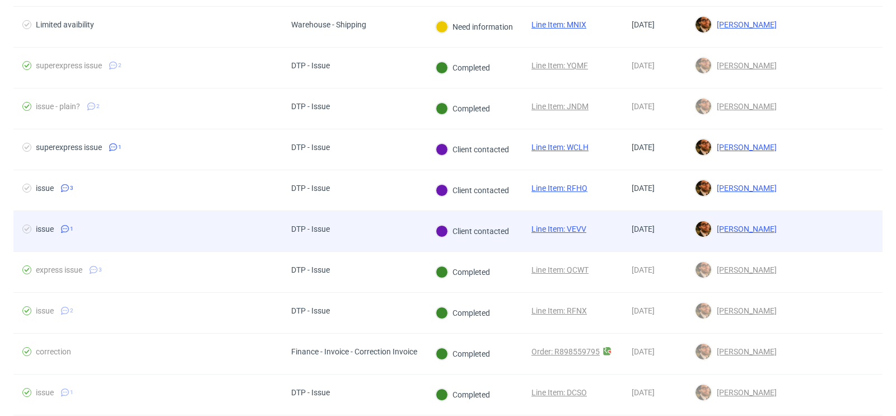
click at [828, 239] on div at bounding box center [834, 231] width 97 height 40
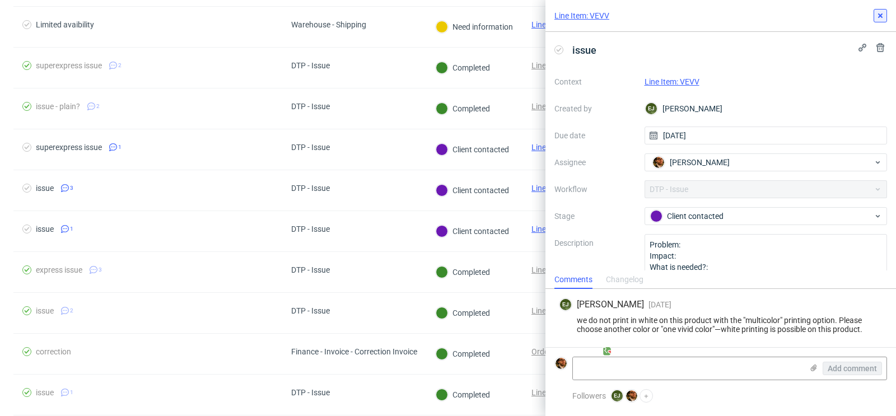
click at [877, 13] on icon at bounding box center [880, 15] width 9 height 9
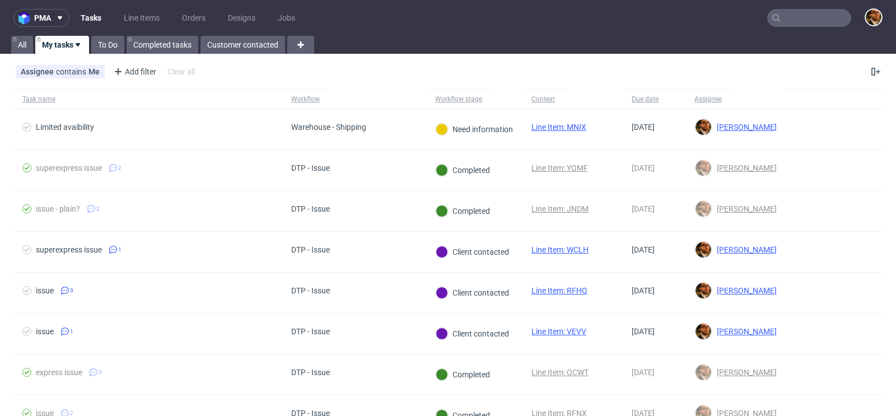
click at [791, 18] on input "text" at bounding box center [809, 18] width 84 height 18
paste input "R850333154"
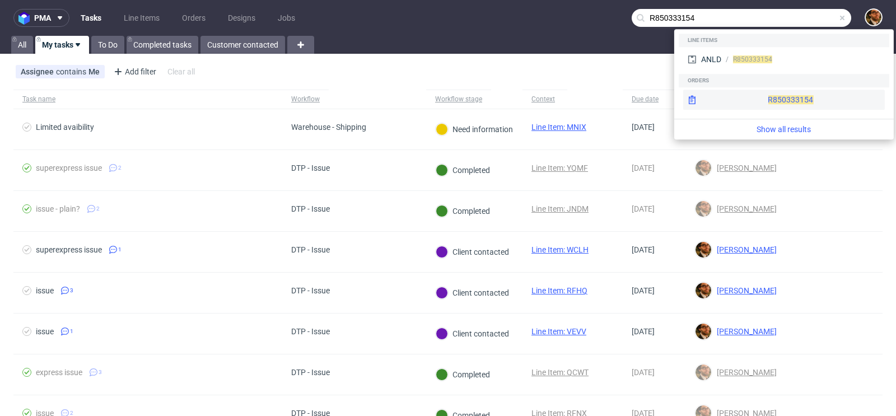
type input "R850333154"
click at [767, 100] on div "R850333154" at bounding box center [784, 100] width 202 height 20
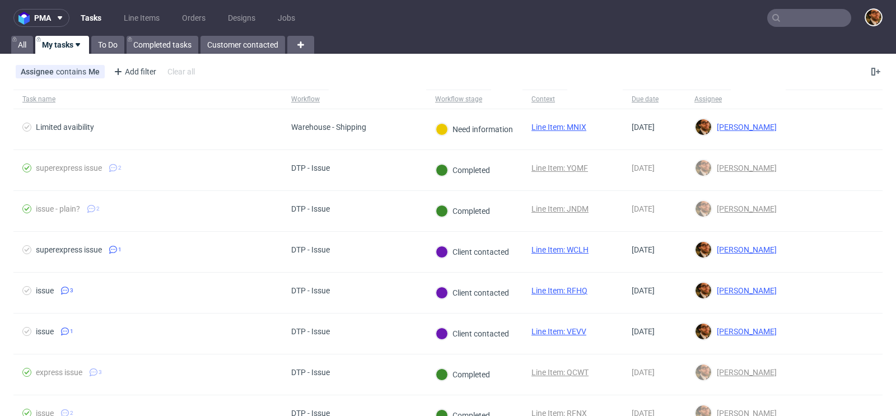
click at [781, 17] on input "text" at bounding box center [809, 18] width 84 height 18
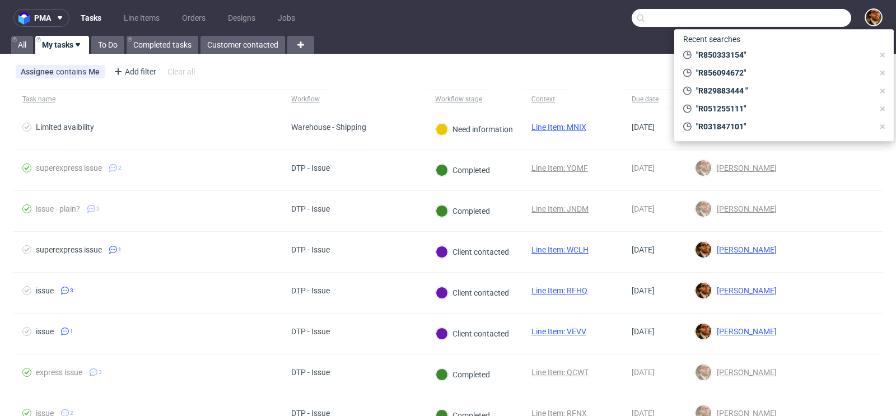
paste input "R211846811"
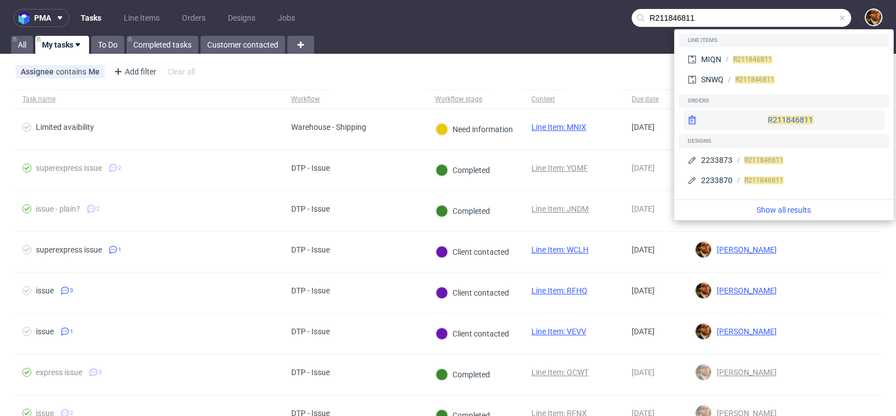
type input "R211846811"
click at [764, 121] on div "R211846811" at bounding box center [784, 120] width 202 height 20
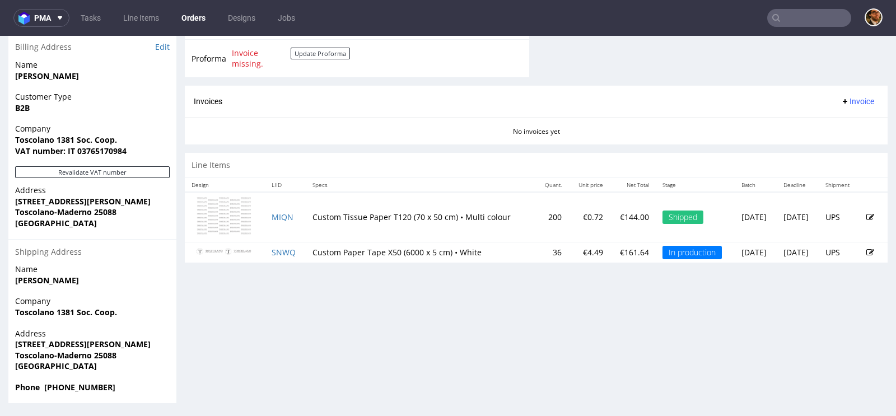
scroll to position [3, 0]
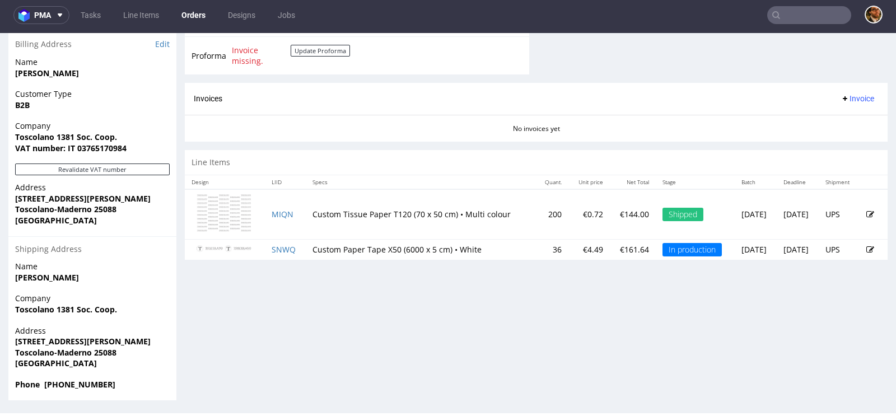
click at [787, 17] on input "text" at bounding box center [809, 15] width 84 height 18
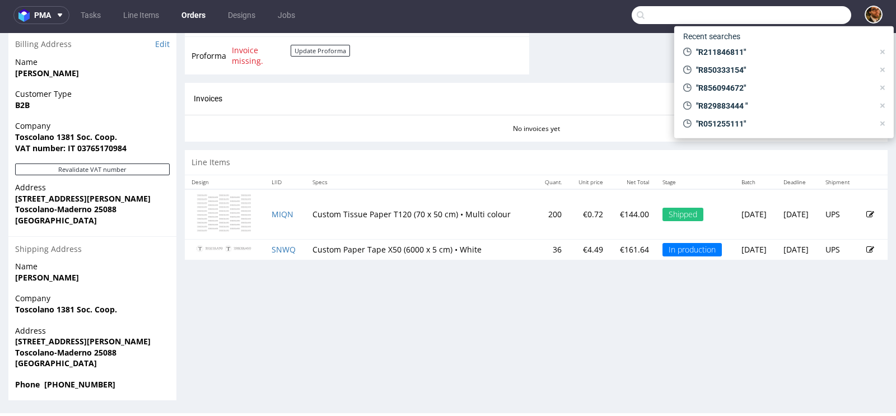
paste input "R338023200"
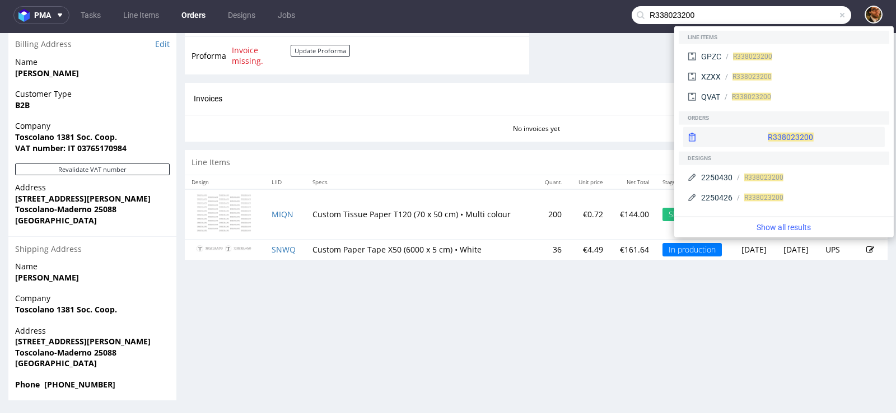
type input "R338023200"
click at [757, 130] on div "R338023200" at bounding box center [784, 137] width 202 height 20
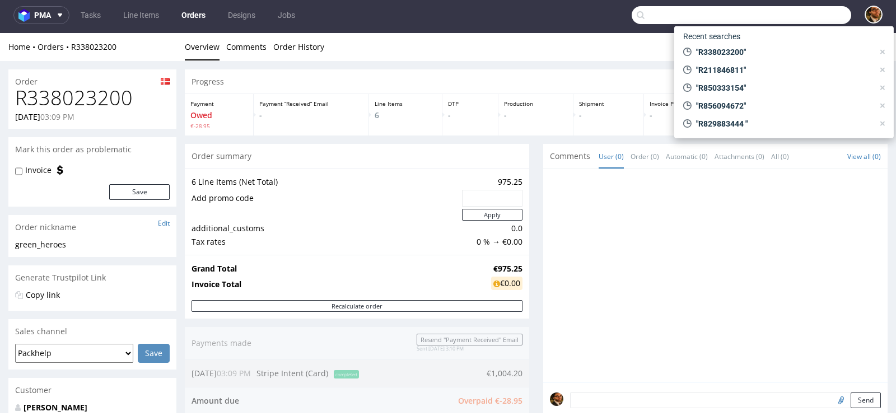
click at [791, 15] on input "text" at bounding box center [742, 15] width 220 height 18
paste input "R551378473"
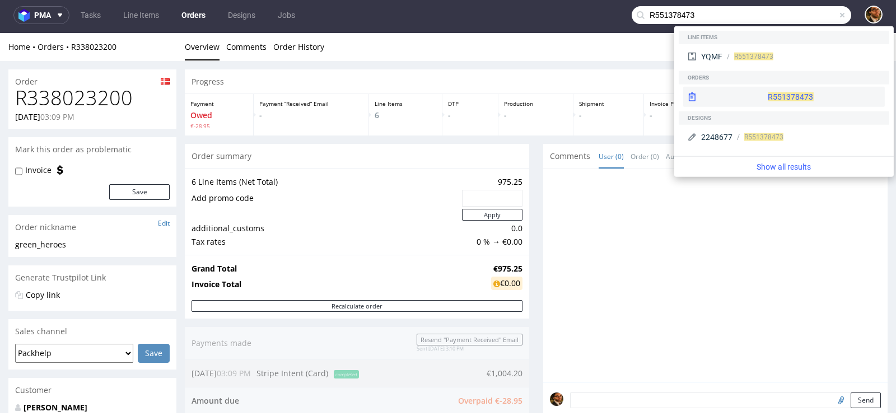
type input "R551378473"
click at [761, 96] on div "R551378473" at bounding box center [784, 97] width 202 height 20
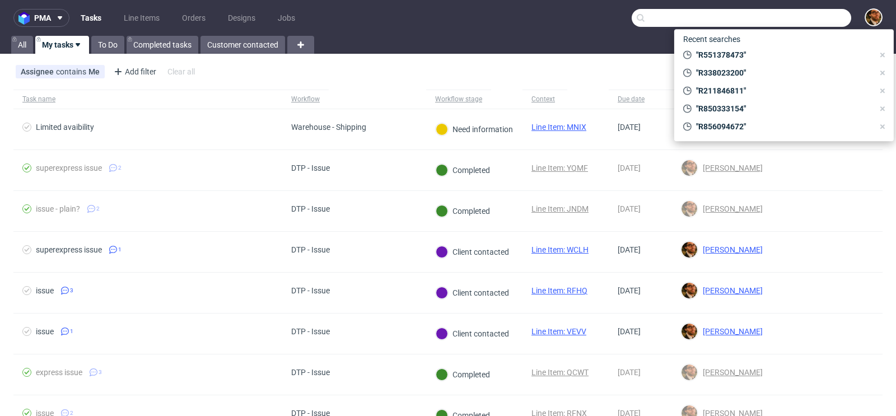
click at [784, 22] on input "text" at bounding box center [742, 18] width 220 height 18
paste input "R341042526"
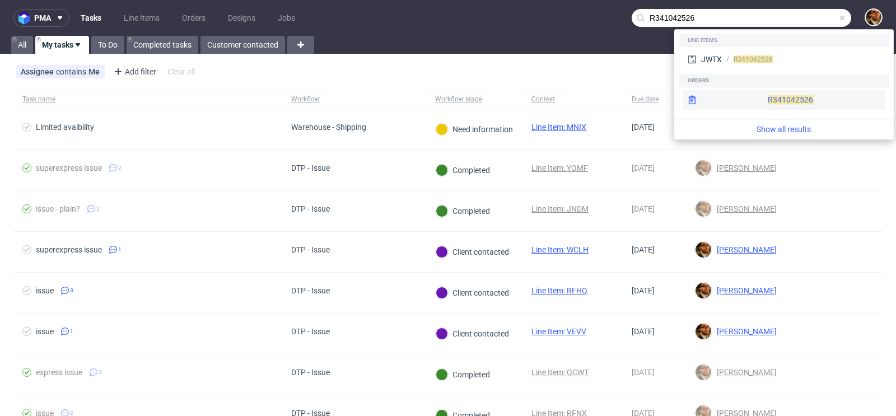
type input "R341042526"
click at [762, 96] on div "R341042526" at bounding box center [784, 100] width 202 height 20
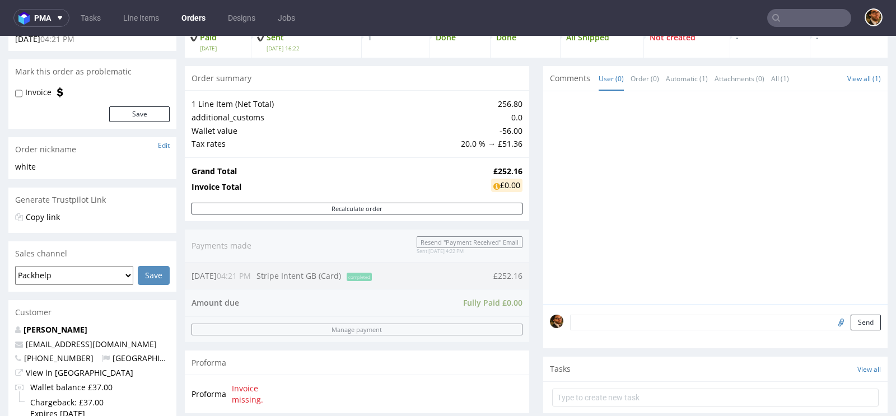
scroll to position [263, 0]
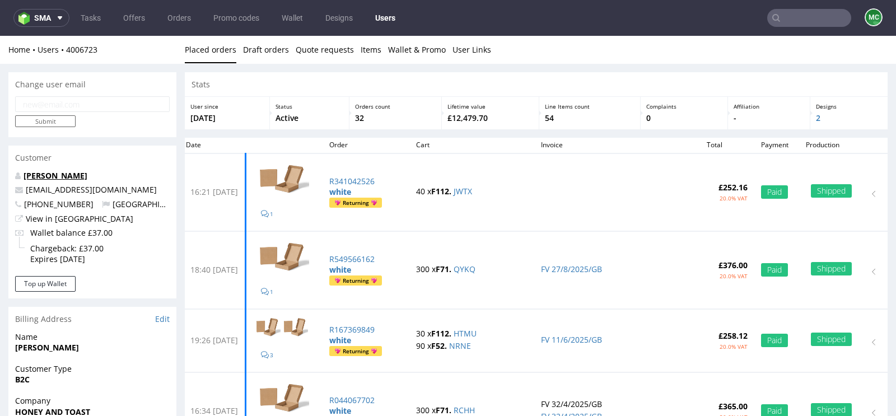
click at [51, 176] on link "Emma White" at bounding box center [56, 175] width 64 height 11
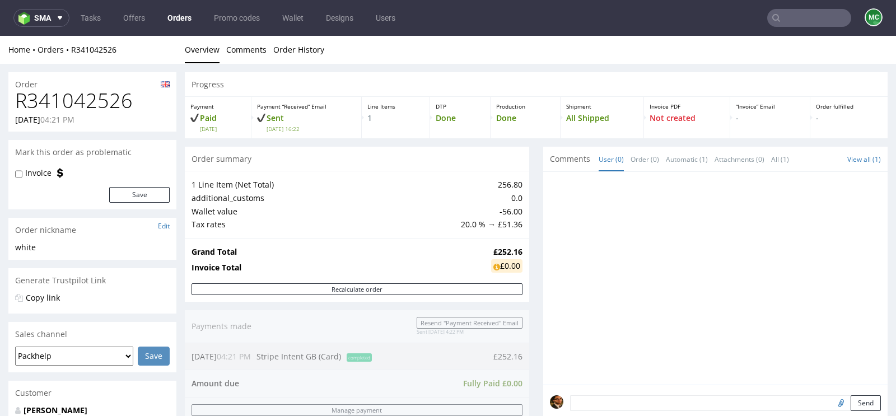
click at [786, 18] on input "text" at bounding box center [809, 18] width 84 height 18
paste input "R341042526"
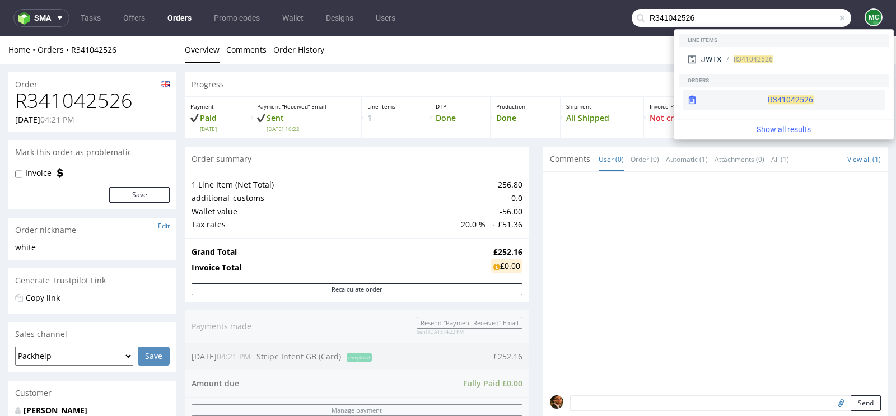
type input "R341042526"
click at [753, 98] on div "R341042526" at bounding box center [784, 100] width 202 height 20
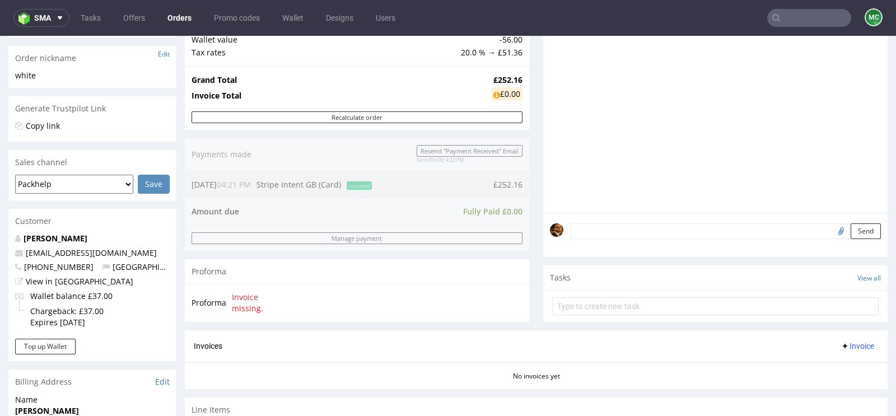
scroll to position [306, 0]
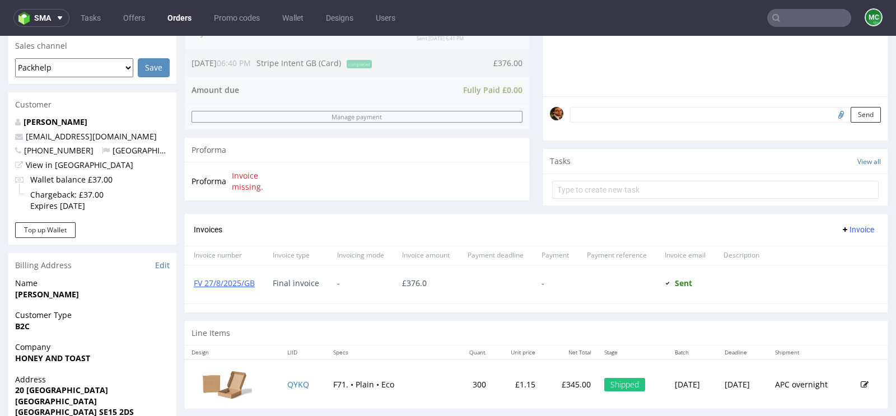
scroll to position [312, 0]
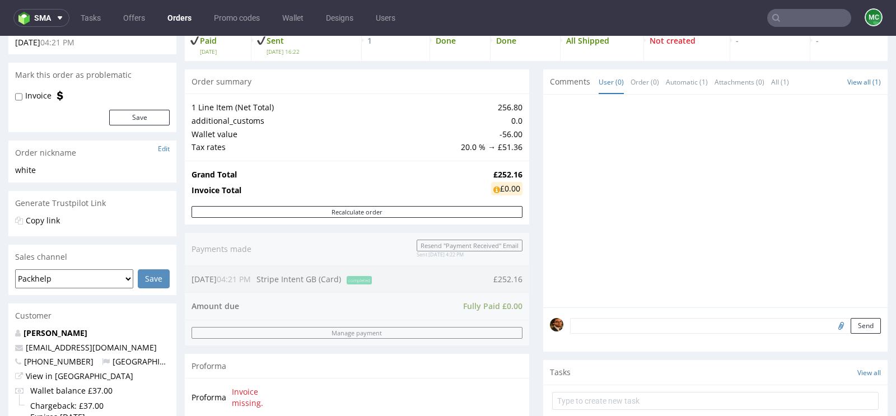
scroll to position [249, 0]
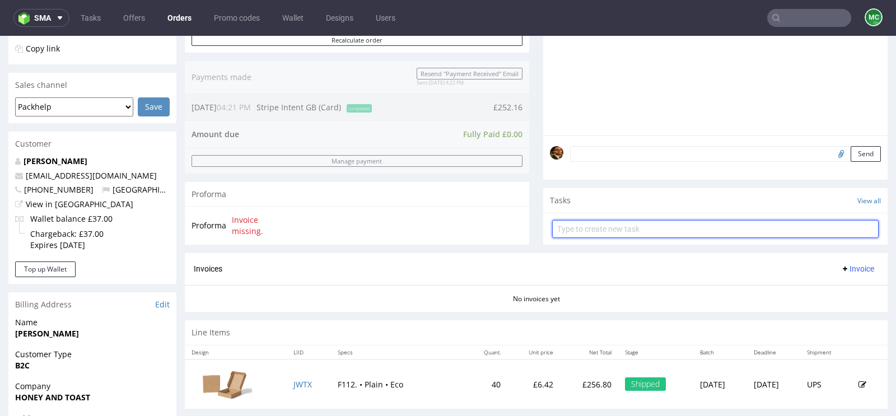
click at [598, 229] on input "text" at bounding box center [715, 229] width 326 height 18
click at [591, 224] on input "Invoice" at bounding box center [715, 229] width 326 height 18
type input "Invoice"
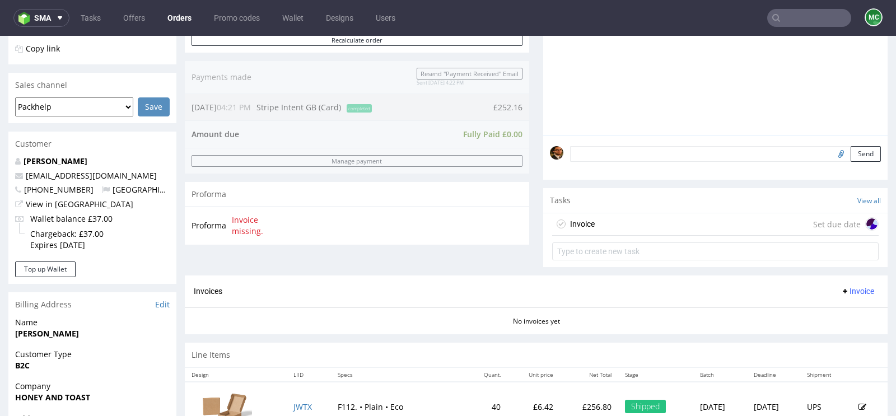
scroll to position [194, 0]
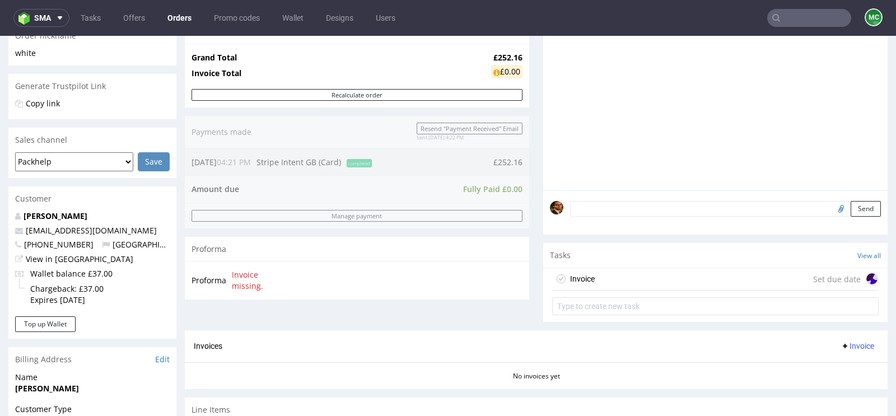
click at [665, 274] on div "Invoice Set due date" at bounding box center [715, 279] width 326 height 22
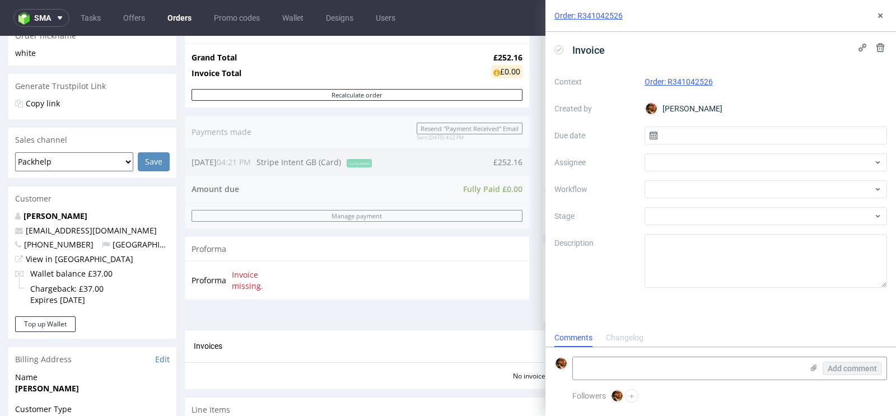
scroll to position [9, 0]
click at [741, 168] on div at bounding box center [766, 162] width 243 height 18
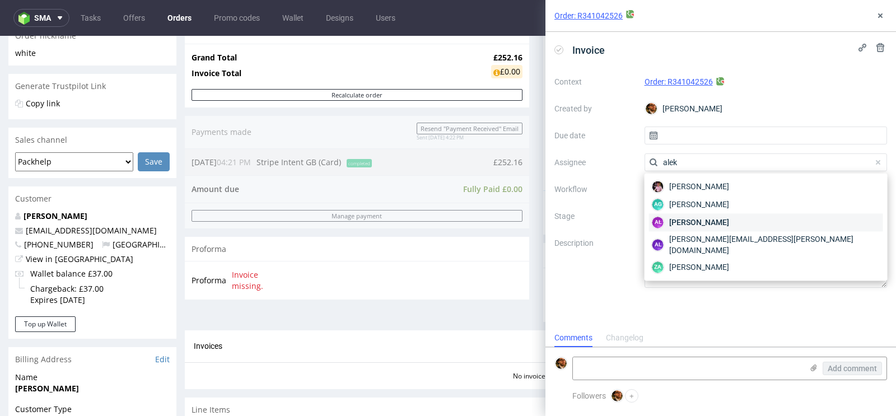
type input "alek"
click at [729, 225] on span "Aleksandra Łętowska" at bounding box center [699, 222] width 60 height 11
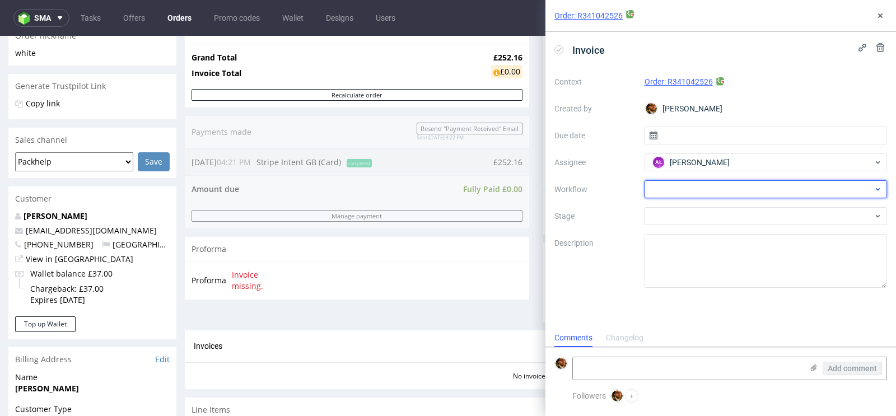
click at [719, 190] on div at bounding box center [766, 189] width 243 height 18
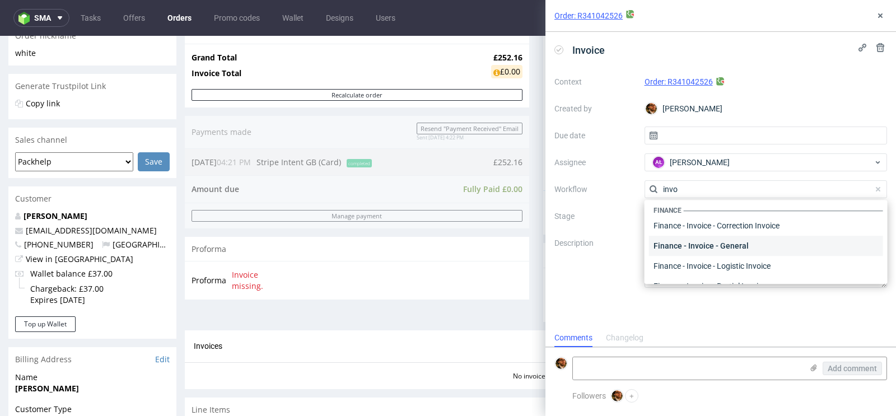
scroll to position [0, 0]
type input "invo"
click at [730, 252] on div "Finance - Invoice - General" at bounding box center [766, 249] width 234 height 20
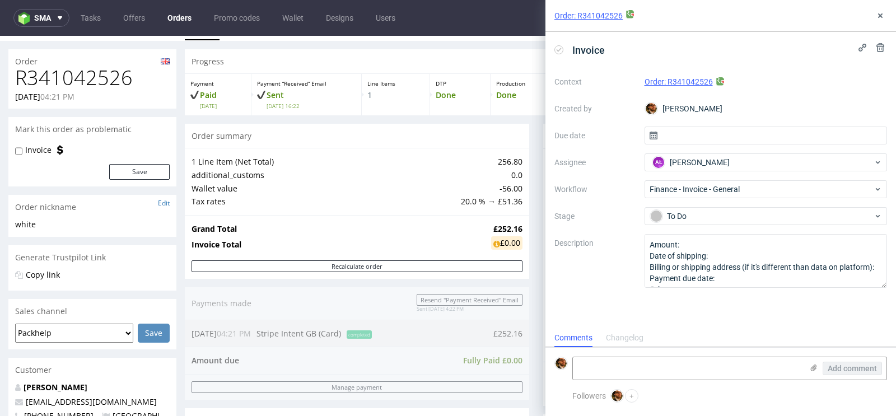
scroll to position [24, 0]
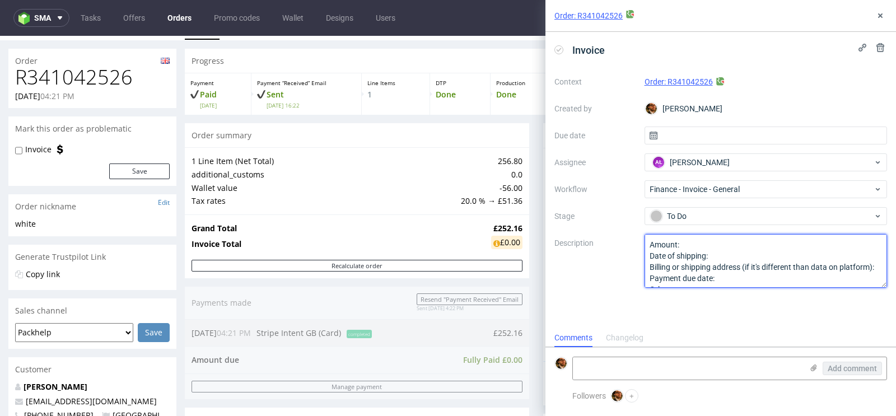
click at [701, 247] on textarea "Amount: Date of shipping: Billing or shipping address (if it's different than d…" at bounding box center [766, 261] width 243 height 54
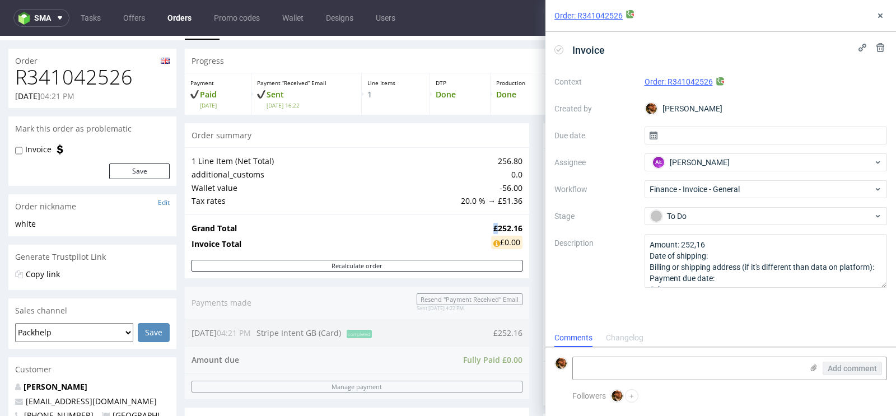
drag, startPoint x: 491, startPoint y: 225, endPoint x: 481, endPoint y: 225, distance: 9.5
click at [488, 225] on td "£252.16" at bounding box center [505, 228] width 34 height 13
copy strong "£"
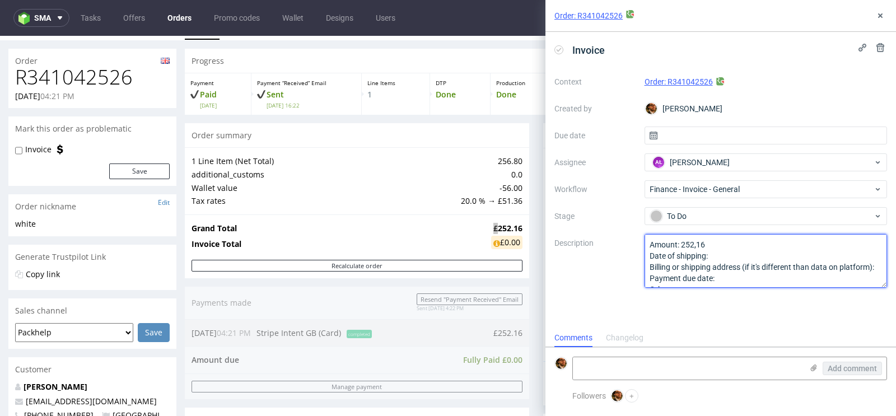
click at [721, 259] on textarea "Amount: 252,16 Date of shipping: Billing or shipping address (if it's different…" at bounding box center [766, 261] width 243 height 54
paste textarea "£"
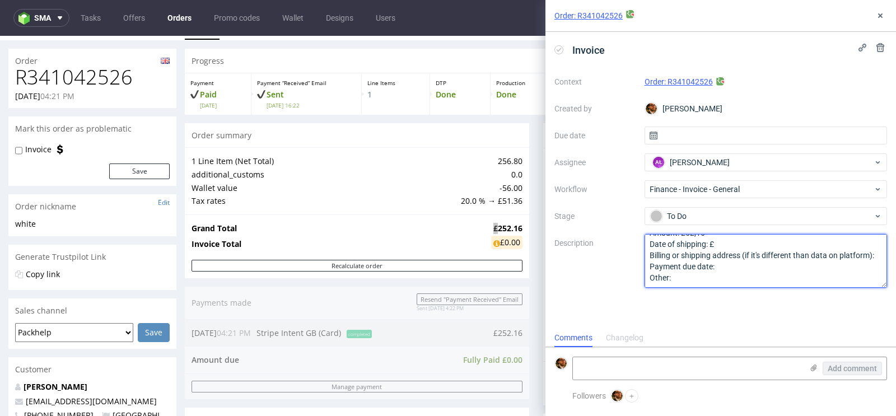
click at [734, 267] on textarea "Amount: 252,16 Date of shipping: Billing or shipping address (if it's different…" at bounding box center [766, 261] width 243 height 54
type textarea "Amount: 252,16 Date of shipping: £ Billing or shipping address (if it's differe…"
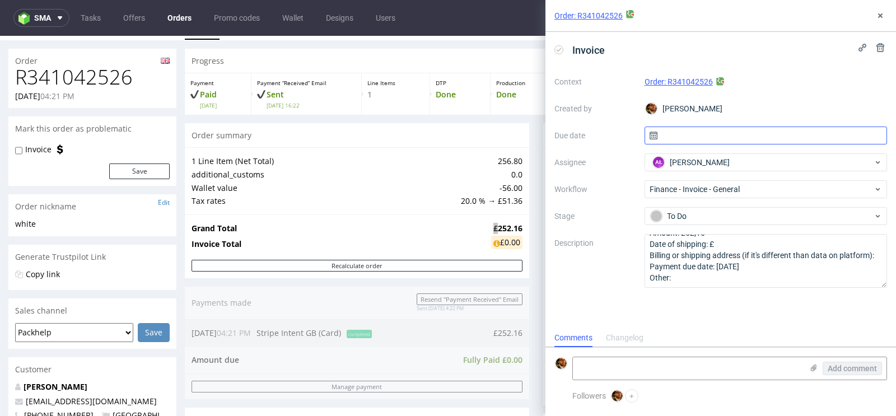
click at [700, 132] on input "text" at bounding box center [766, 136] width 243 height 18
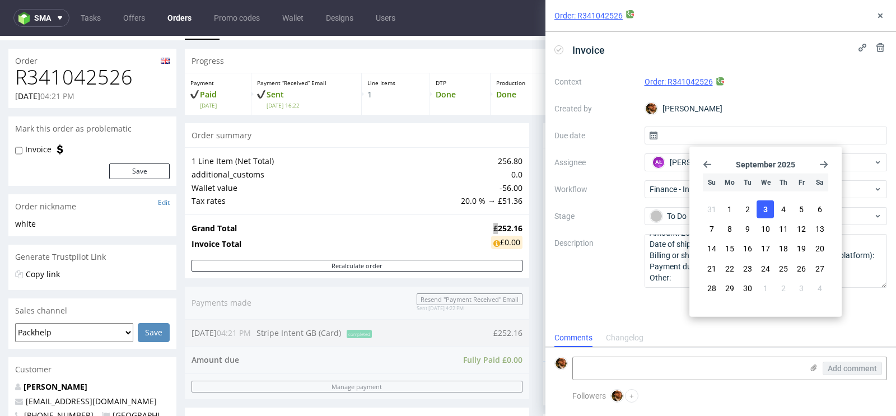
click at [768, 210] on button "3" at bounding box center [765, 209] width 17 height 18
type input "03/09/2025"
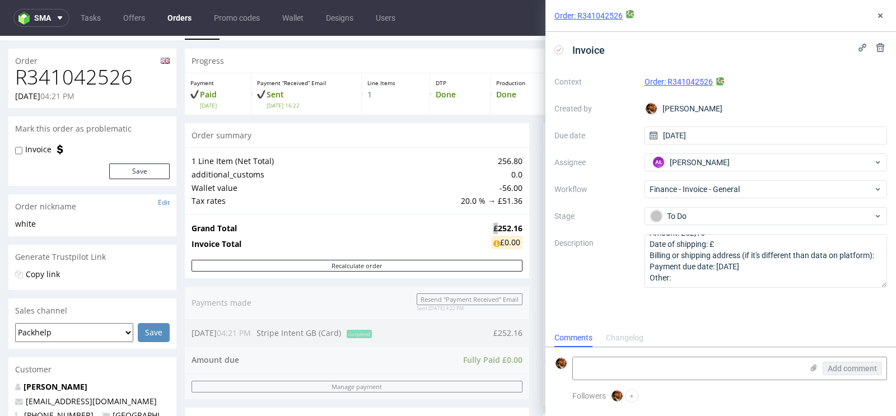
click at [764, 310] on div "Invoice Context Order: R341042526 Created by Matteo Corsico Due date 03/09/2025…" at bounding box center [720, 180] width 351 height 297
click at [881, 16] on use at bounding box center [880, 15] width 4 height 4
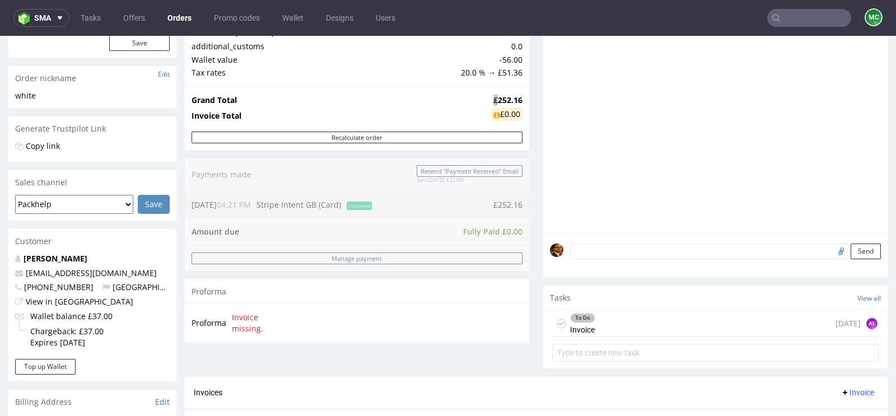
scroll to position [1, 0]
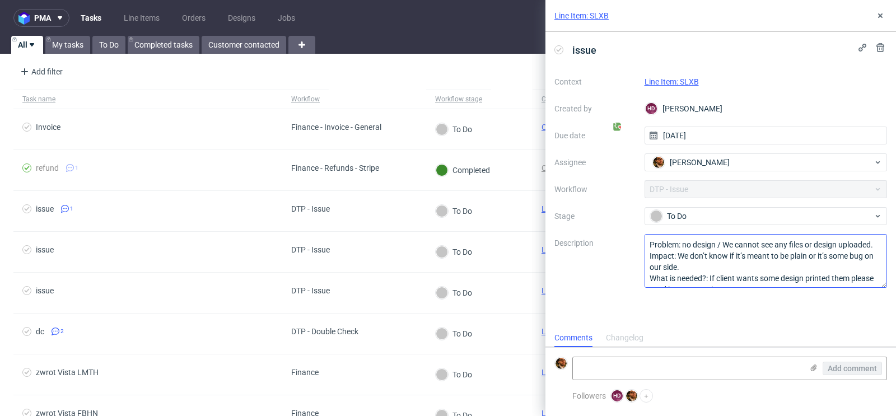
scroll to position [12, 0]
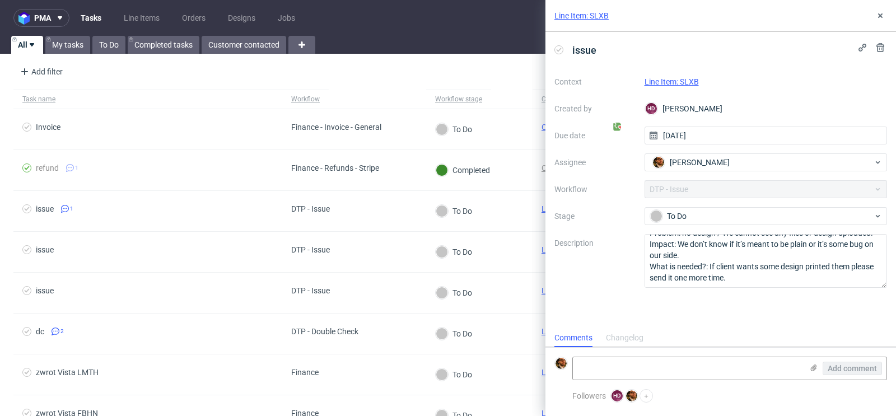
click at [672, 81] on link "Line Item: SLXB" at bounding box center [672, 81] width 54 height 9
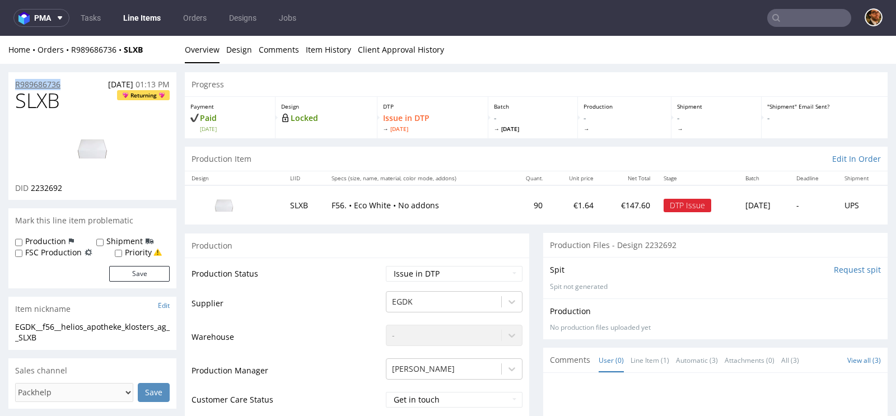
drag, startPoint x: 67, startPoint y: 83, endPoint x: 15, endPoint y: 84, distance: 52.1
click at [15, 84] on div "R989686736 30.08.2025 01:13 PM" at bounding box center [92, 81] width 168 height 18
copy p "R989686736"
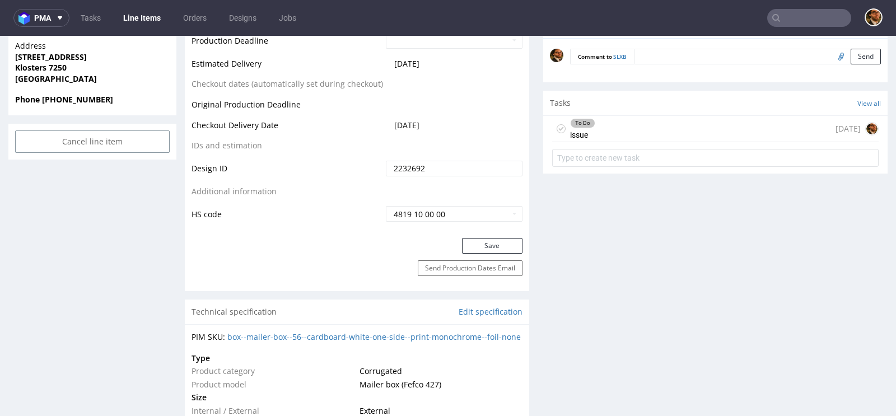
scroll to position [539, 0]
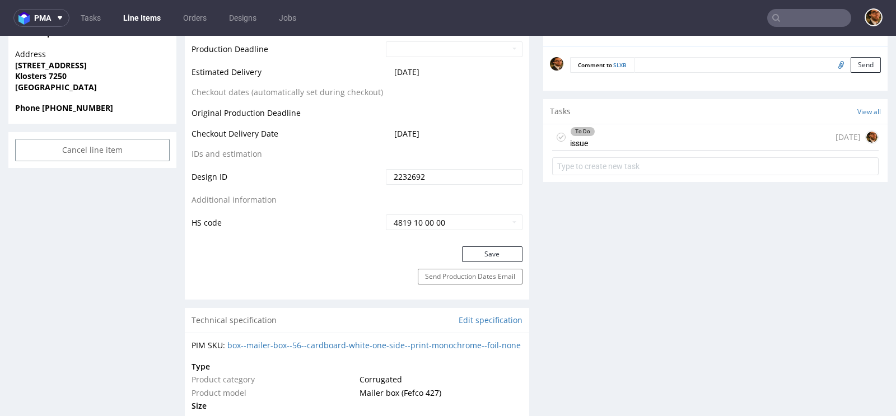
click at [684, 141] on div "To Do issue today" at bounding box center [715, 137] width 326 height 26
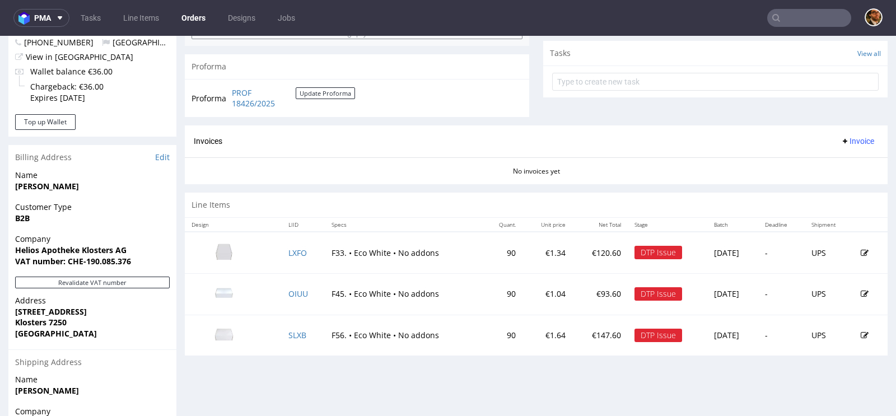
scroll to position [455, 0]
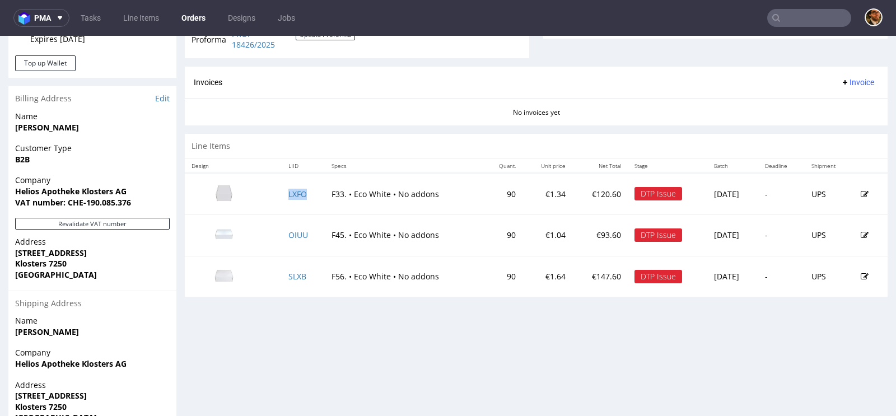
click at [316, 200] on td "LXFO" at bounding box center [303, 193] width 43 height 41
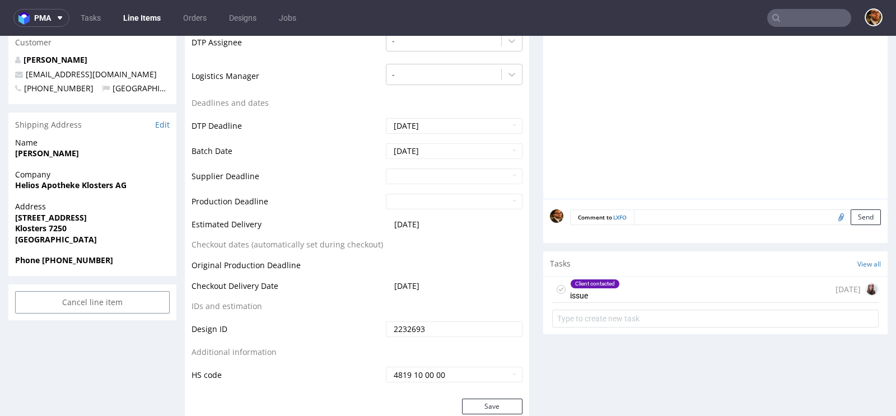
scroll to position [456, 0]
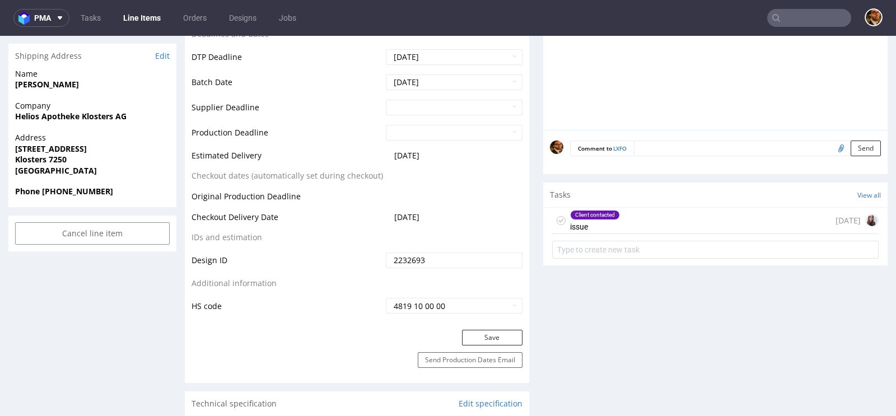
click at [652, 225] on div "Client contacted issue [DATE]" at bounding box center [715, 221] width 326 height 26
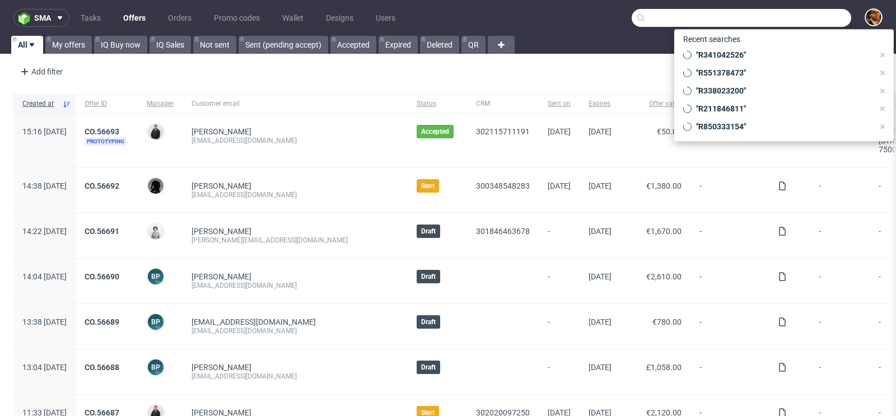
click at [790, 16] on input "text" at bounding box center [742, 18] width 220 height 18
paste input "R989686736"
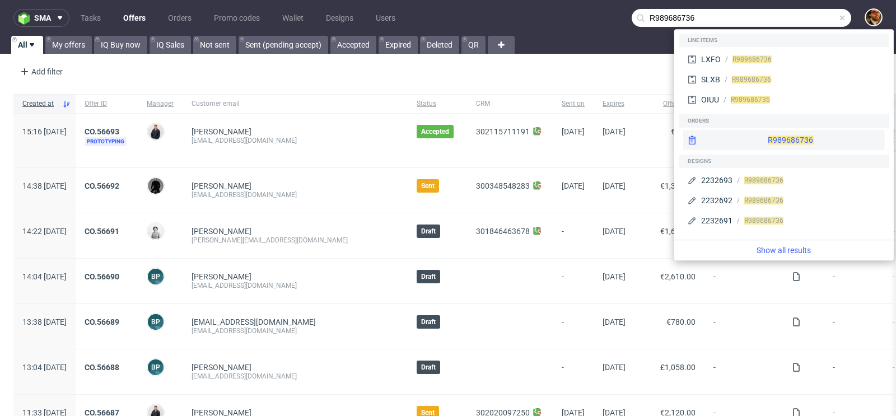
type input "R989686736"
click at [782, 131] on div "R989686736" at bounding box center [784, 140] width 202 height 20
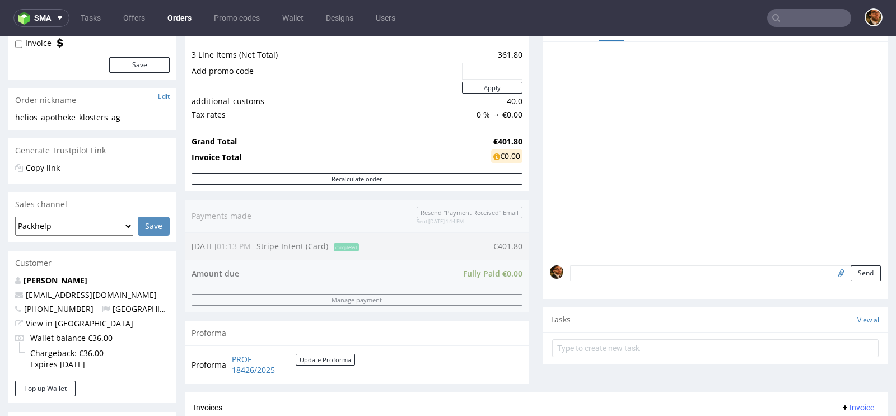
scroll to position [507, 0]
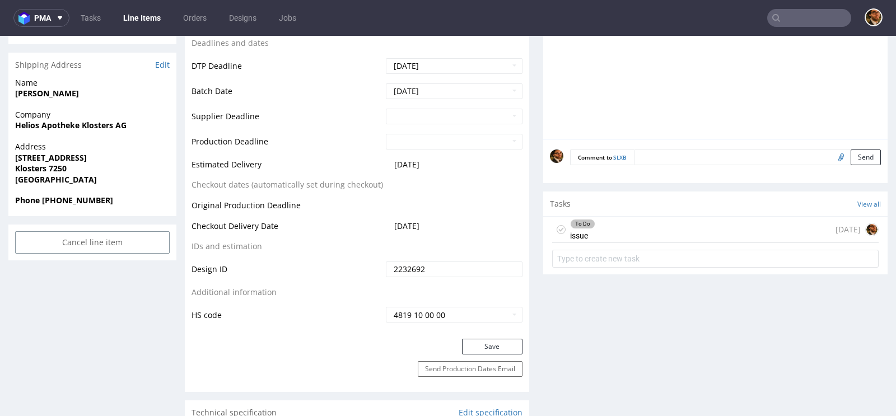
scroll to position [482, 0]
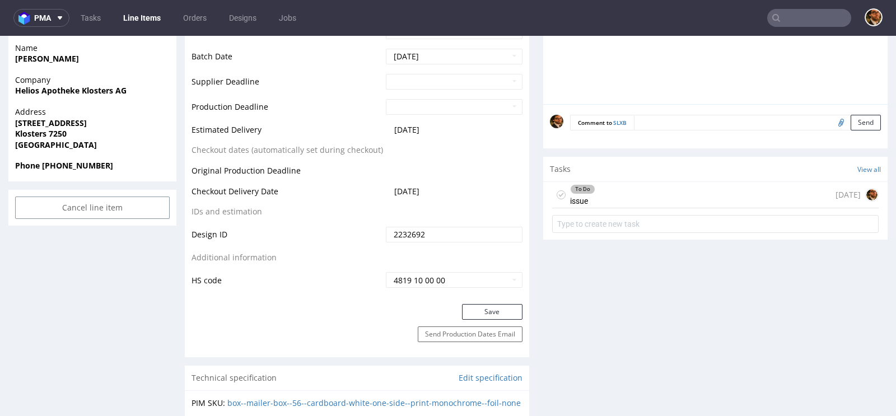
click at [750, 199] on div "To Do issue [DATE]" at bounding box center [715, 195] width 326 height 26
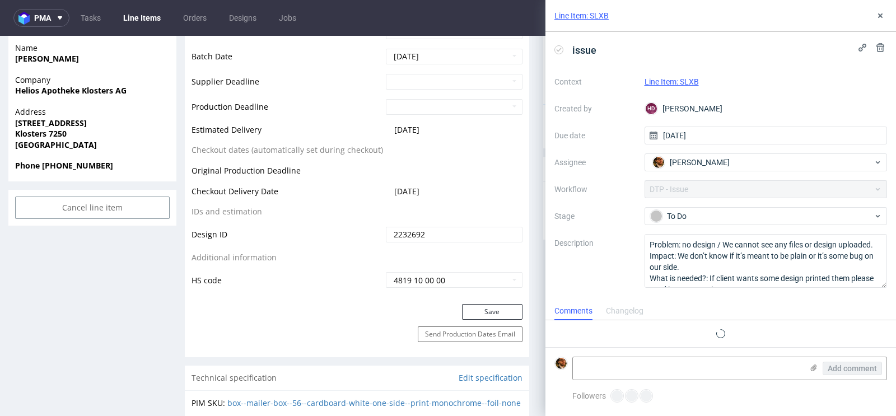
scroll to position [9, 0]
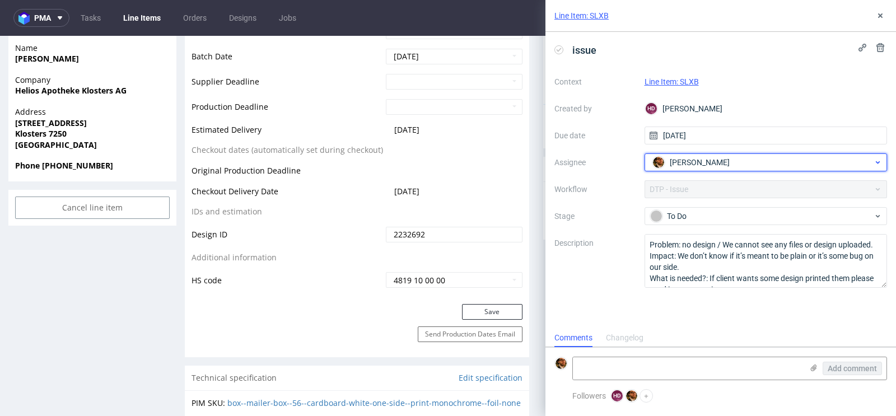
click at [740, 160] on div "[PERSON_NAME]" at bounding box center [762, 162] width 224 height 18
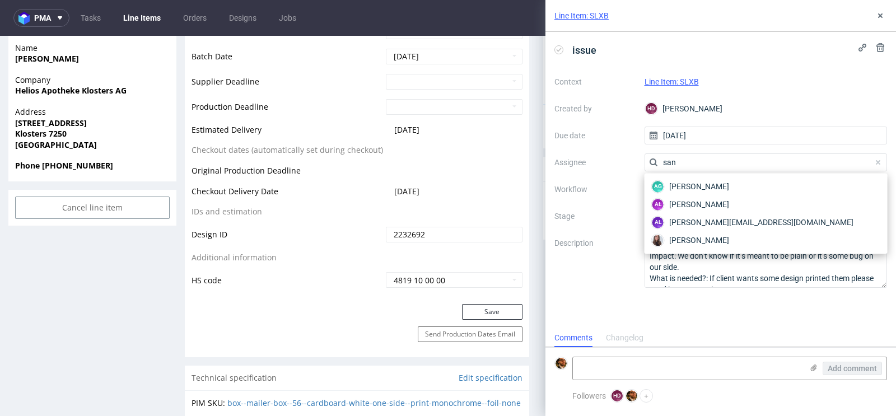
scroll to position [0, 0]
type input "sandr"
click at [731, 237] on div "[PERSON_NAME]" at bounding box center [766, 240] width 234 height 18
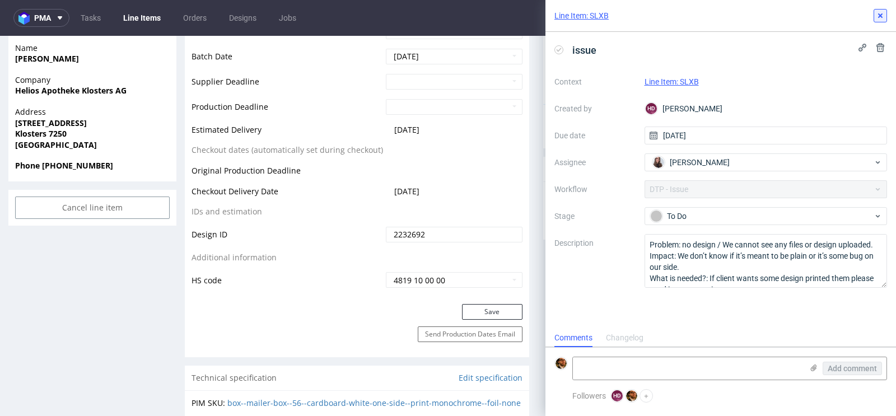
click at [884, 16] on icon at bounding box center [880, 15] width 9 height 9
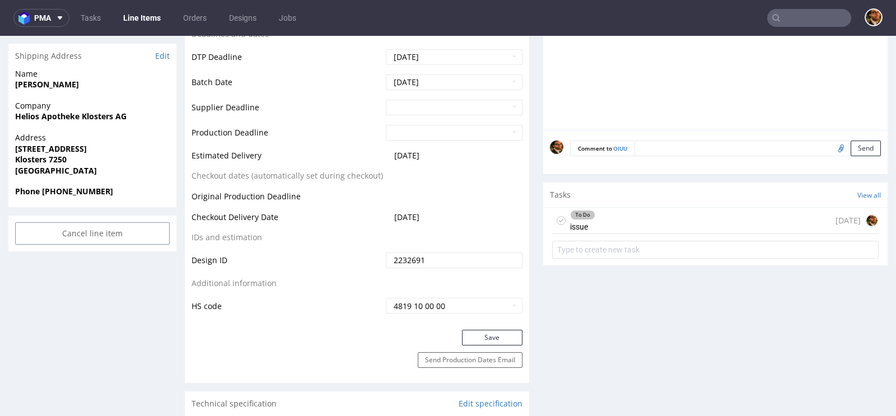
scroll to position [467, 0]
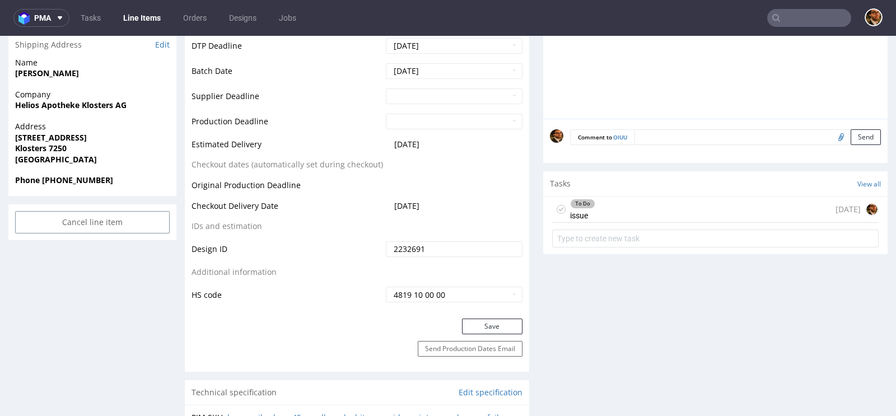
click at [701, 220] on div "To Do issue [DATE]" at bounding box center [715, 210] width 326 height 26
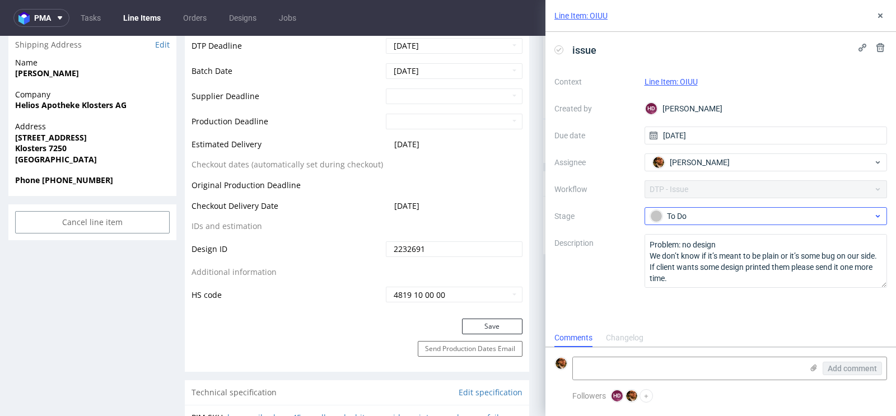
scroll to position [9, 0]
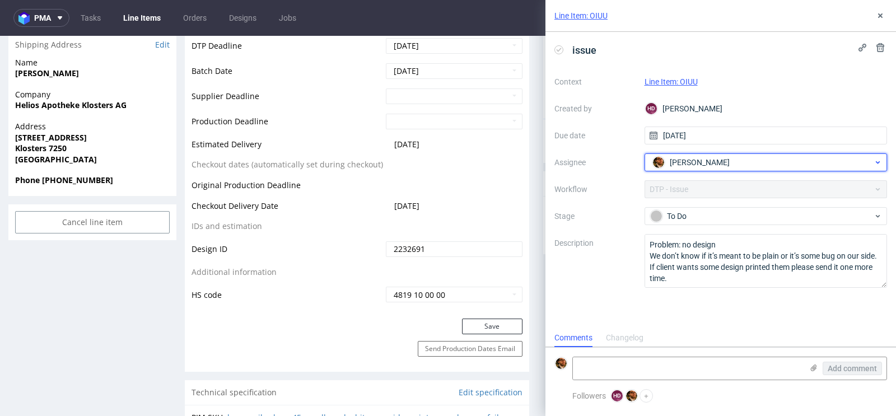
click at [800, 166] on div "Matteo Corsico" at bounding box center [762, 162] width 224 height 18
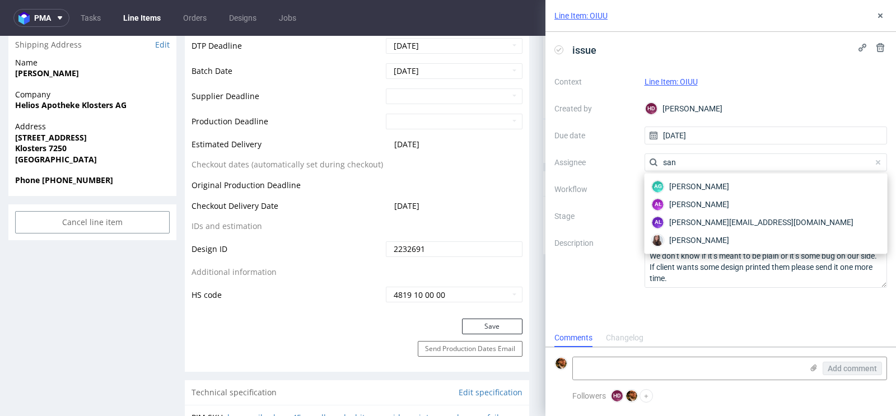
scroll to position [0, 0]
type input "sandr"
click at [739, 237] on div "Sandra Beśka" at bounding box center [766, 240] width 234 height 18
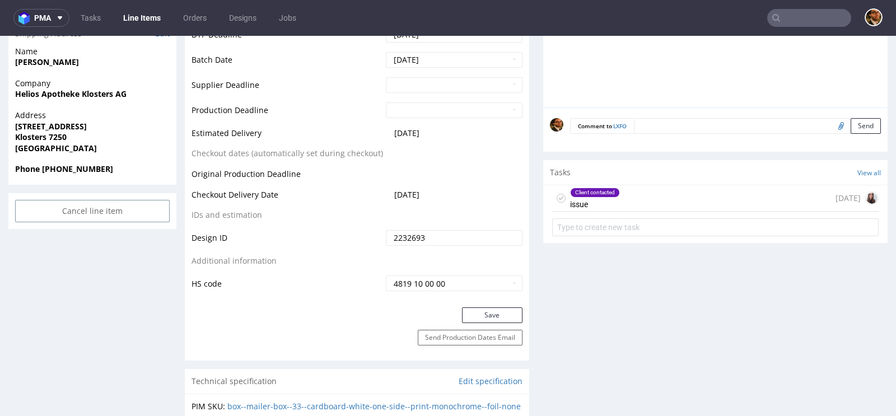
scroll to position [404, 0]
